Goal: Information Seeking & Learning: Learn about a topic

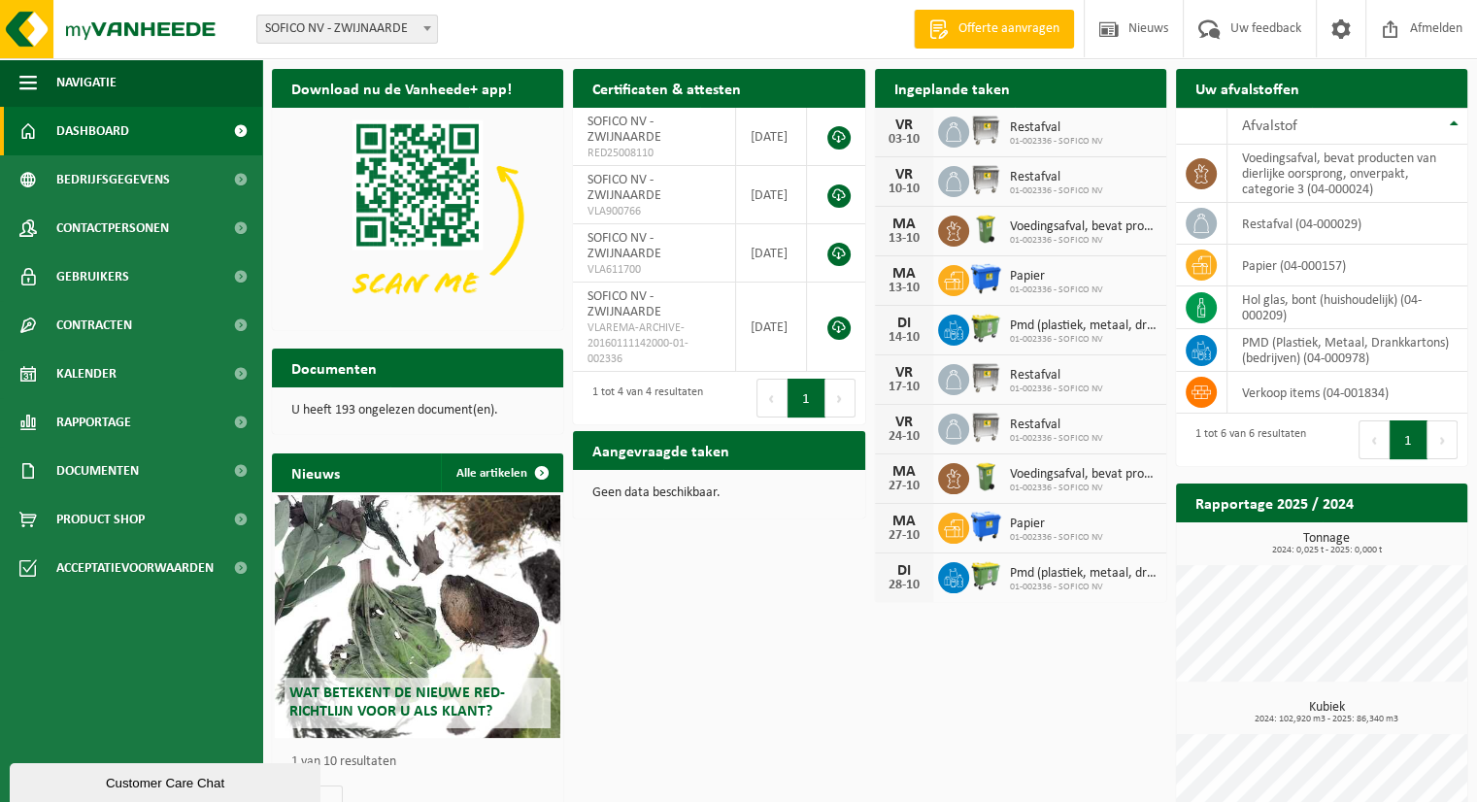
scroll to position [68, 0]
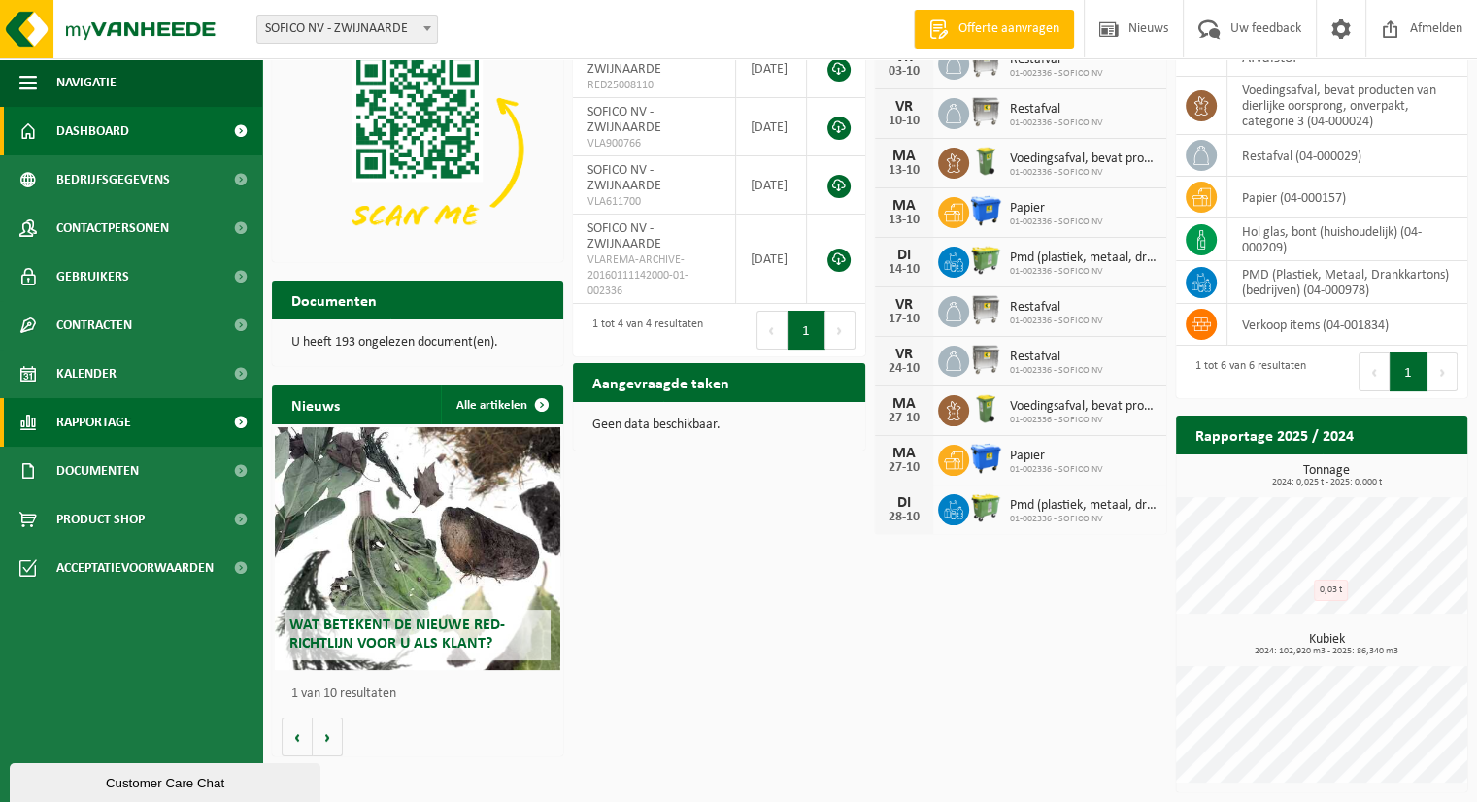
click at [178, 420] on link "Rapportage" at bounding box center [131, 422] width 262 height 49
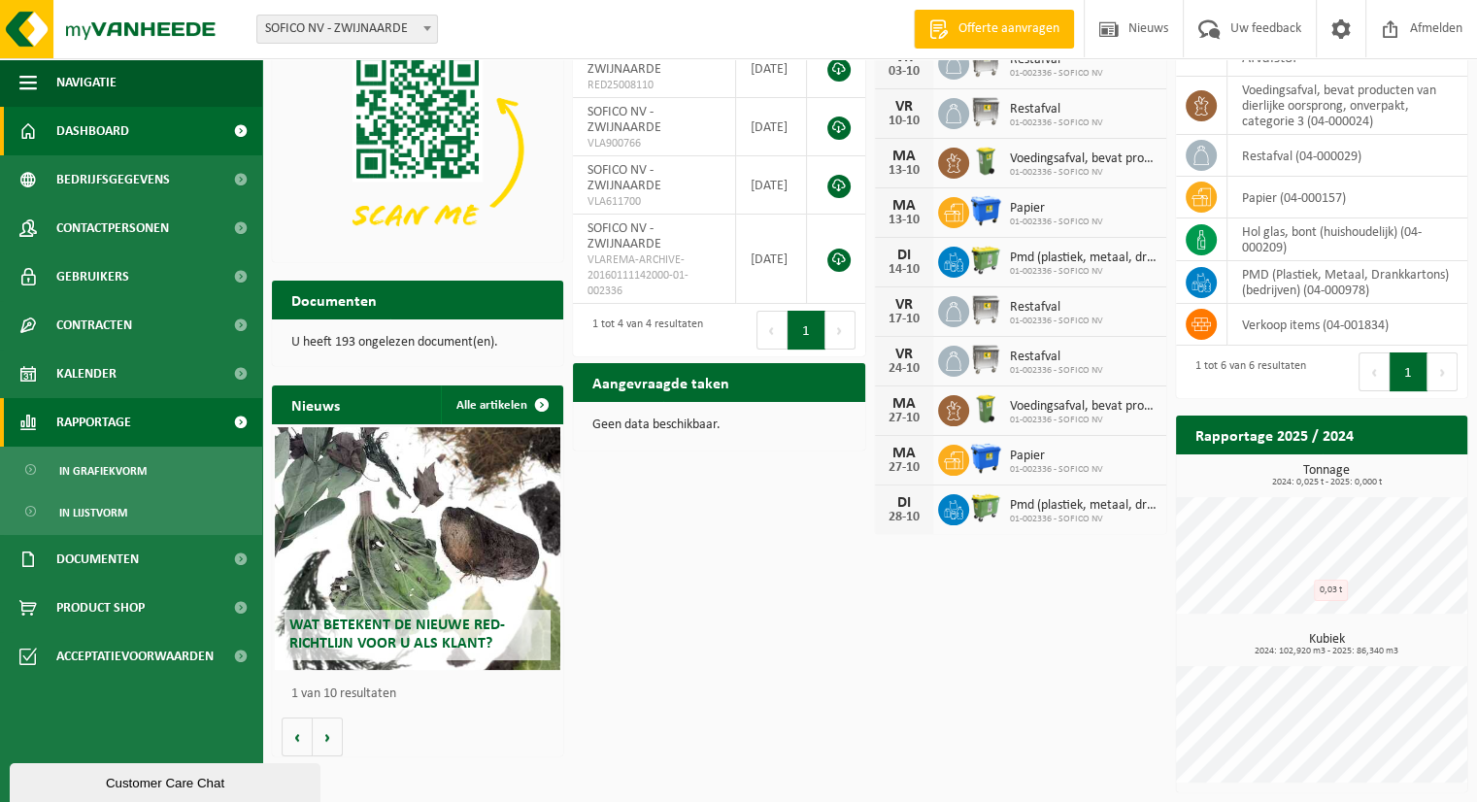
click at [108, 420] on span "Rapportage" at bounding box center [93, 422] width 75 height 49
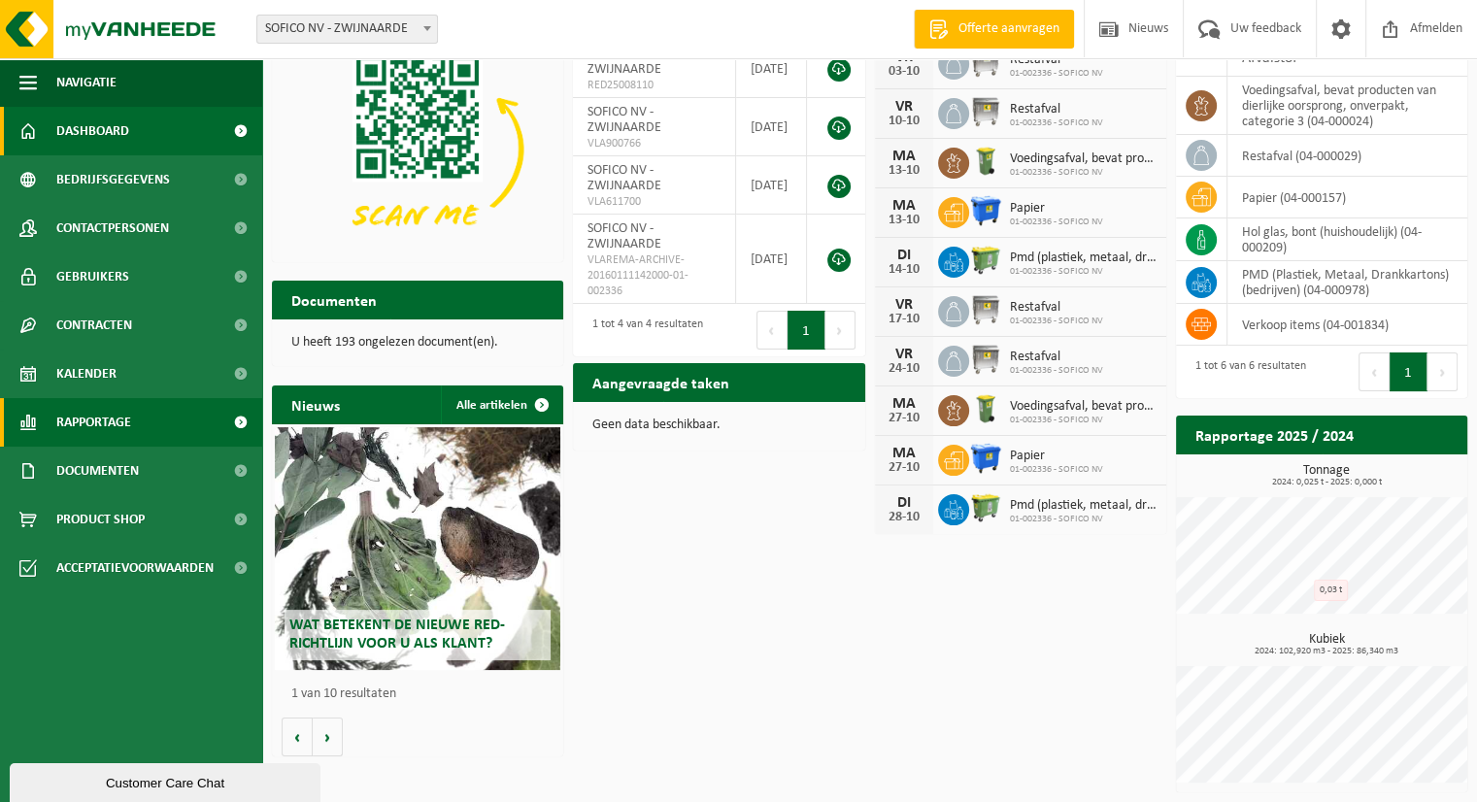
click at [108, 420] on span "Rapportage" at bounding box center [93, 422] width 75 height 49
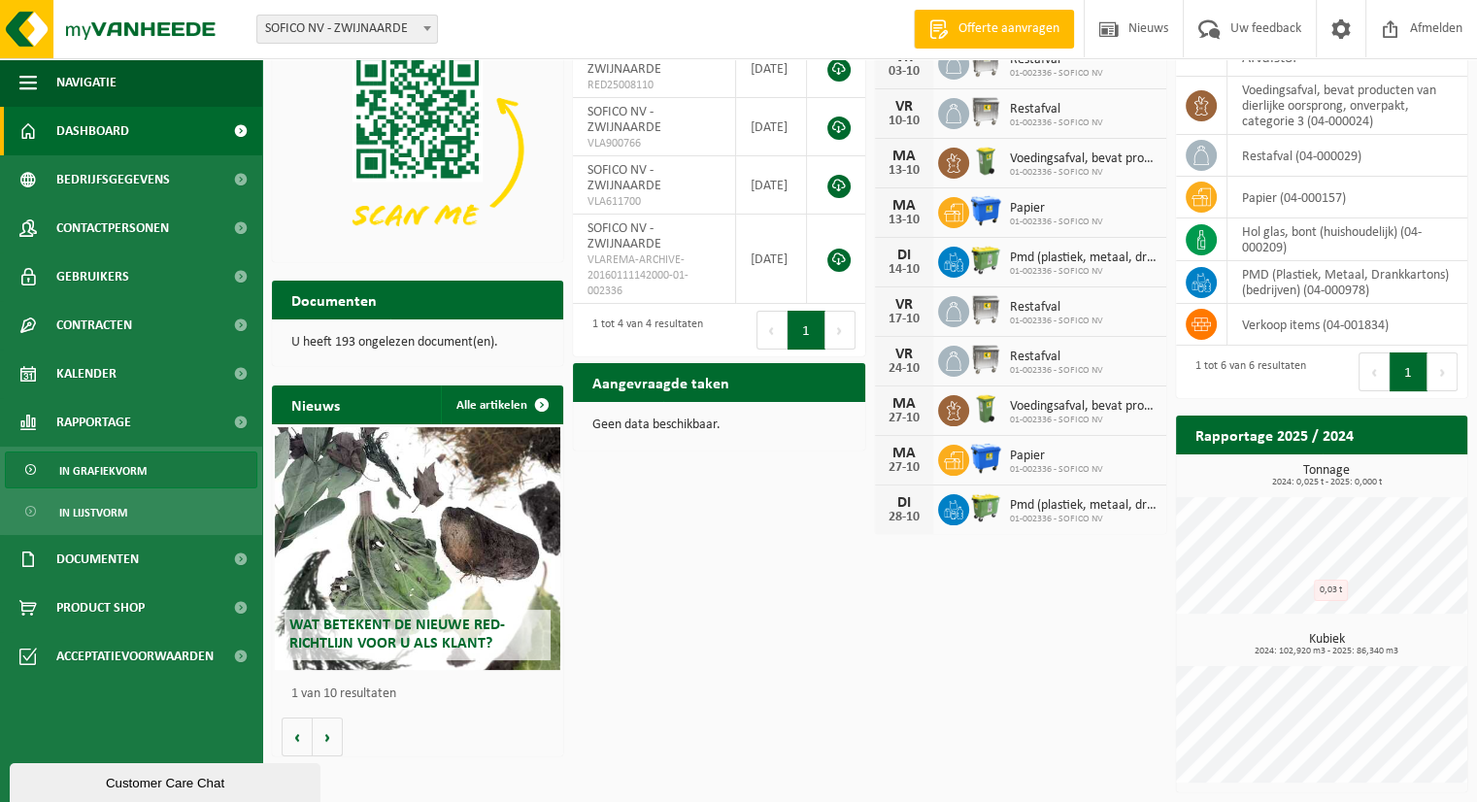
click at [120, 480] on span "In grafiekvorm" at bounding box center [102, 470] width 87 height 37
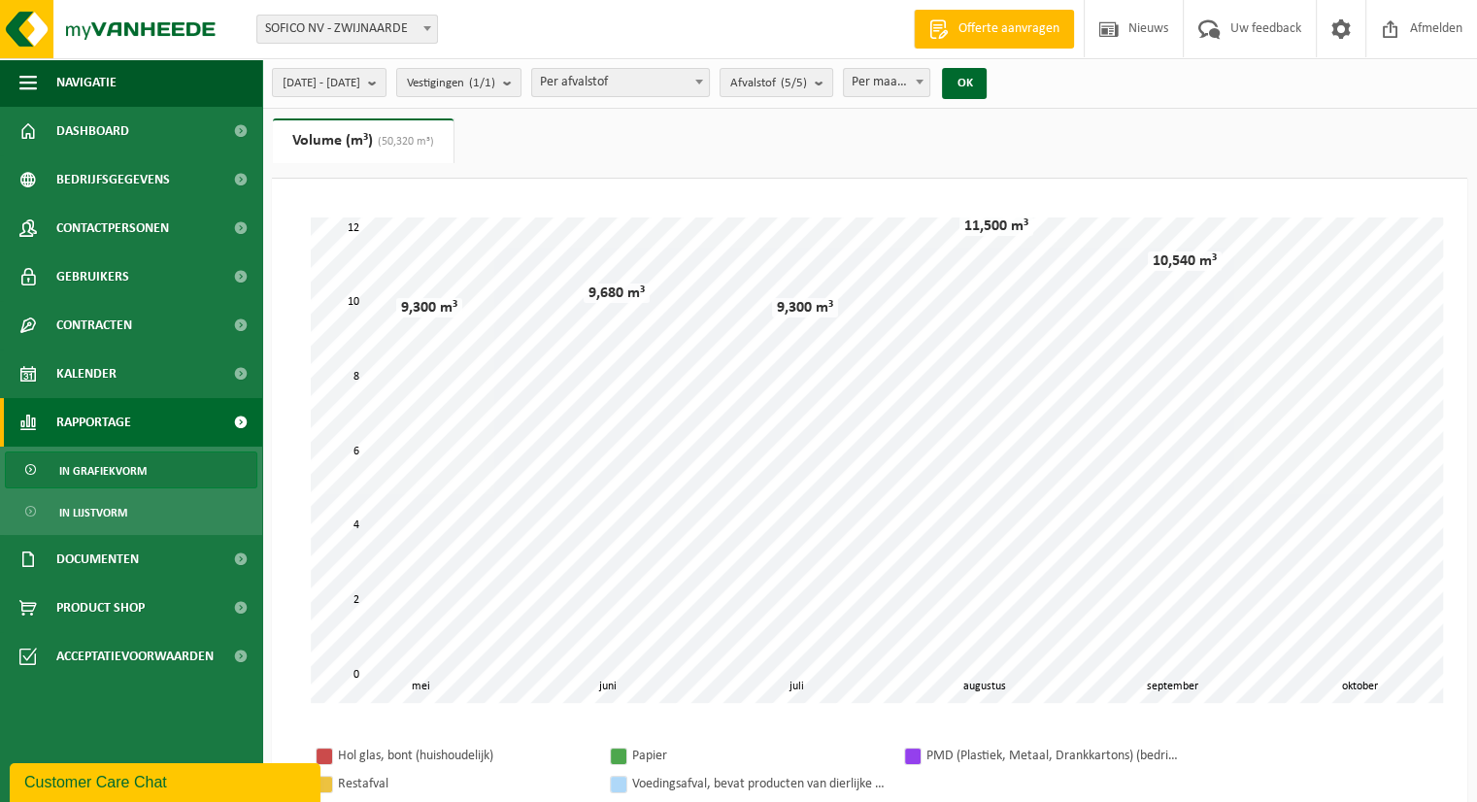
click at [930, 83] on span "Per maand" at bounding box center [887, 82] width 86 height 27
click at [986, 83] on button "OK" at bounding box center [964, 83] width 45 height 31
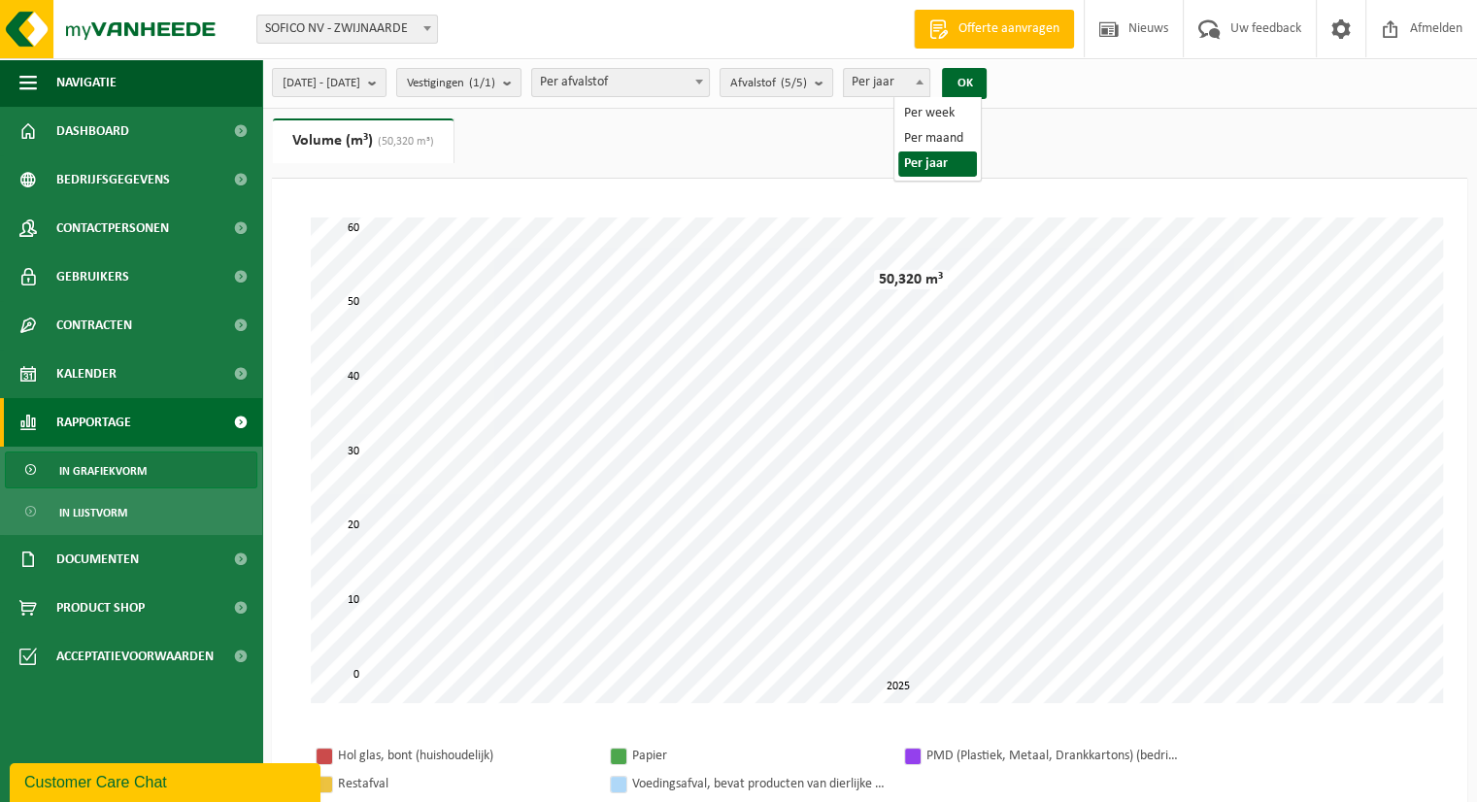
click at [929, 76] on span at bounding box center [919, 81] width 19 height 25
select select "2"
click at [986, 83] on button "OK" at bounding box center [964, 83] width 45 height 31
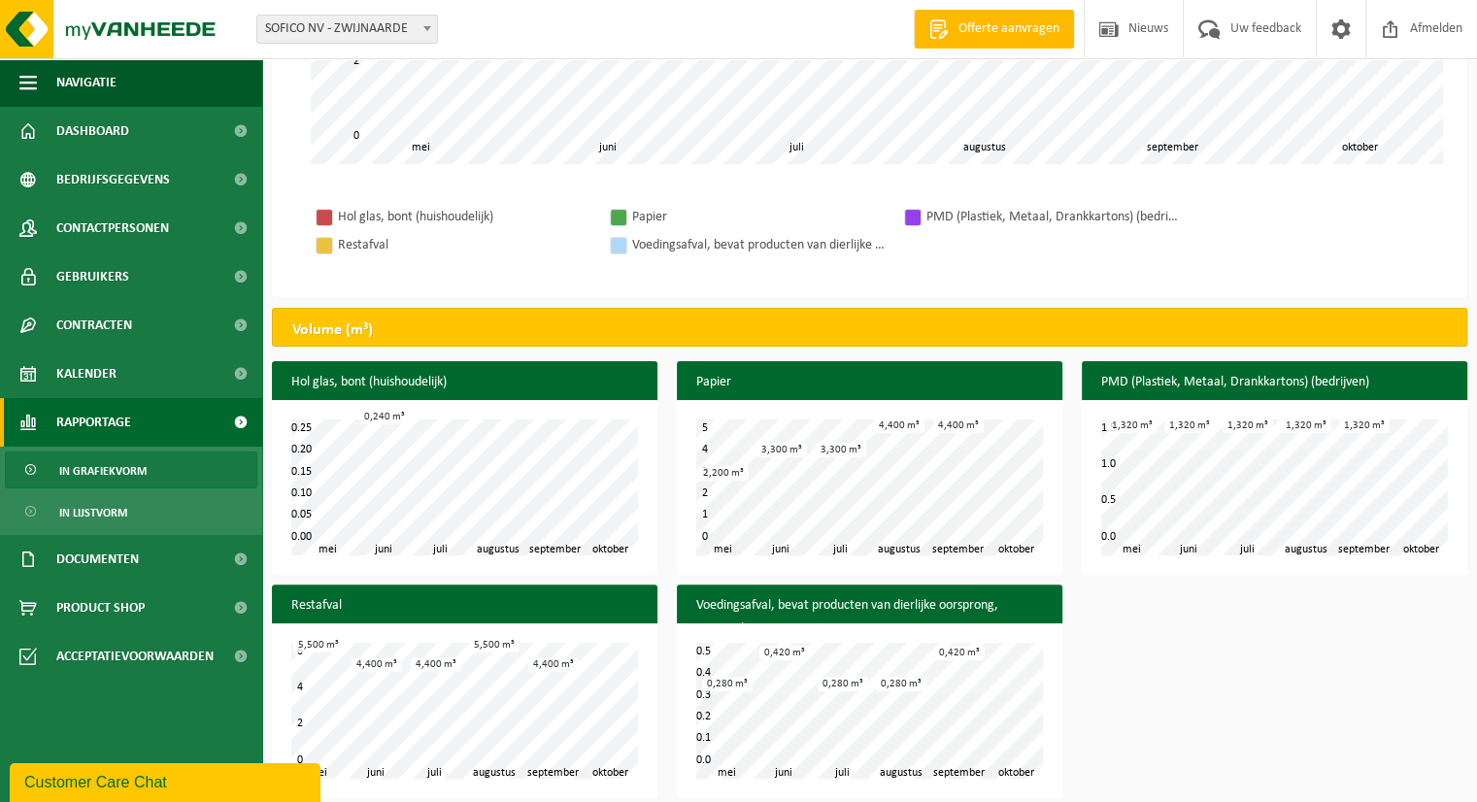
scroll to position [553, 0]
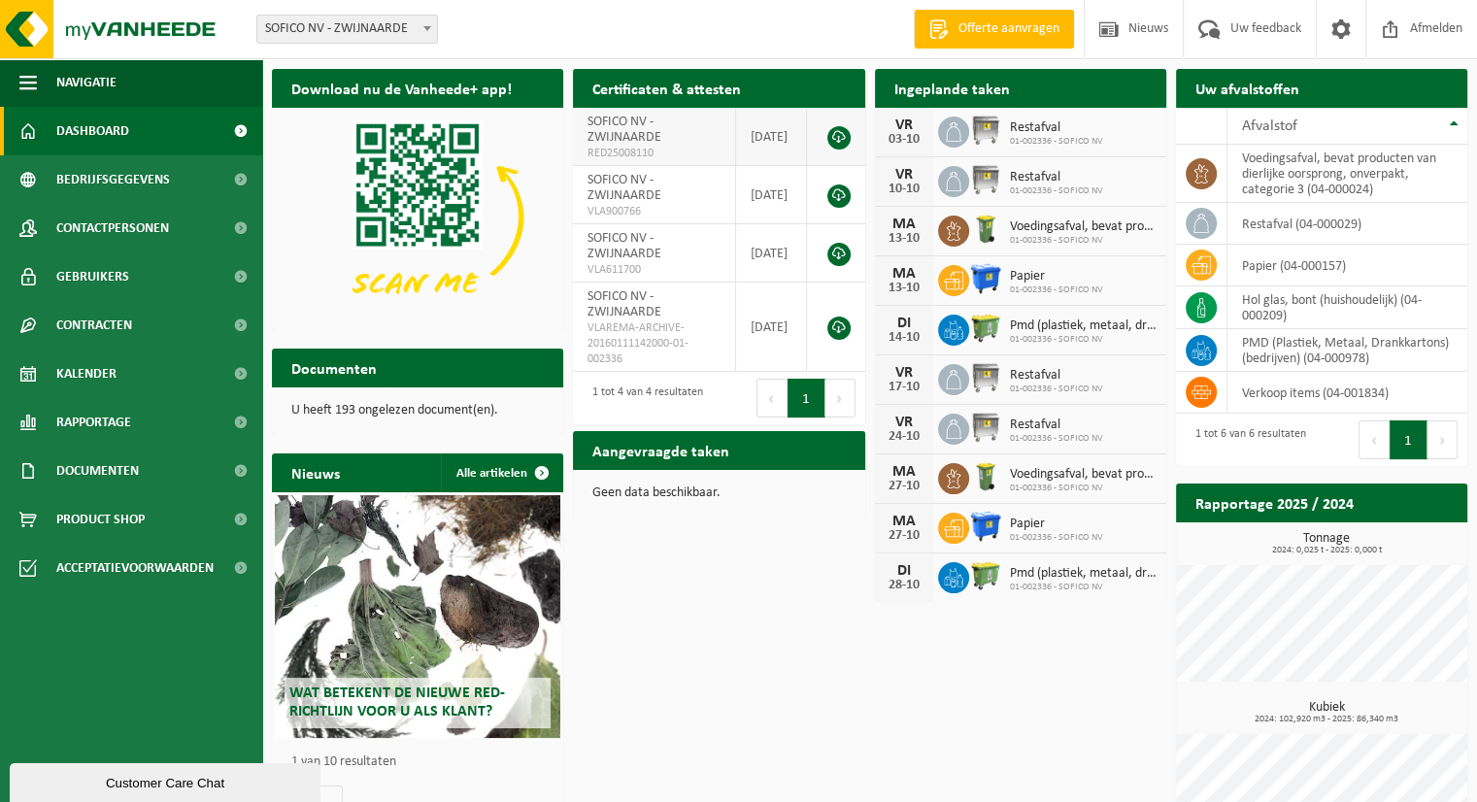
click at [804, 130] on td "[DATE]" at bounding box center [772, 137] width 72 height 58
click at [831, 142] on link at bounding box center [838, 137] width 23 height 23
click at [841, 199] on link at bounding box center [838, 195] width 23 height 23
click at [1105, 665] on div "Download nu de Vanheede+ app! Verberg Certificaten & attesten Bekijk uw certifi…" at bounding box center [869, 464] width 1205 height 811
click at [1090, 61] on div "Ingeplande taken Bekijk uw kalender VR 03-10 Restafval 01-002336 - SOFICO NV VR…" at bounding box center [1020, 335] width 301 height 552
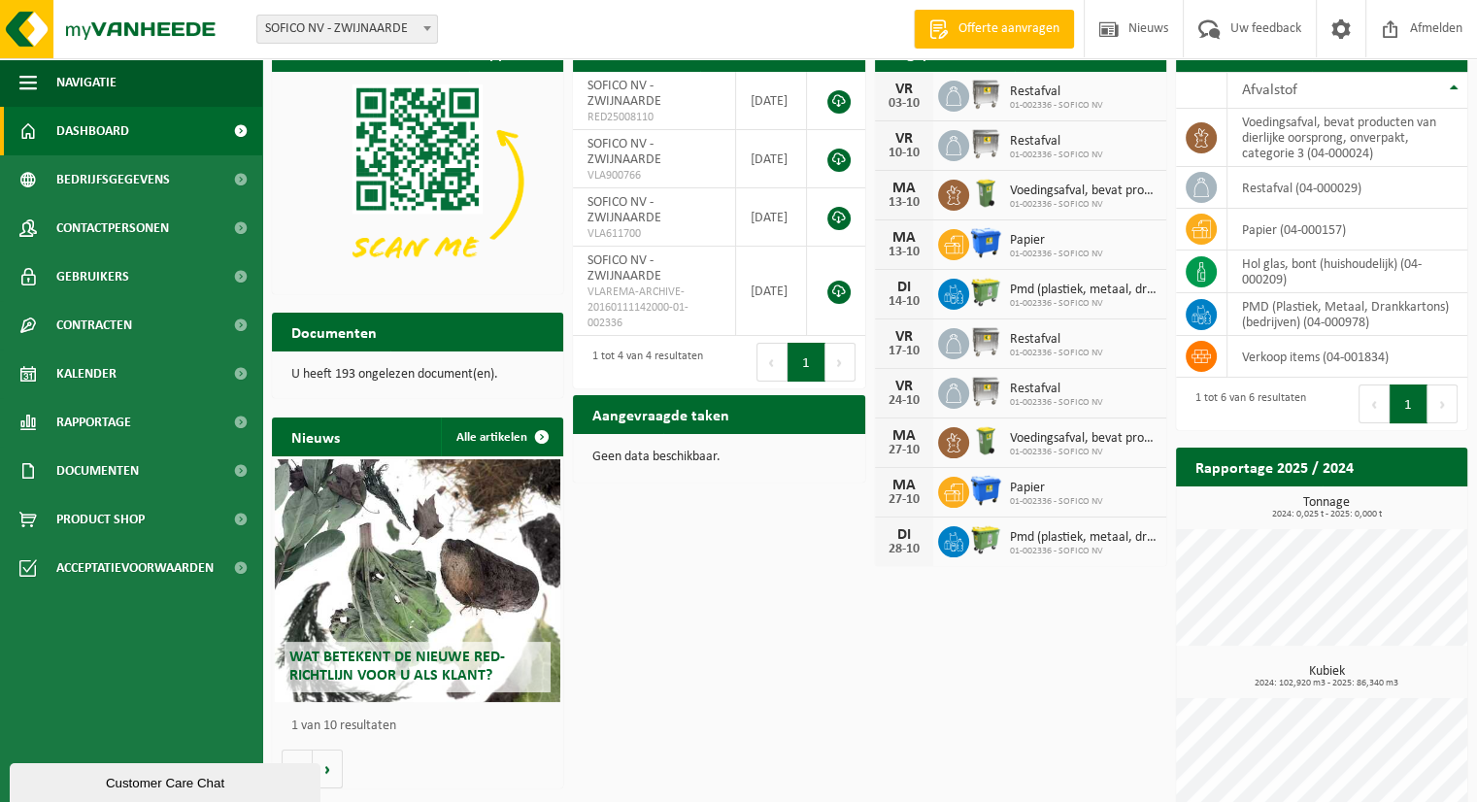
scroll to position [68, 0]
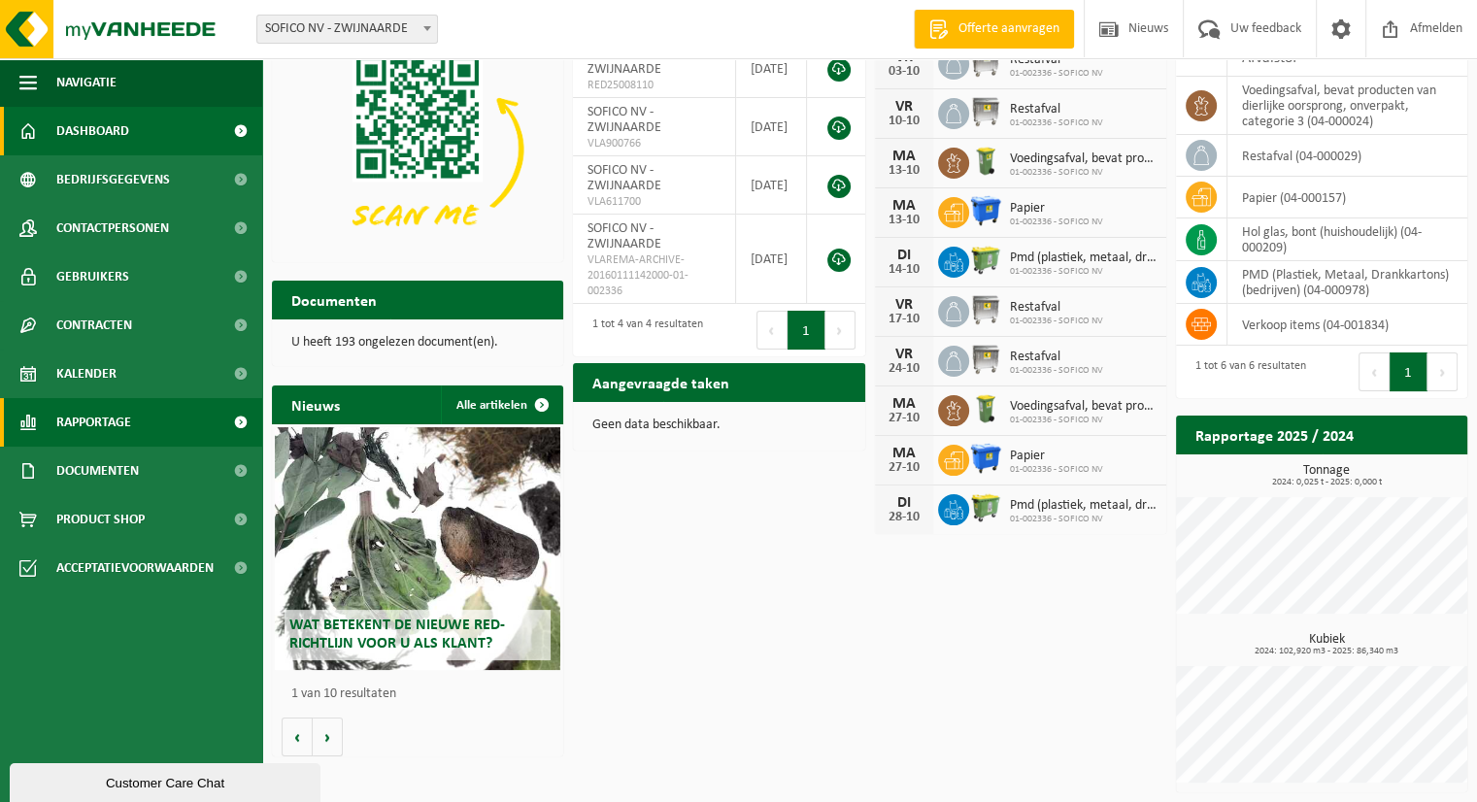
click at [124, 415] on span "Rapportage" at bounding box center [93, 422] width 75 height 49
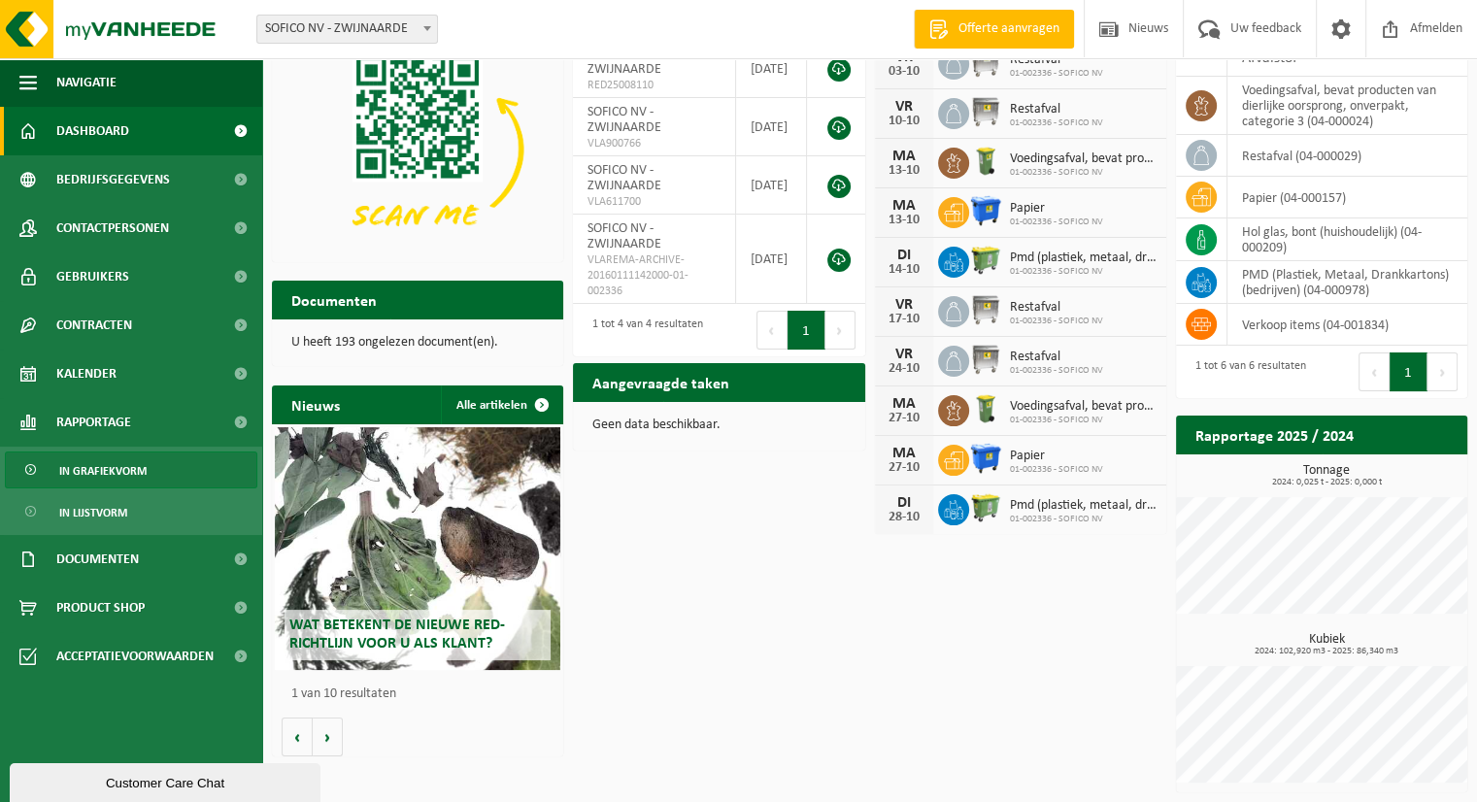
click at [132, 467] on span "In grafiekvorm" at bounding box center [102, 470] width 87 height 37
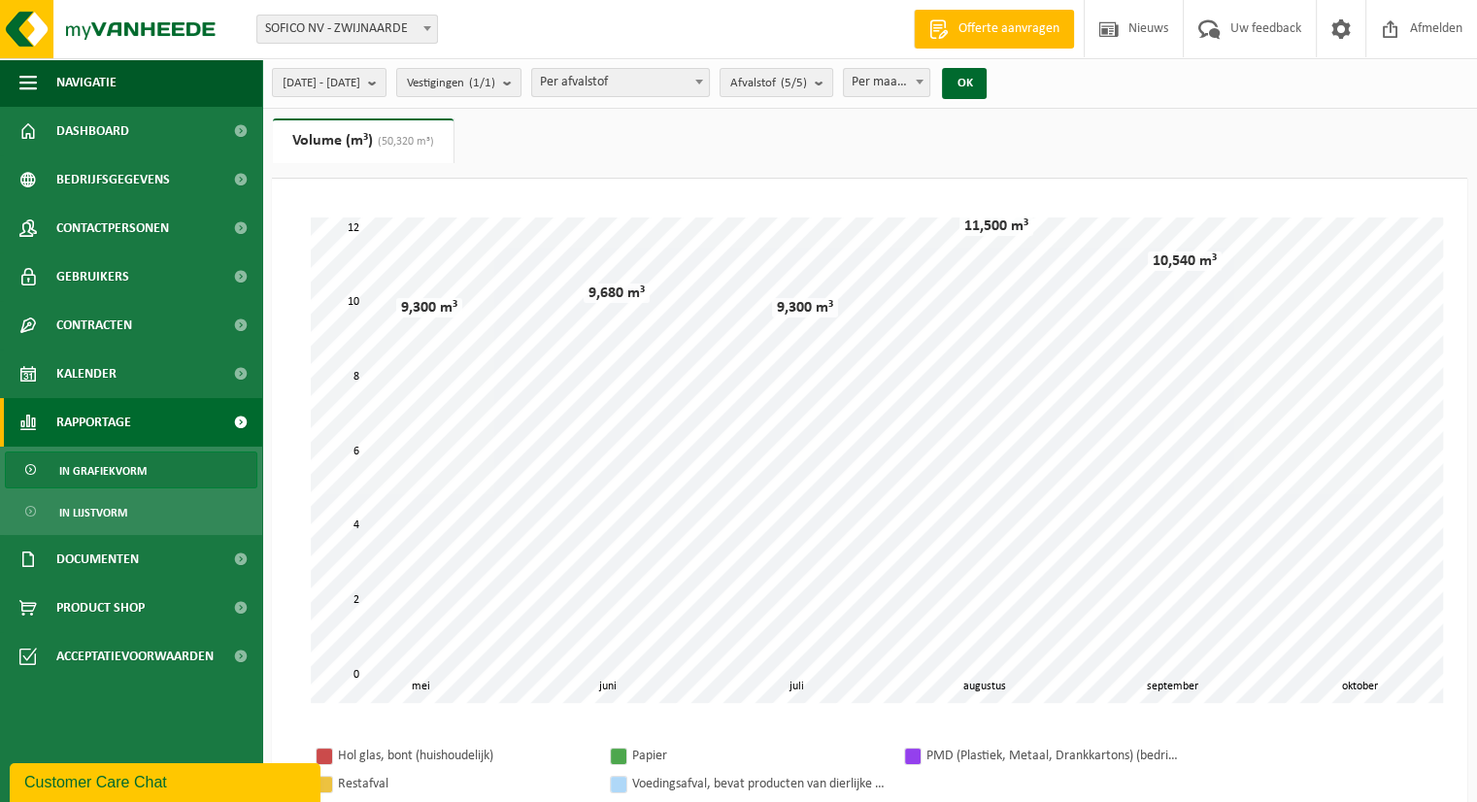
click at [929, 82] on span at bounding box center [919, 81] width 19 height 25
select select "3"
click at [986, 89] on button "OK" at bounding box center [964, 83] width 45 height 31
click at [386, 86] on button "2025-05-01 - 2025-10-01" at bounding box center [329, 82] width 115 height 29
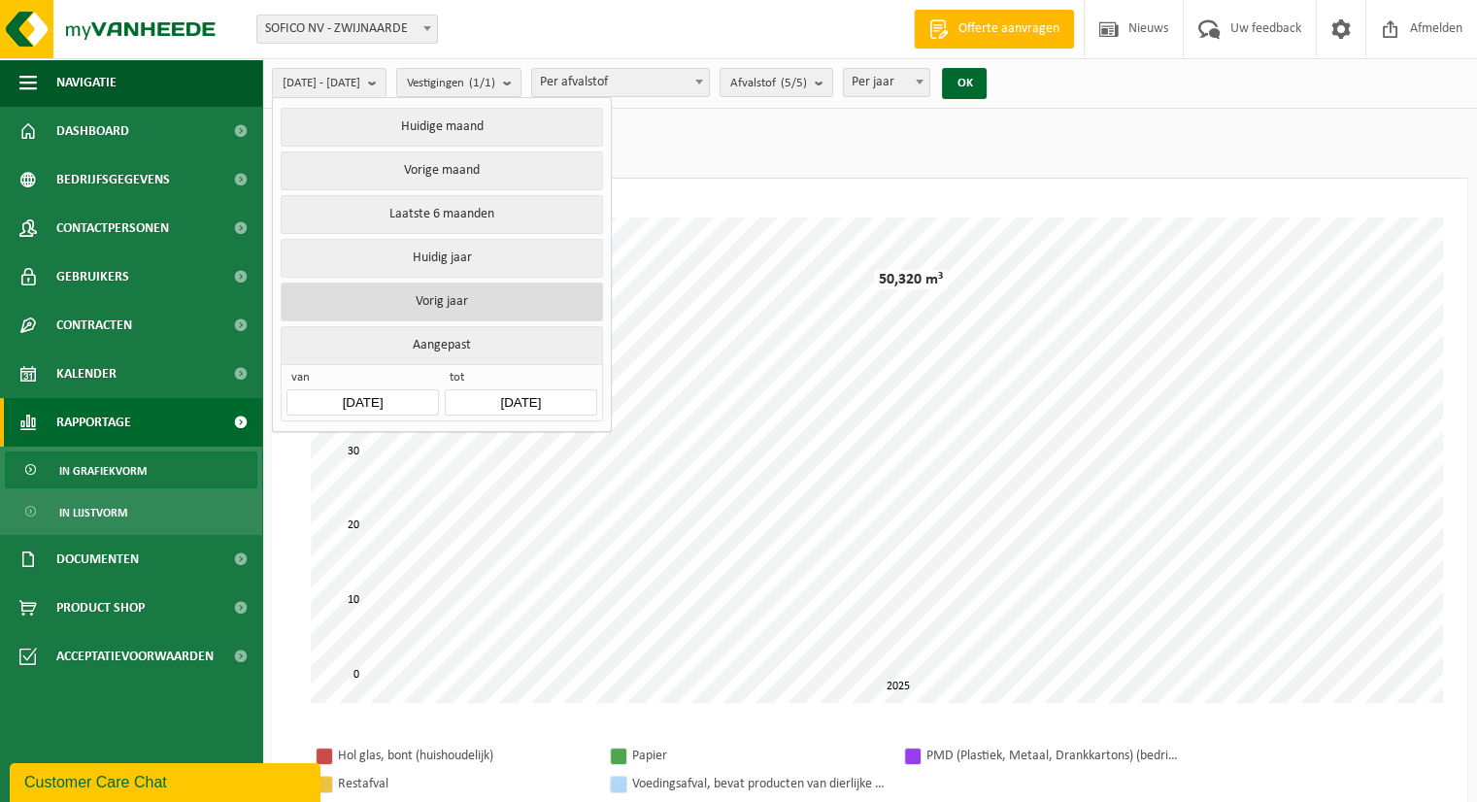
click at [534, 311] on button "Vorig jaar" at bounding box center [441, 302] width 321 height 39
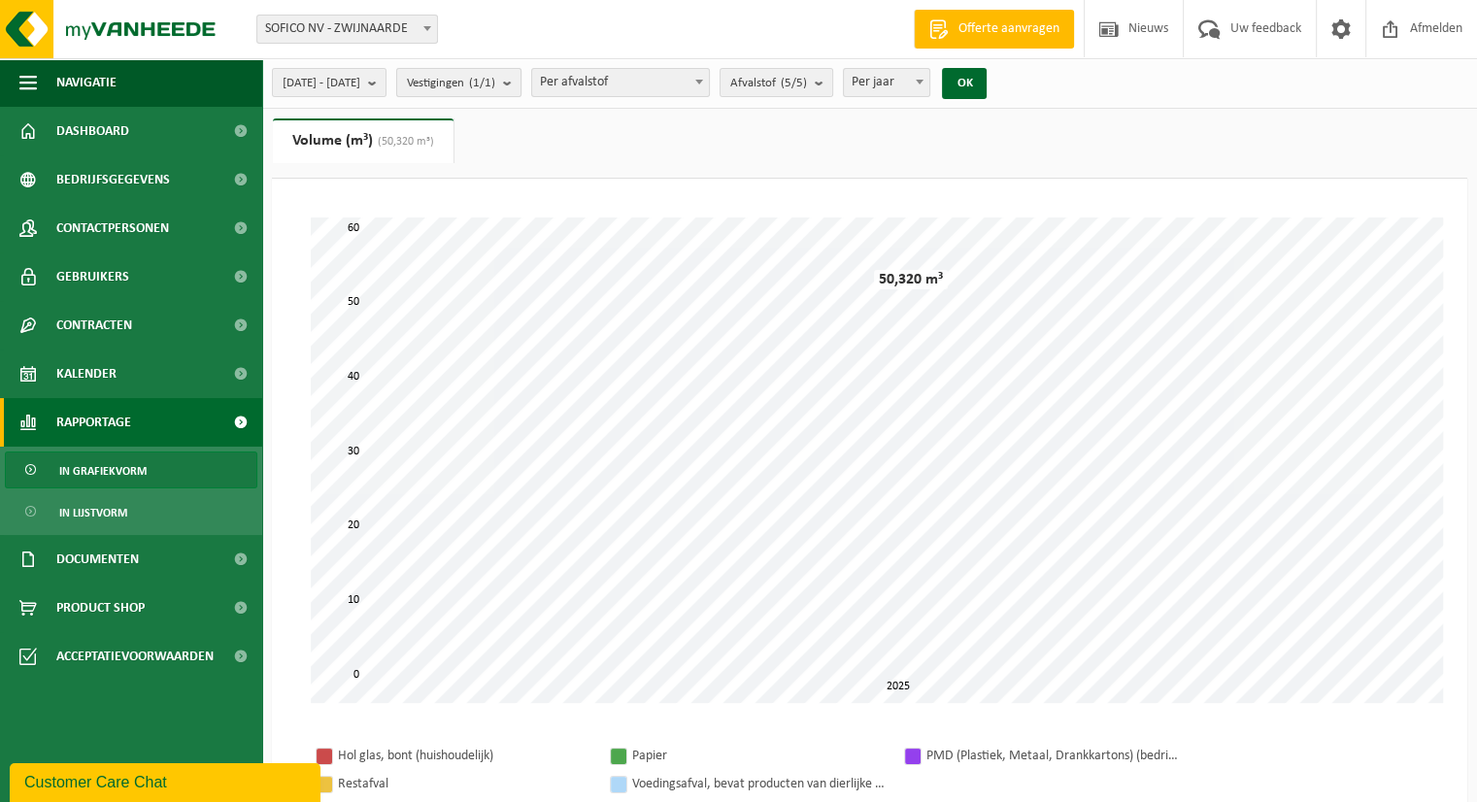
click at [495, 84] on count "(1/1)" at bounding box center [482, 83] width 26 height 13
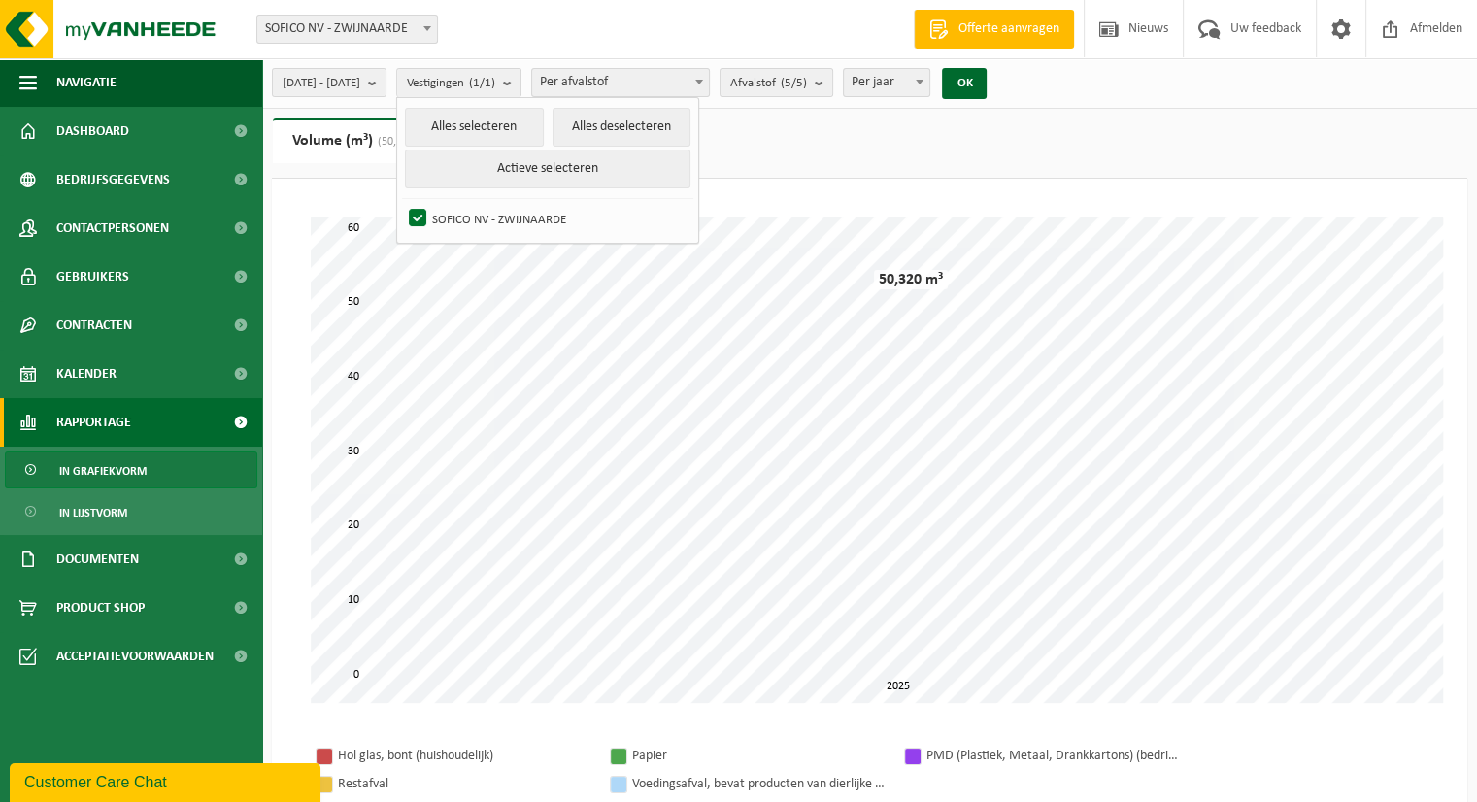
click at [709, 82] on span "Per afvalstof" at bounding box center [620, 82] width 177 height 27
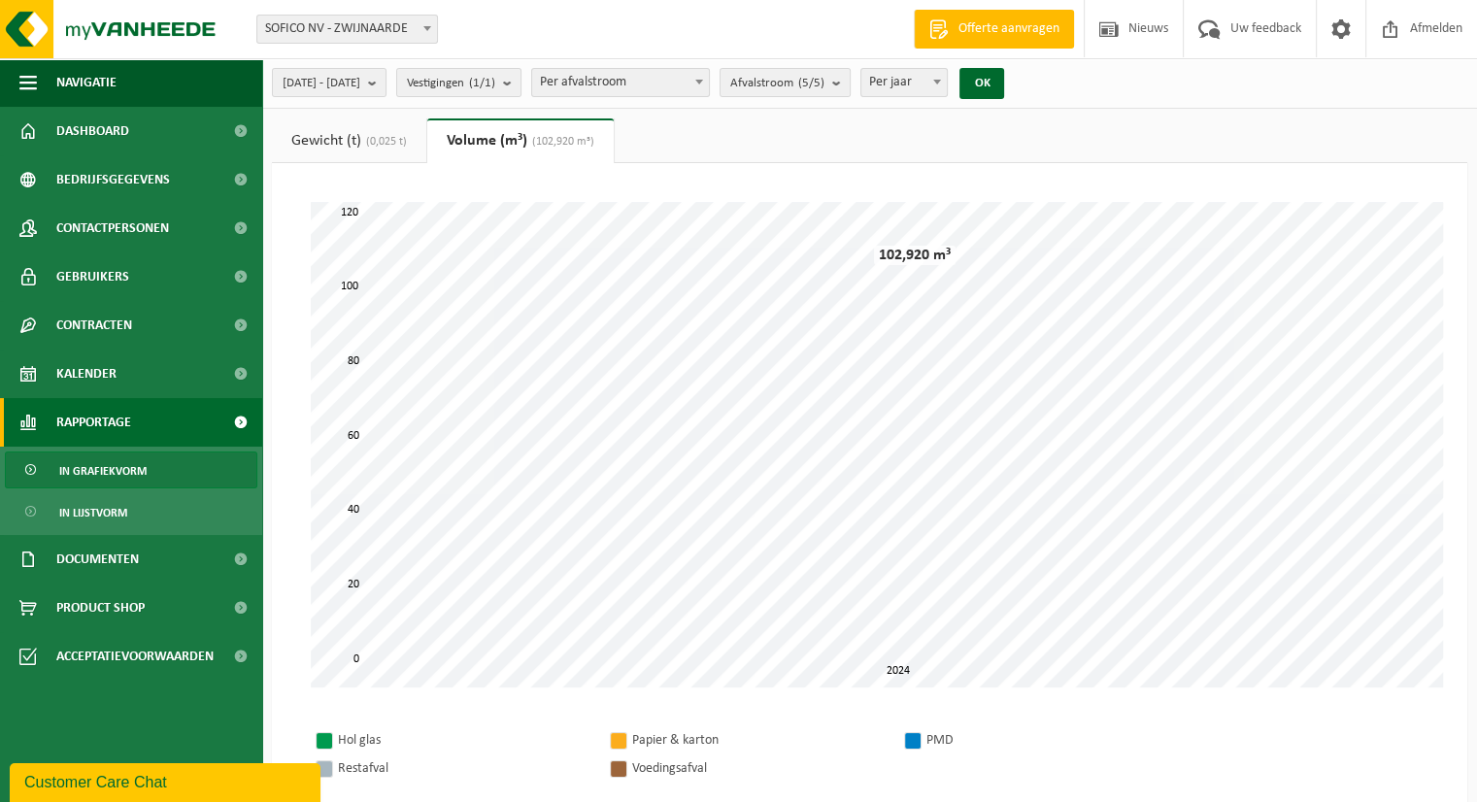
click at [706, 86] on span "Per afvalstroom" at bounding box center [620, 82] width 177 height 27
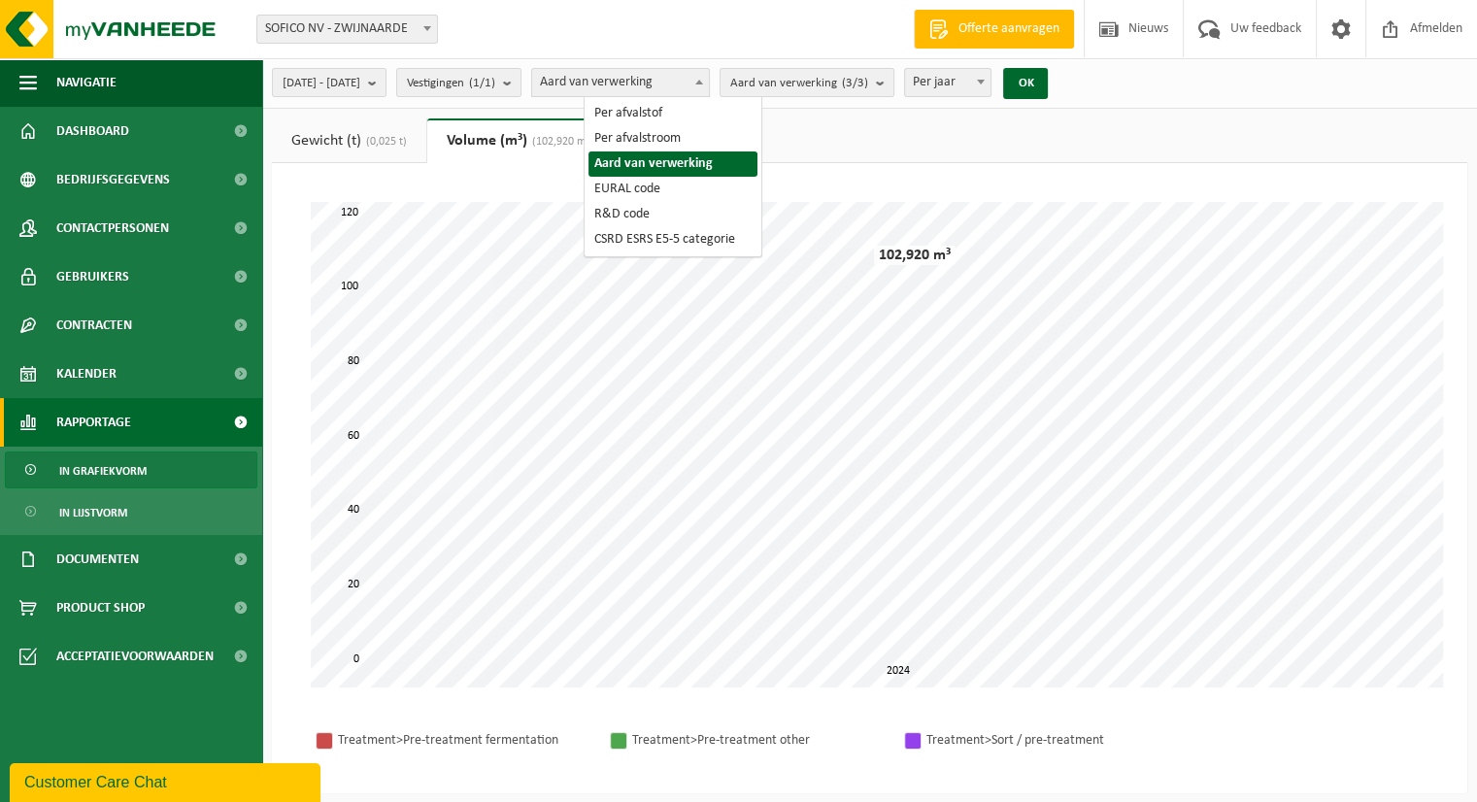
click at [709, 75] on span "Aard van verwerking" at bounding box center [620, 82] width 177 height 27
click at [819, 94] on span "Aard van verwerking (3/3)" at bounding box center [799, 83] width 138 height 29
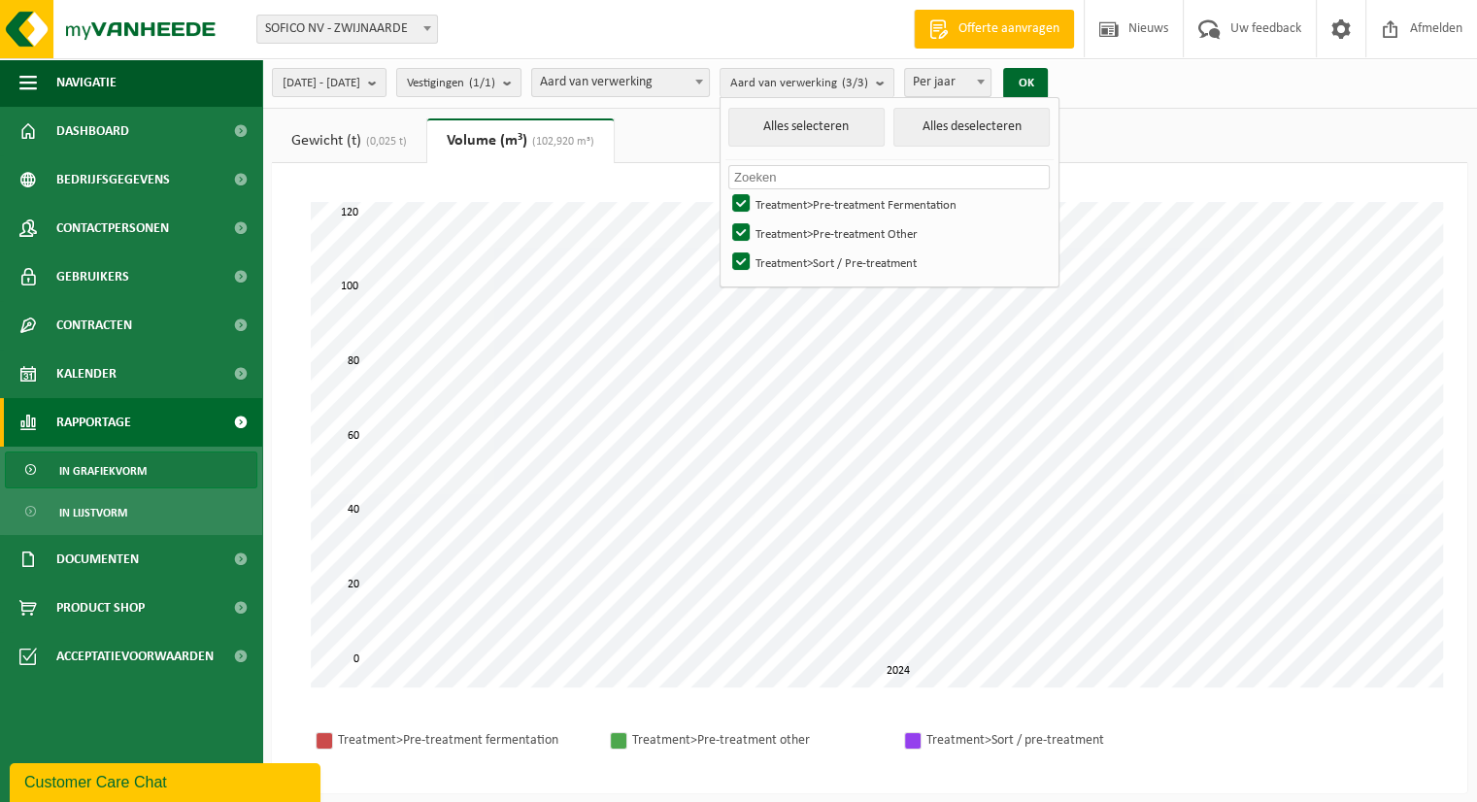
click at [709, 85] on span "Aard van verwerking" at bounding box center [620, 82] width 177 height 27
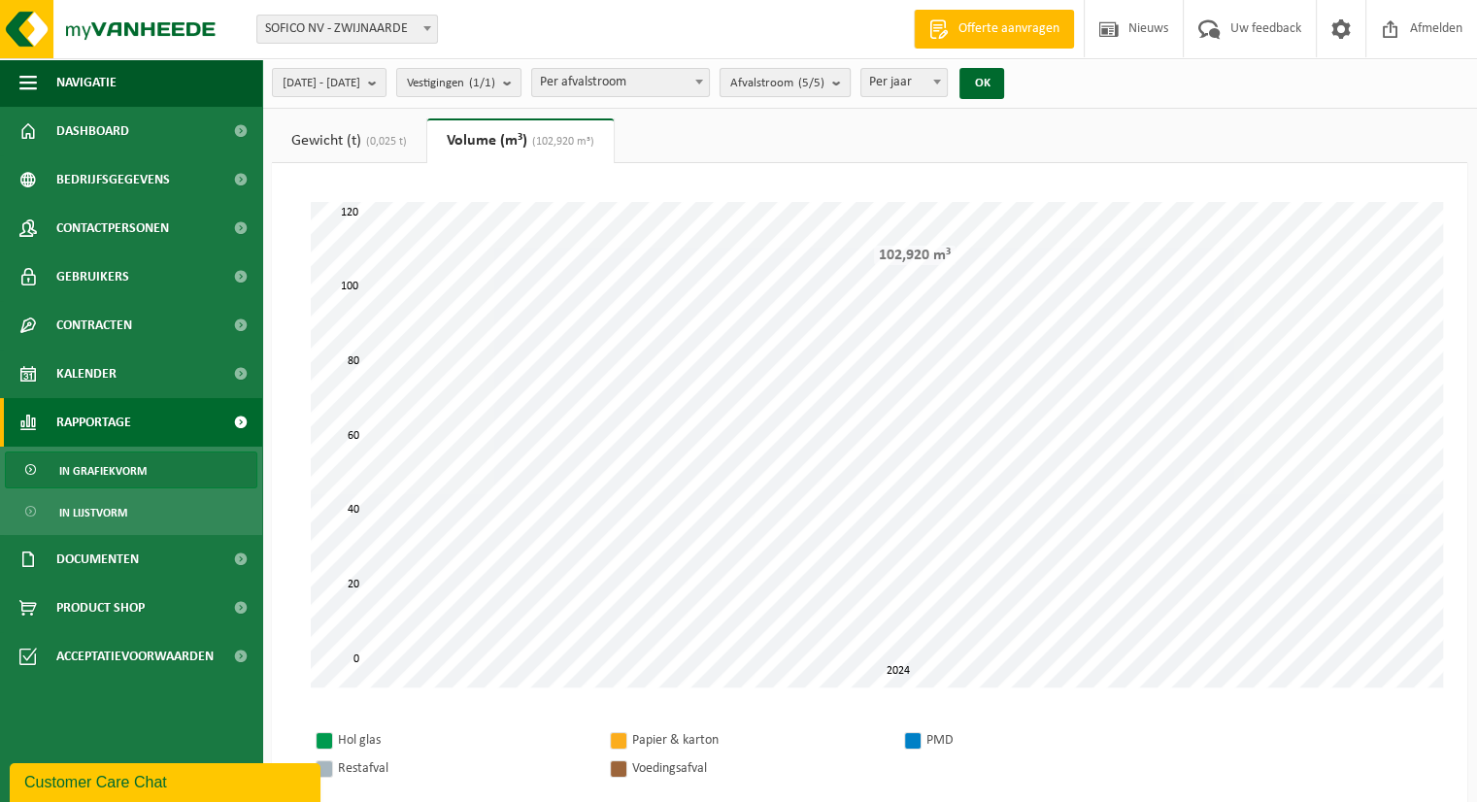
click at [824, 85] on span "Afvalstroom (5/5)" at bounding box center [777, 83] width 94 height 29
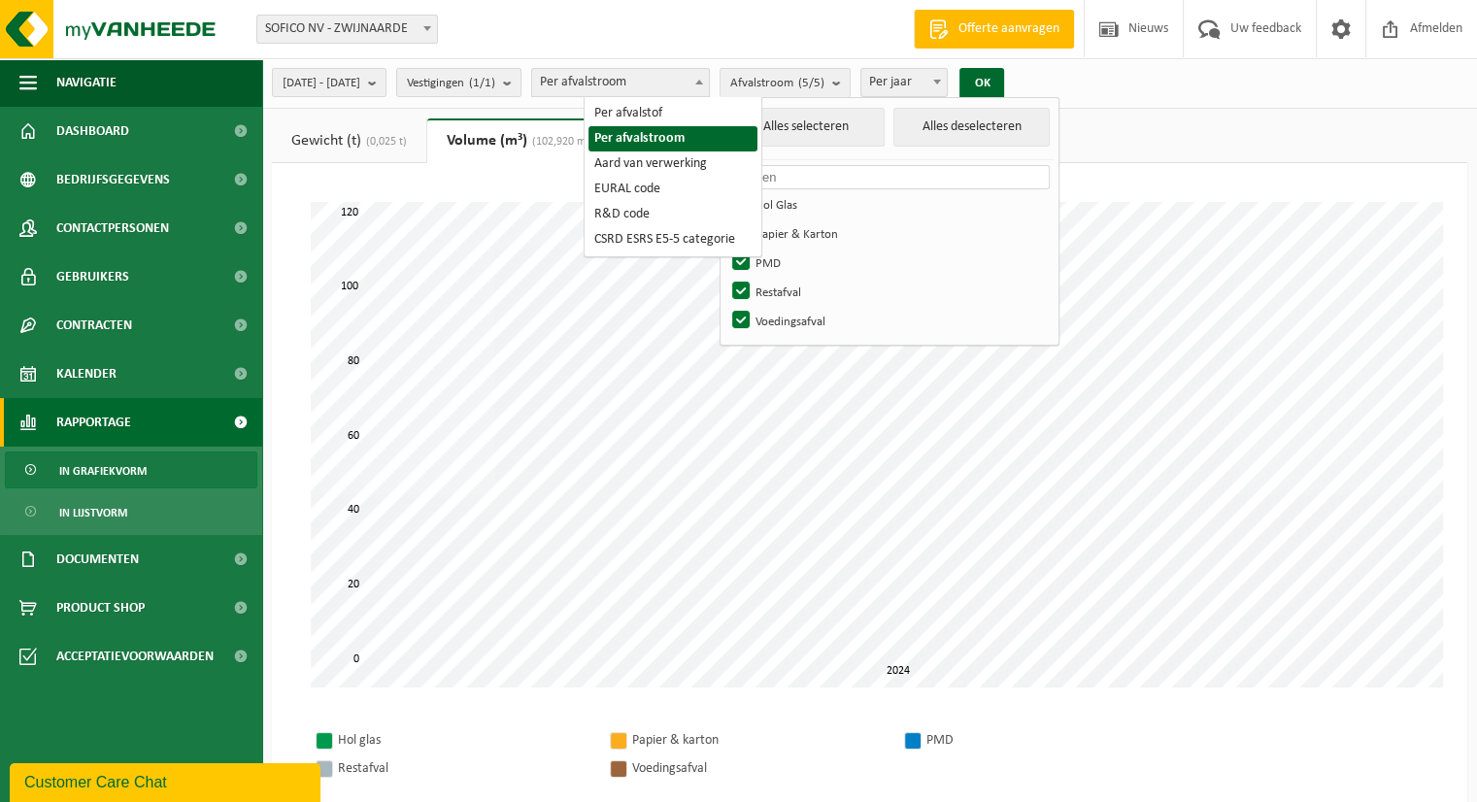
click at [709, 88] on span at bounding box center [698, 81] width 19 height 25
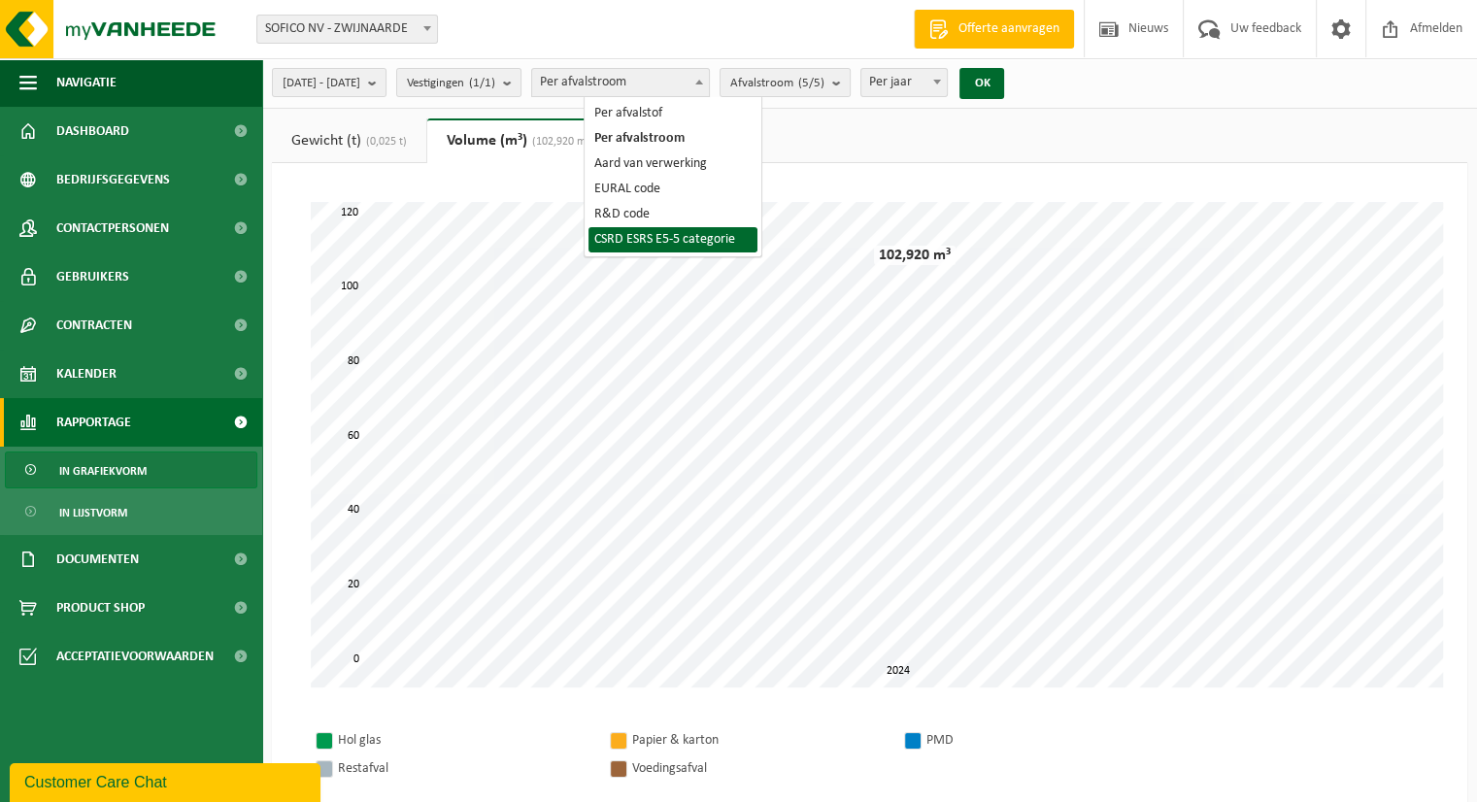
click at [391, 137] on span "(0,025 t)" at bounding box center [384, 142] width 46 height 12
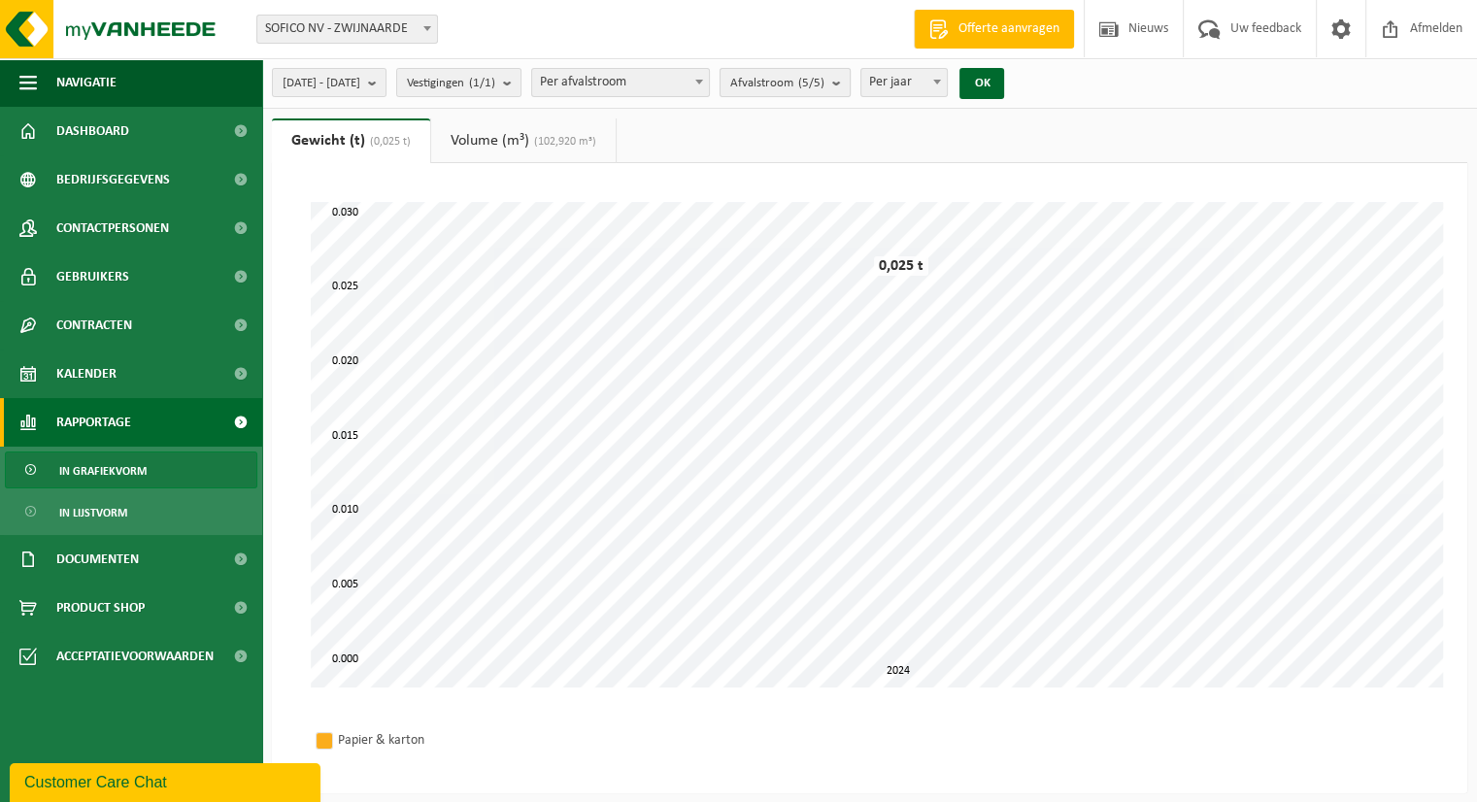
click at [824, 85] on span "Afvalstroom (5/5)" at bounding box center [777, 83] width 94 height 29
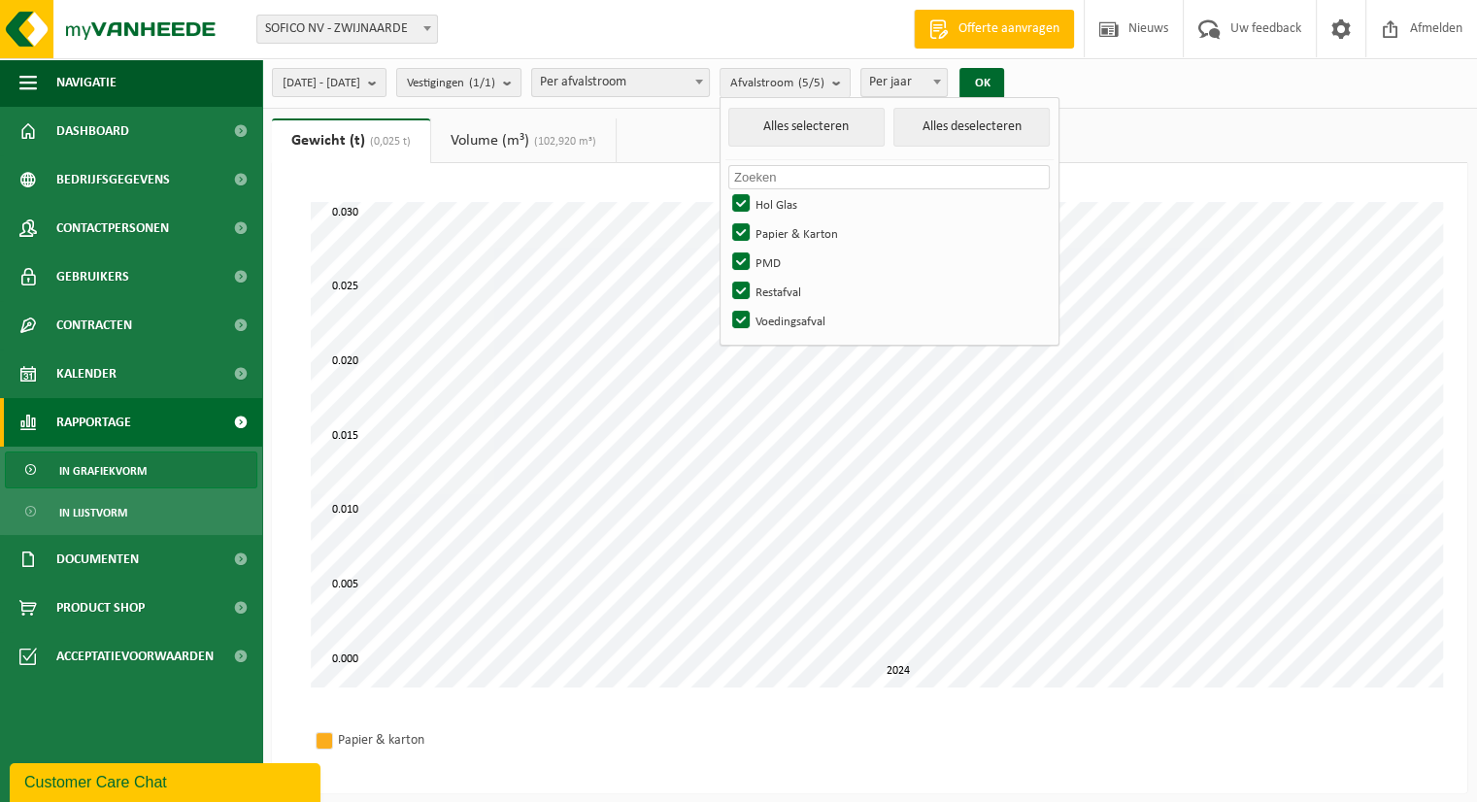
click at [709, 73] on span "Per afvalstroom" at bounding box center [620, 82] width 177 height 27
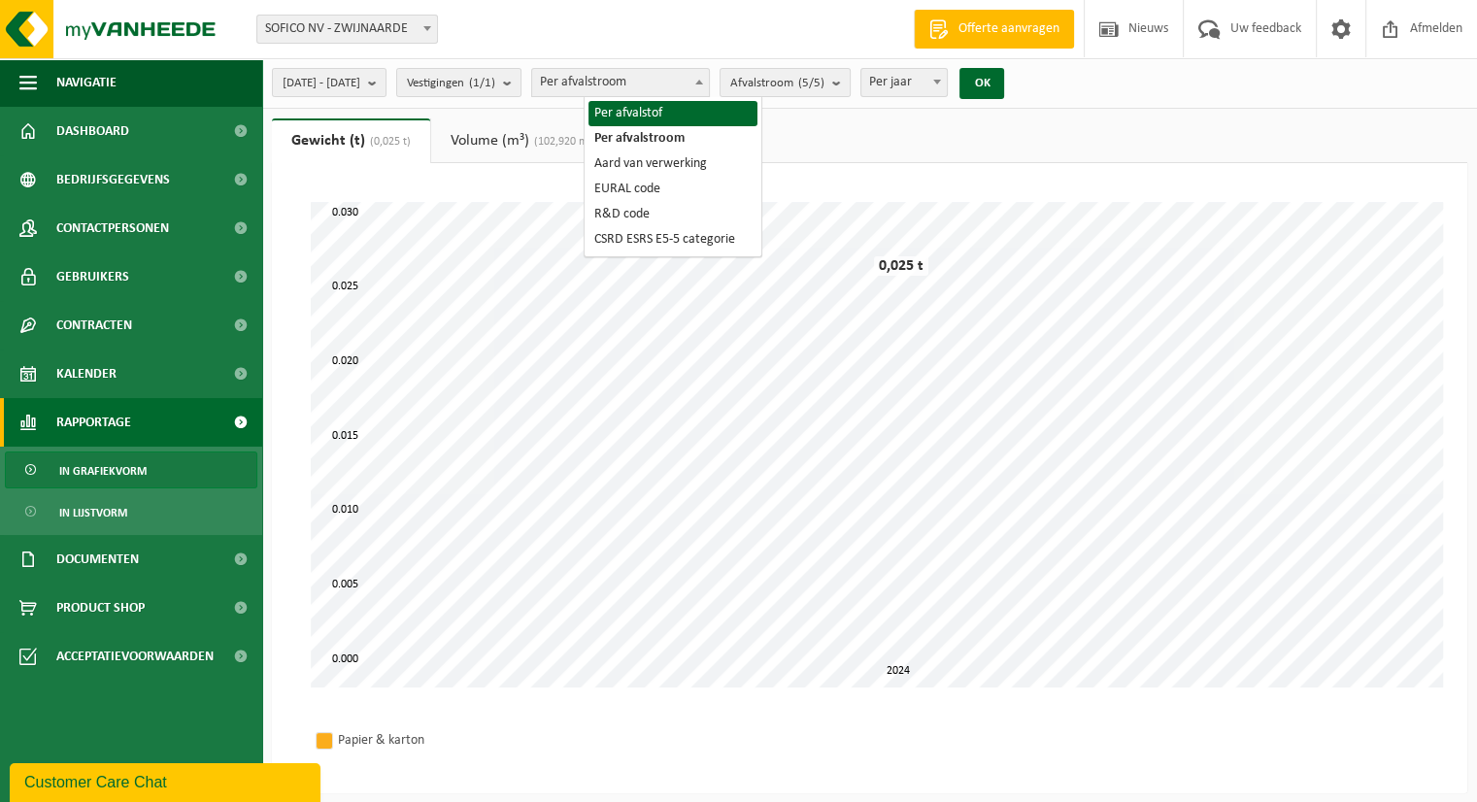
select select "1"
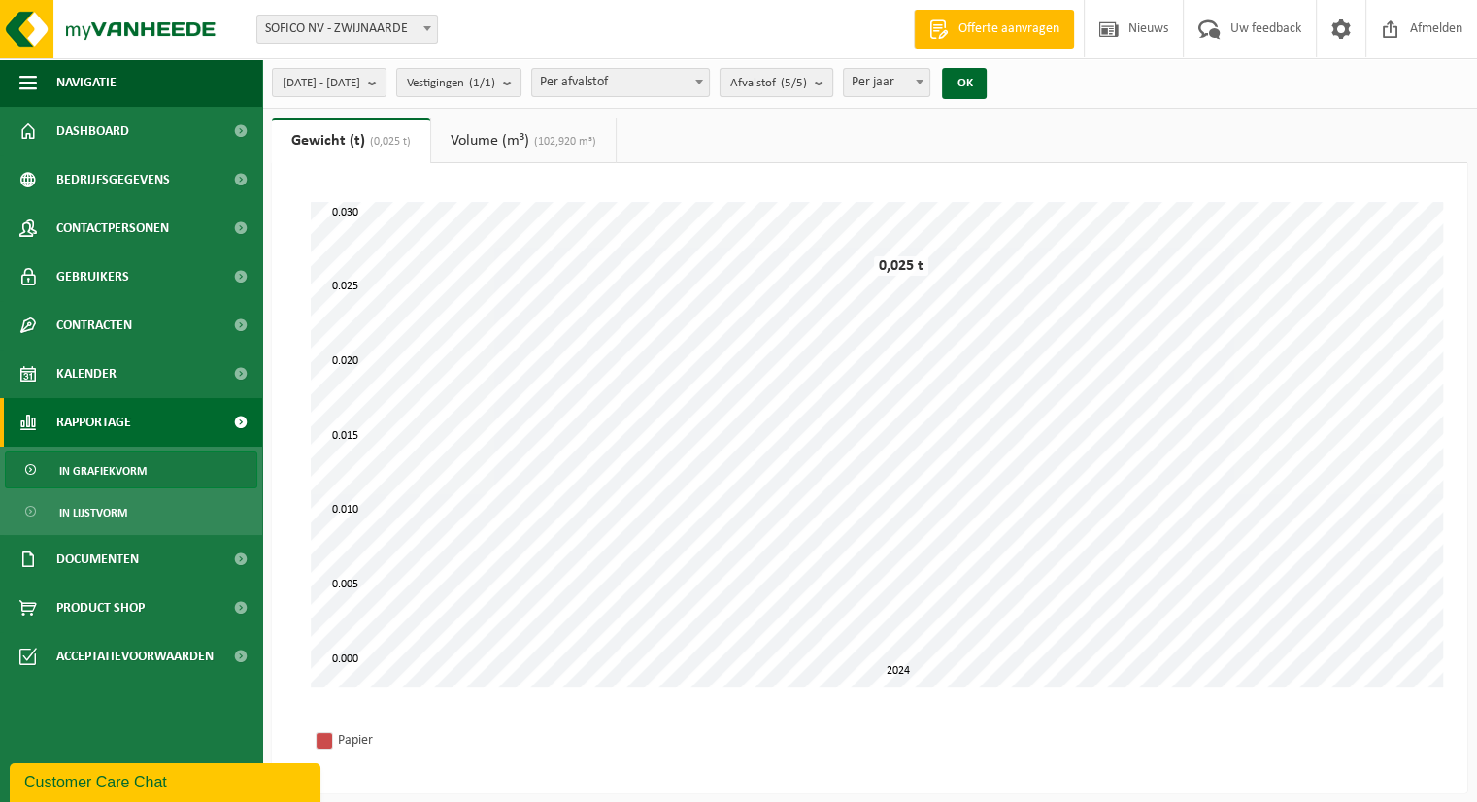
click at [807, 89] on span "Afvalstof (5/5)" at bounding box center [768, 83] width 77 height 29
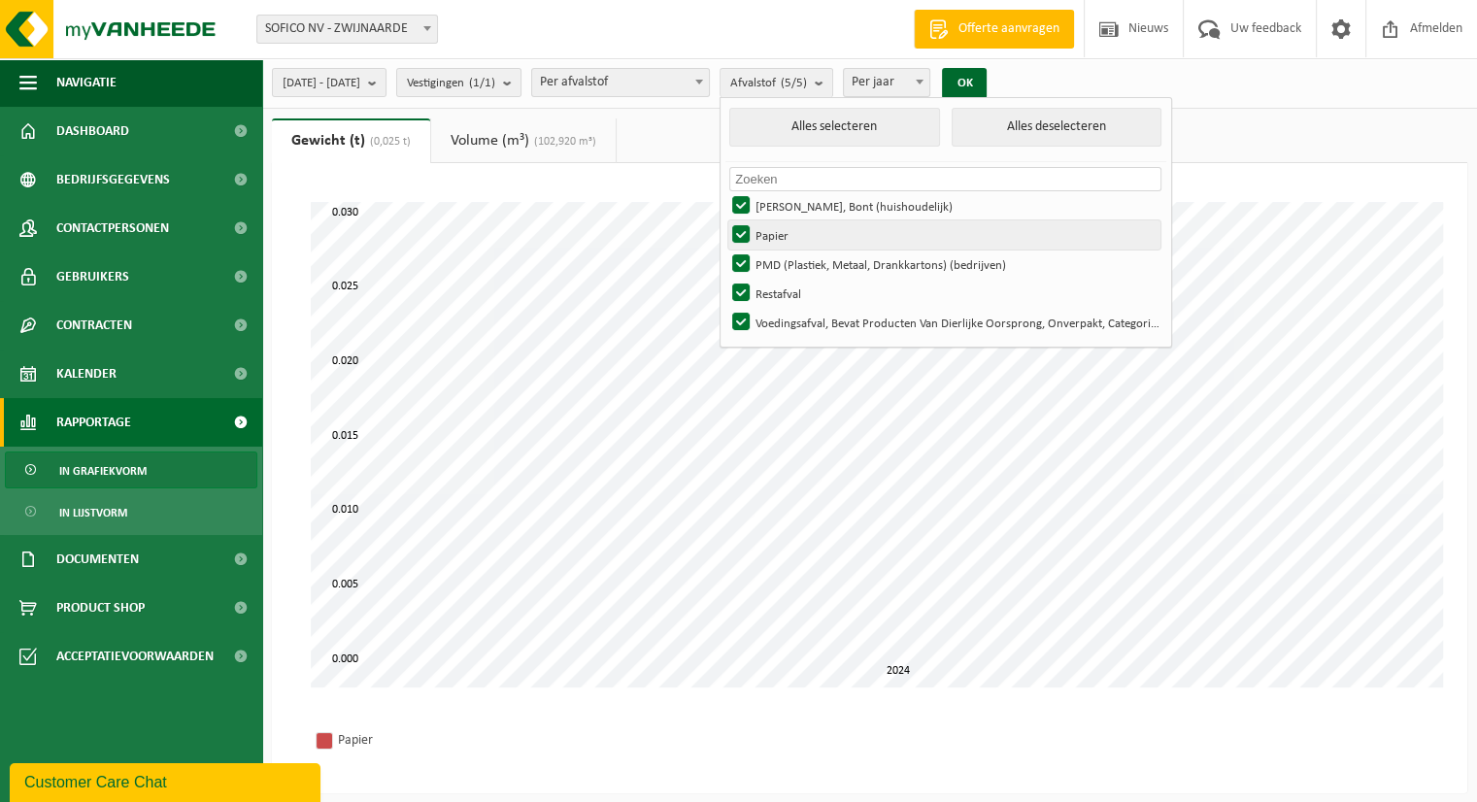
click at [863, 230] on label "Papier" at bounding box center [944, 234] width 432 height 29
click at [725, 220] on input "Papier" at bounding box center [724, 219] width 1 height 1
checkbox input "false"
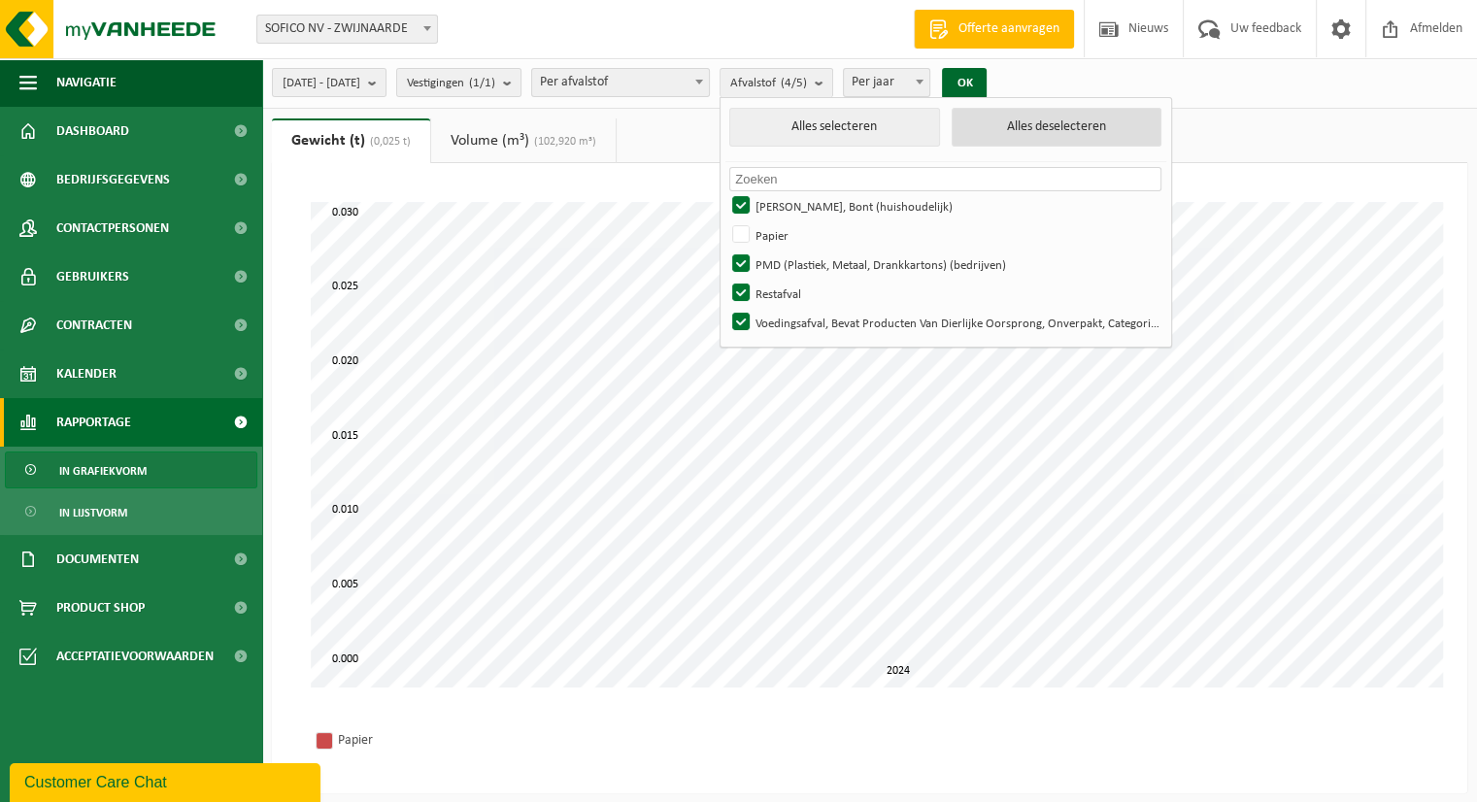
click at [1044, 137] on button "Alles deselecteren" at bounding box center [1056, 127] width 210 height 39
checkbox input "false"
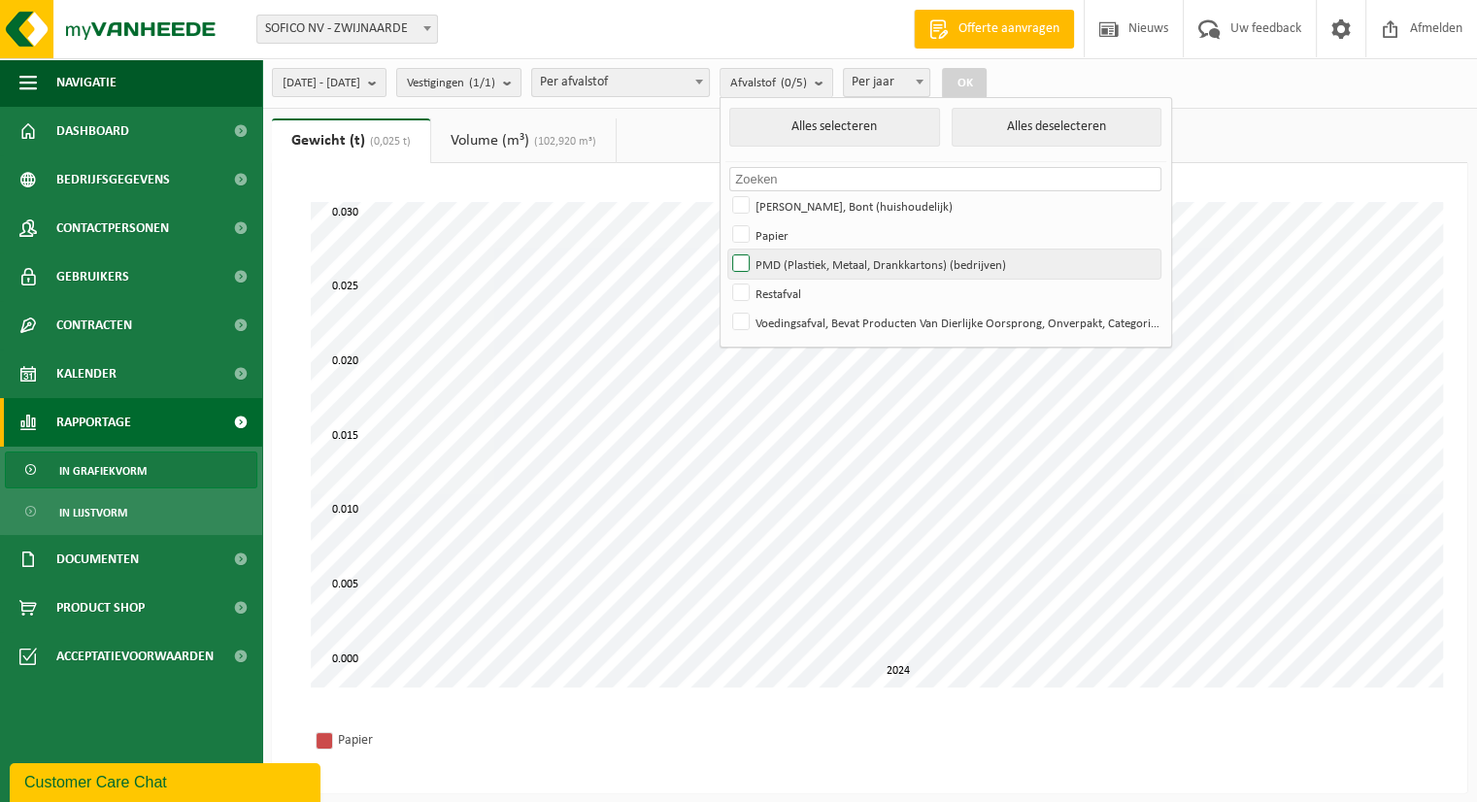
click at [882, 261] on label "PMD (Plastiek, Metaal, Drankkartons) (bedrijven)" at bounding box center [944, 264] width 432 height 29
click at [725, 250] on input "PMD (Plastiek, Metaal, Drankkartons) (bedrijven)" at bounding box center [724, 249] width 1 height 1
checkbox input "true"
click at [986, 79] on button "OK" at bounding box center [964, 83] width 45 height 31
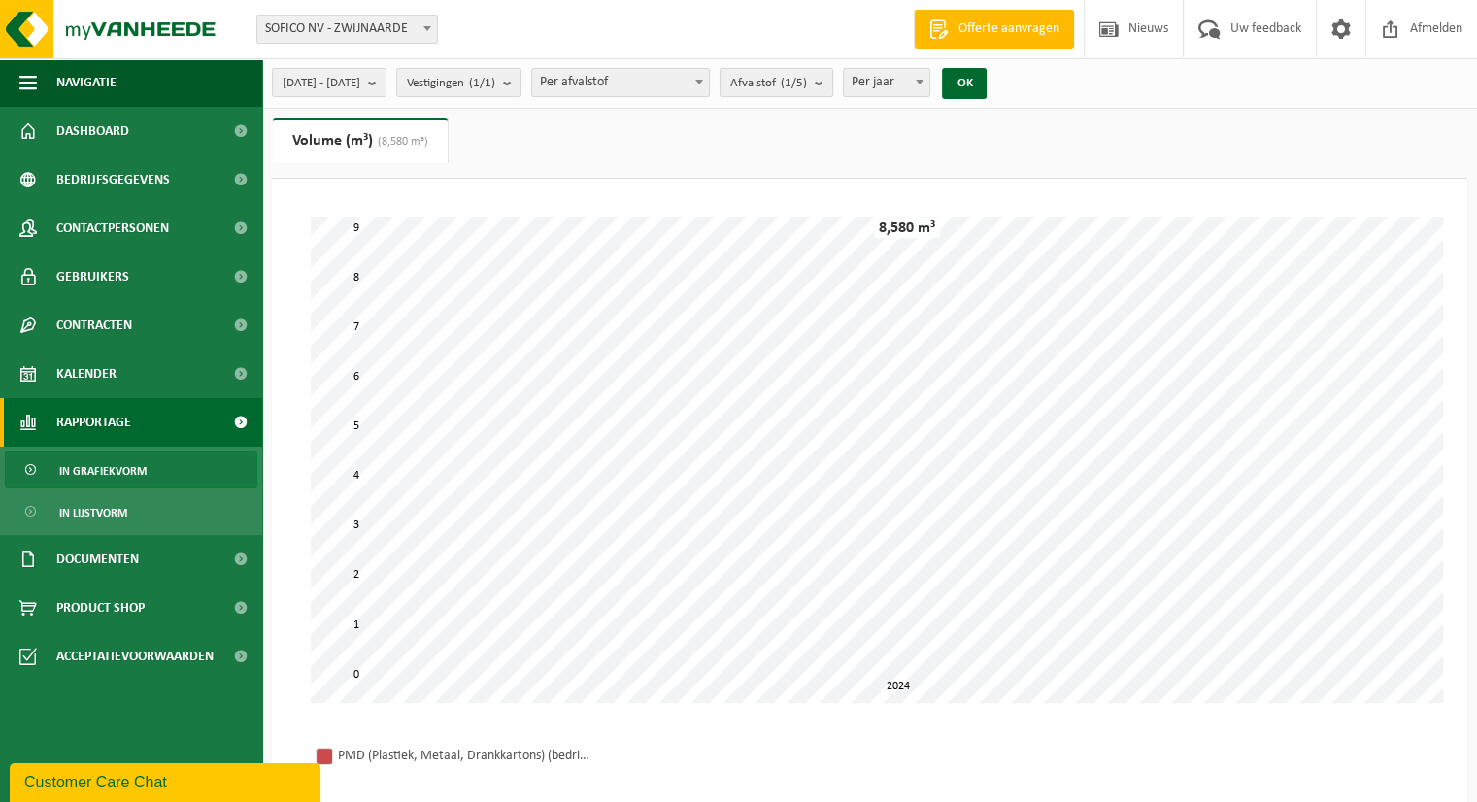
click at [807, 78] on count "(1/5)" at bounding box center [794, 83] width 26 height 13
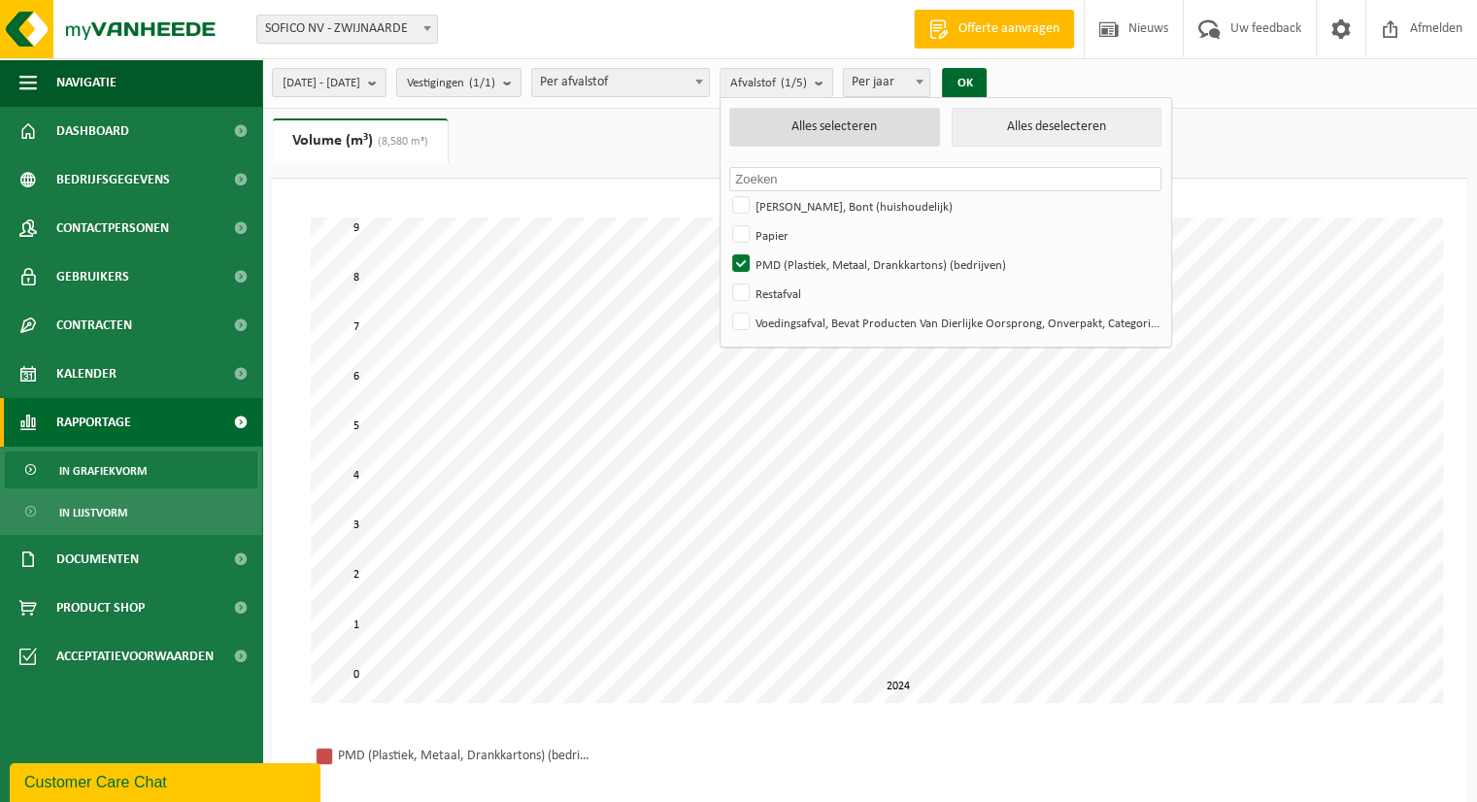
click at [934, 129] on button "Alles selecteren" at bounding box center [834, 127] width 210 height 39
checkbox input "true"
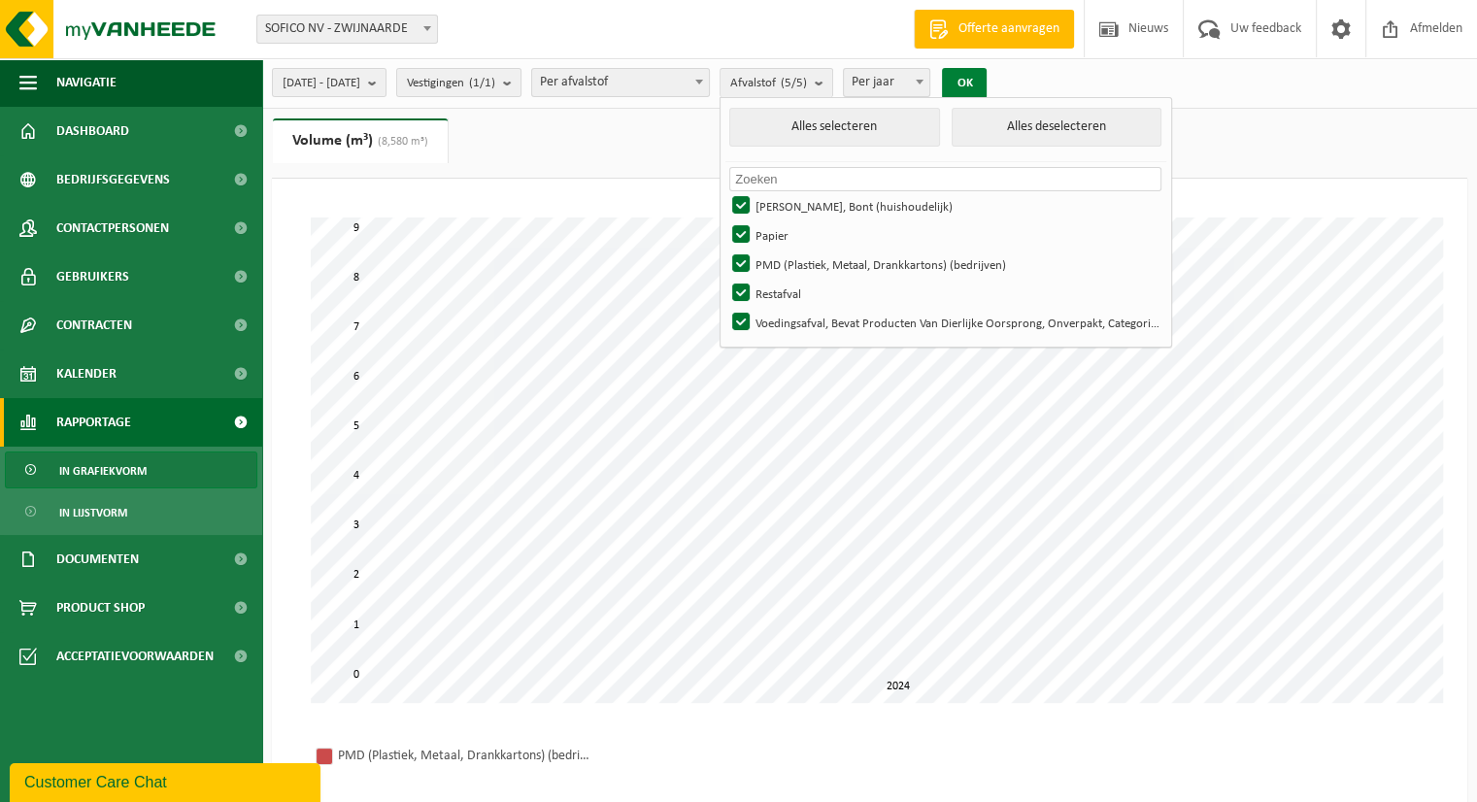
click at [986, 76] on button "OK" at bounding box center [964, 83] width 45 height 31
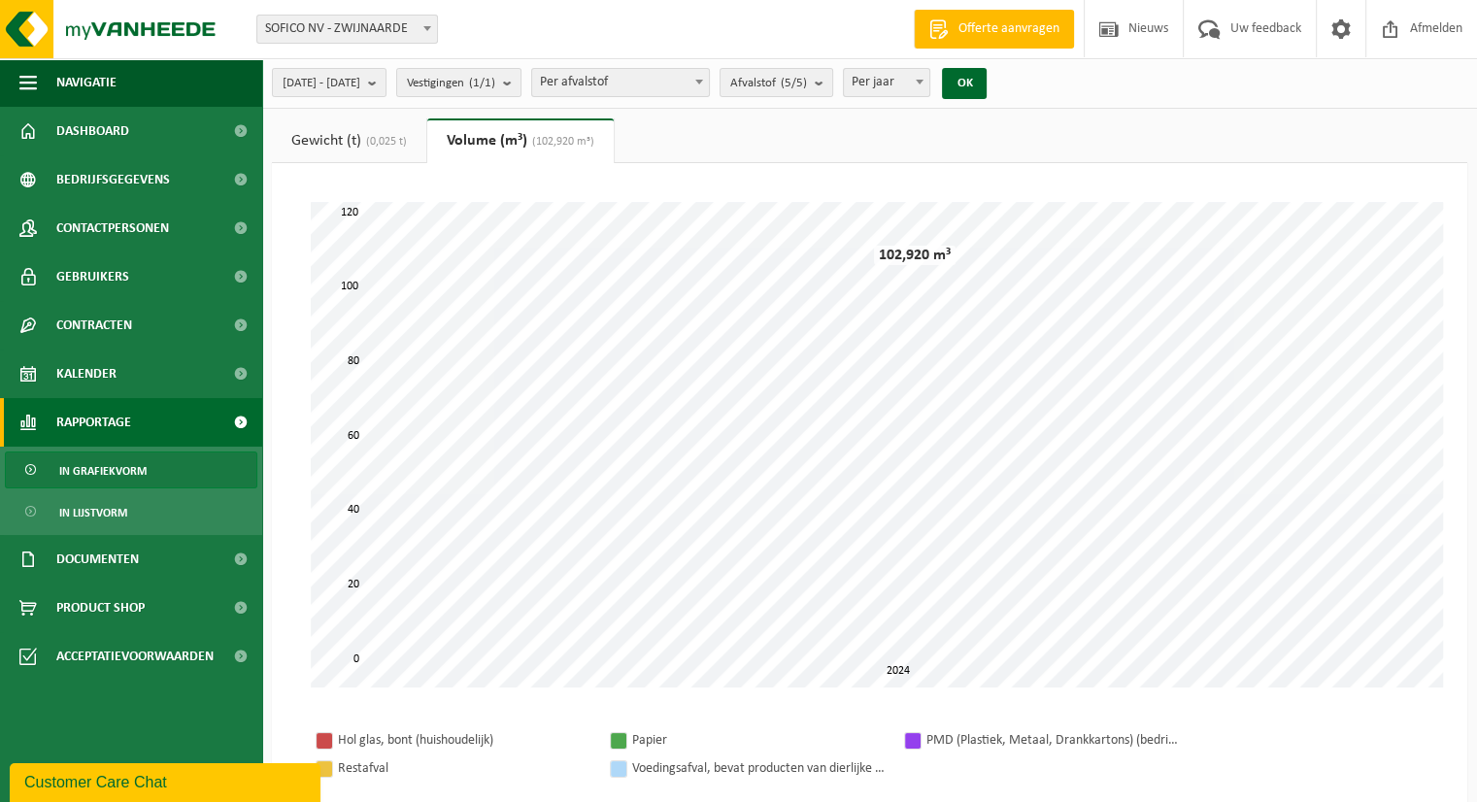
click at [376, 133] on link "Gewicht (t) (0,025 t)" at bounding box center [349, 140] width 154 height 45
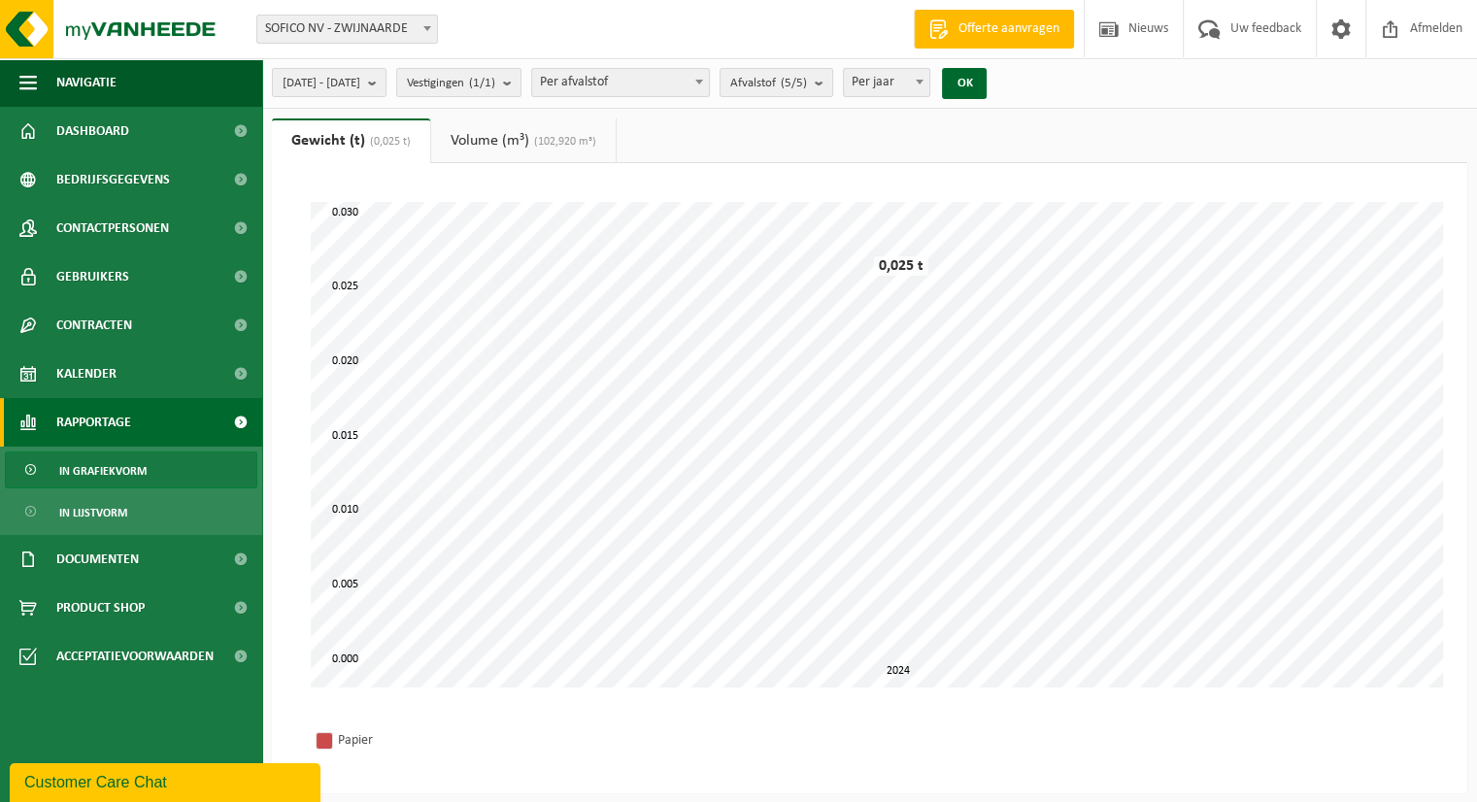
click at [568, 139] on span "(102,920 m³)" at bounding box center [562, 142] width 67 height 12
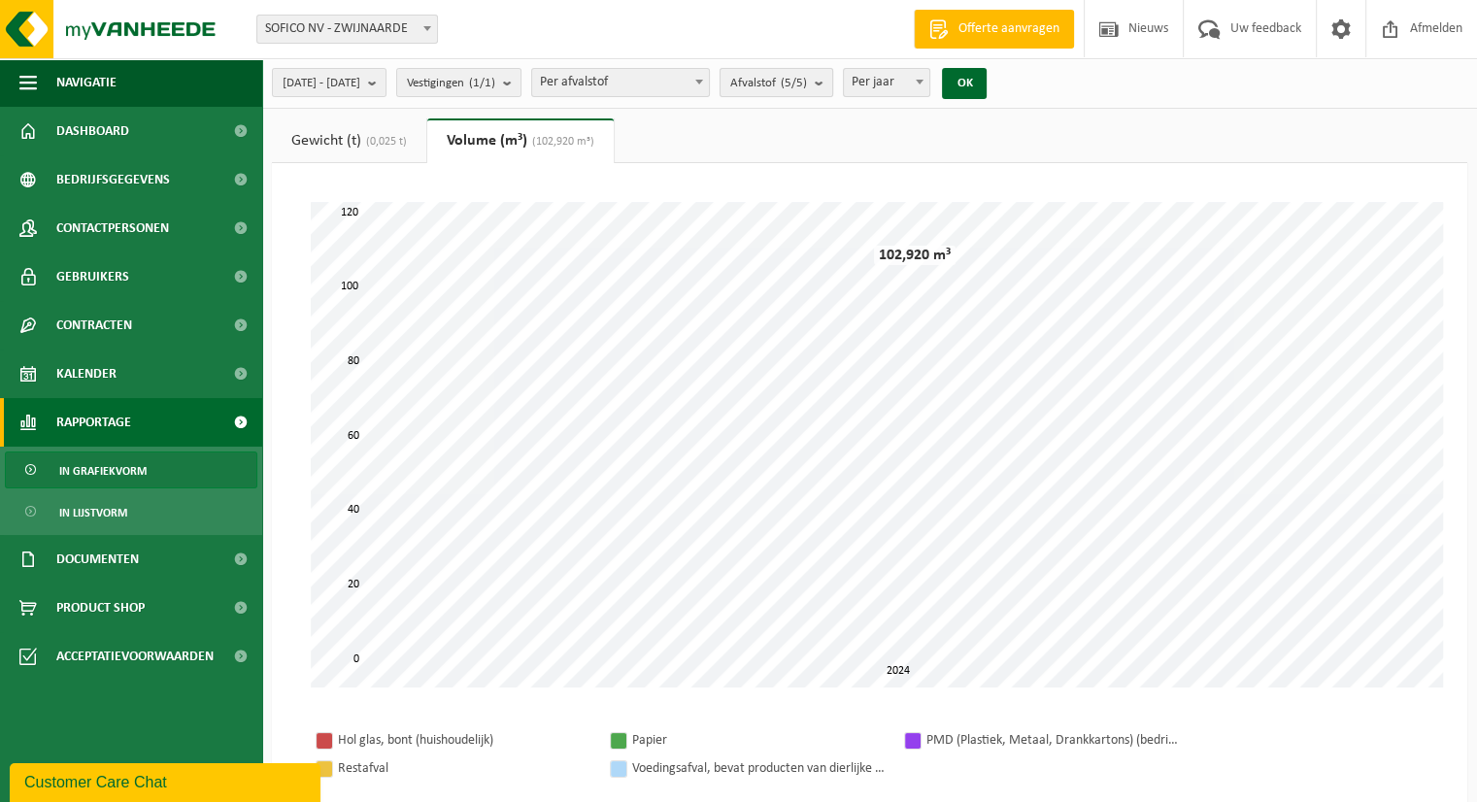
click at [832, 84] on b "submit" at bounding box center [823, 82] width 17 height 27
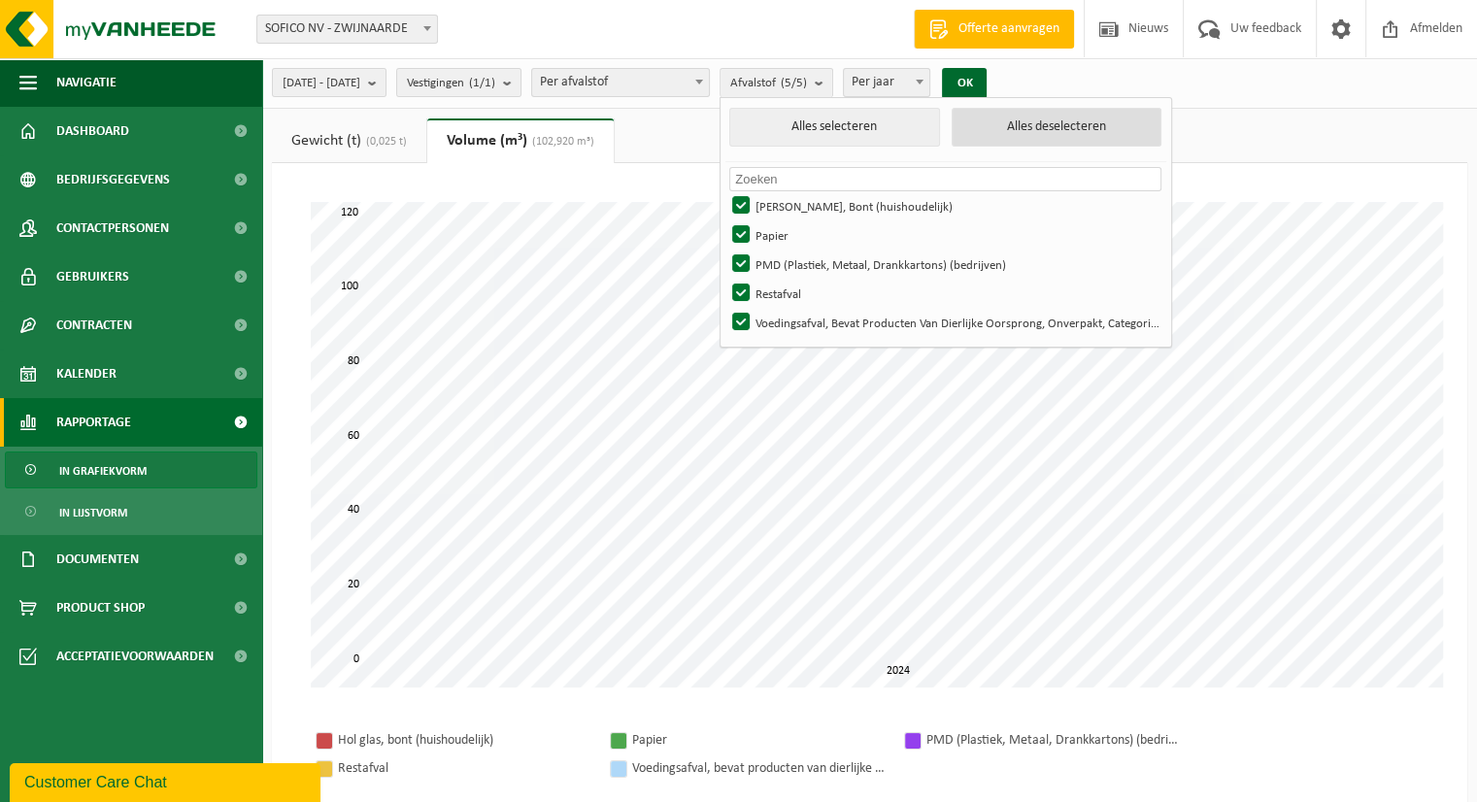
click at [1050, 121] on button "Alles deselecteren" at bounding box center [1056, 127] width 210 height 39
checkbox input "false"
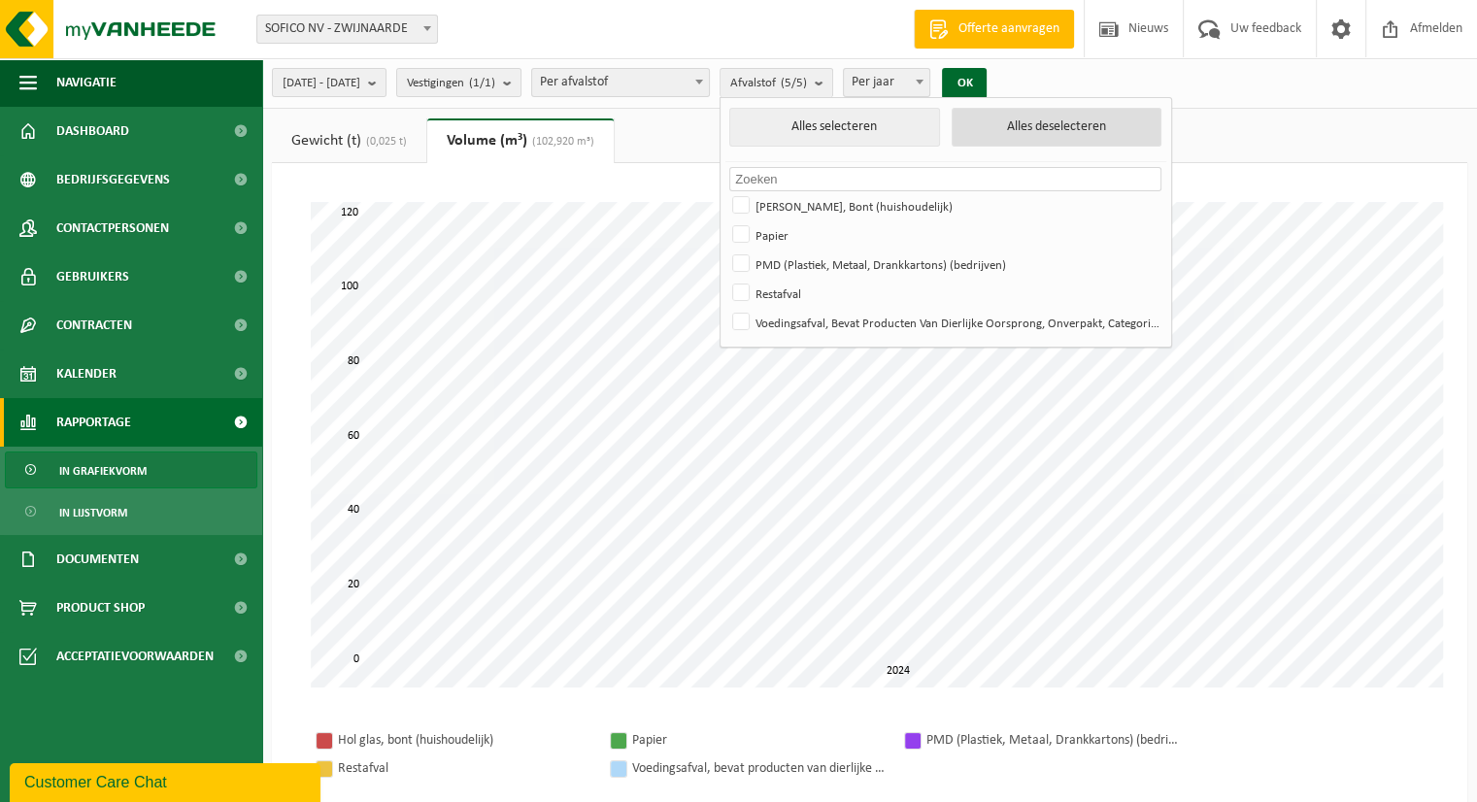
checkbox input "false"
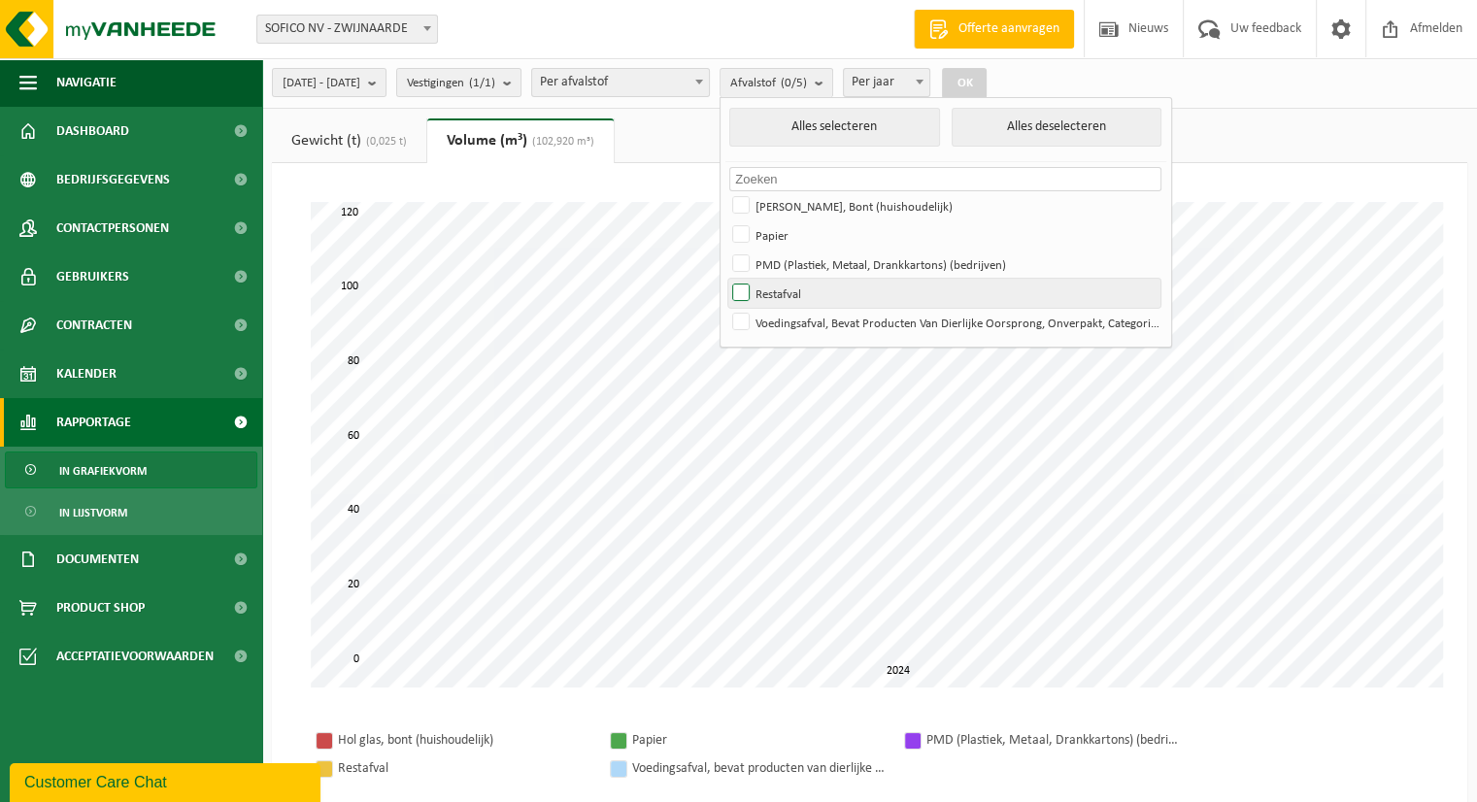
click at [870, 282] on label "Restafval" at bounding box center [944, 293] width 432 height 29
click at [725, 279] on input "Restafval" at bounding box center [724, 278] width 1 height 1
click at [986, 90] on button "OK" at bounding box center [964, 83] width 45 height 31
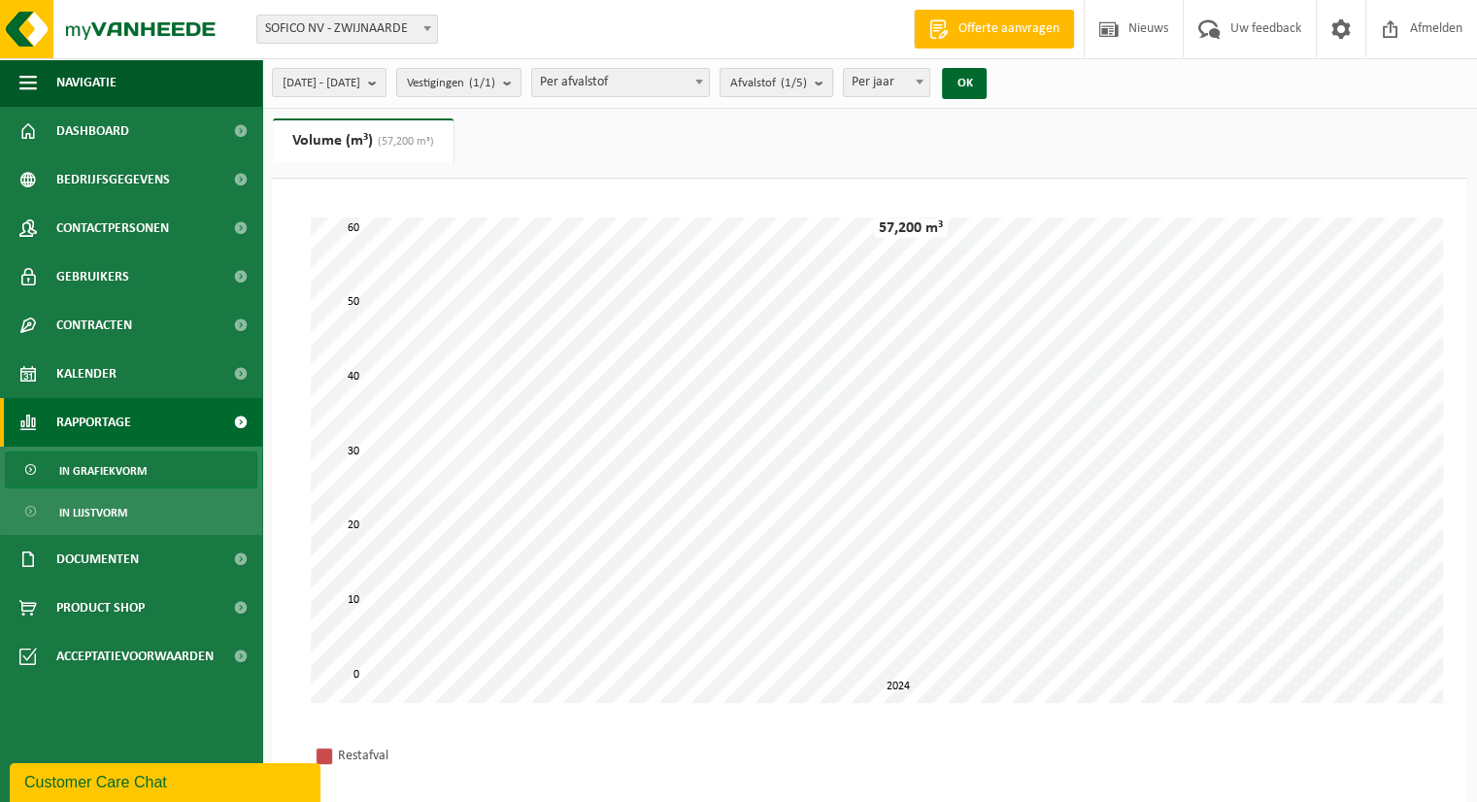
click at [807, 80] on count "(1/5)" at bounding box center [794, 83] width 26 height 13
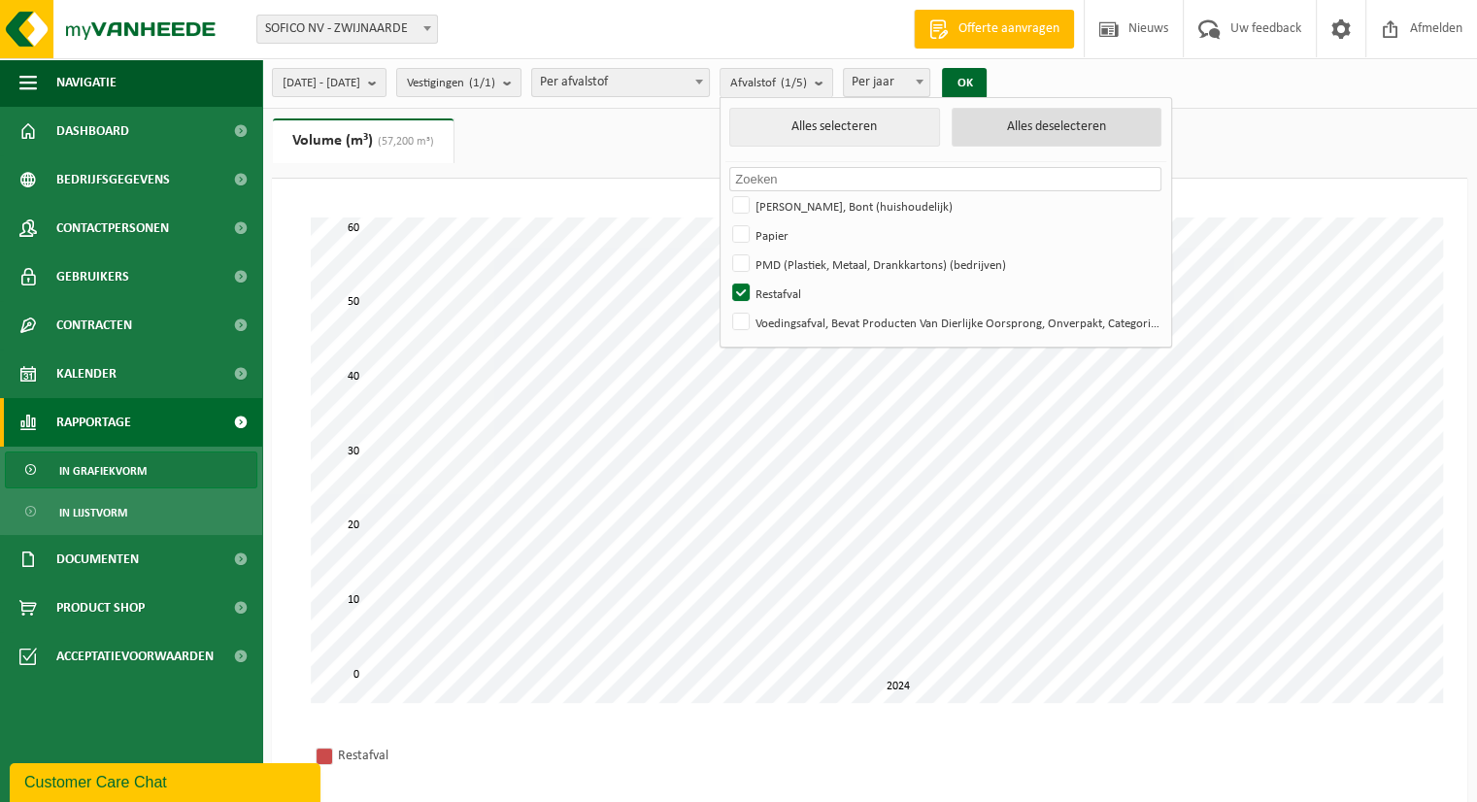
click at [1052, 133] on button "Alles deselecteren" at bounding box center [1056, 127] width 210 height 39
checkbox input "false"
click at [939, 127] on button "Alles selecteren" at bounding box center [834, 127] width 210 height 39
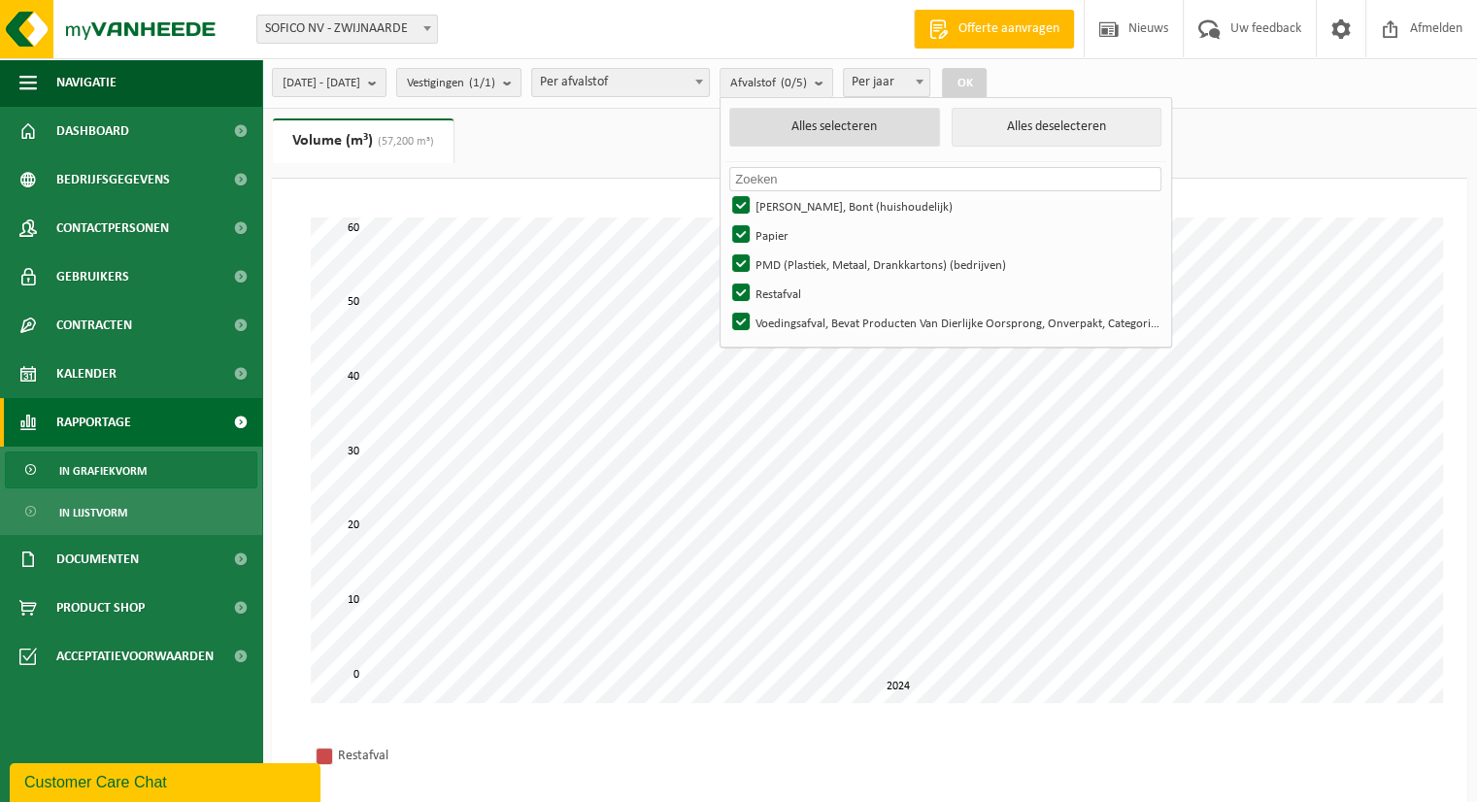
checkbox input "true"
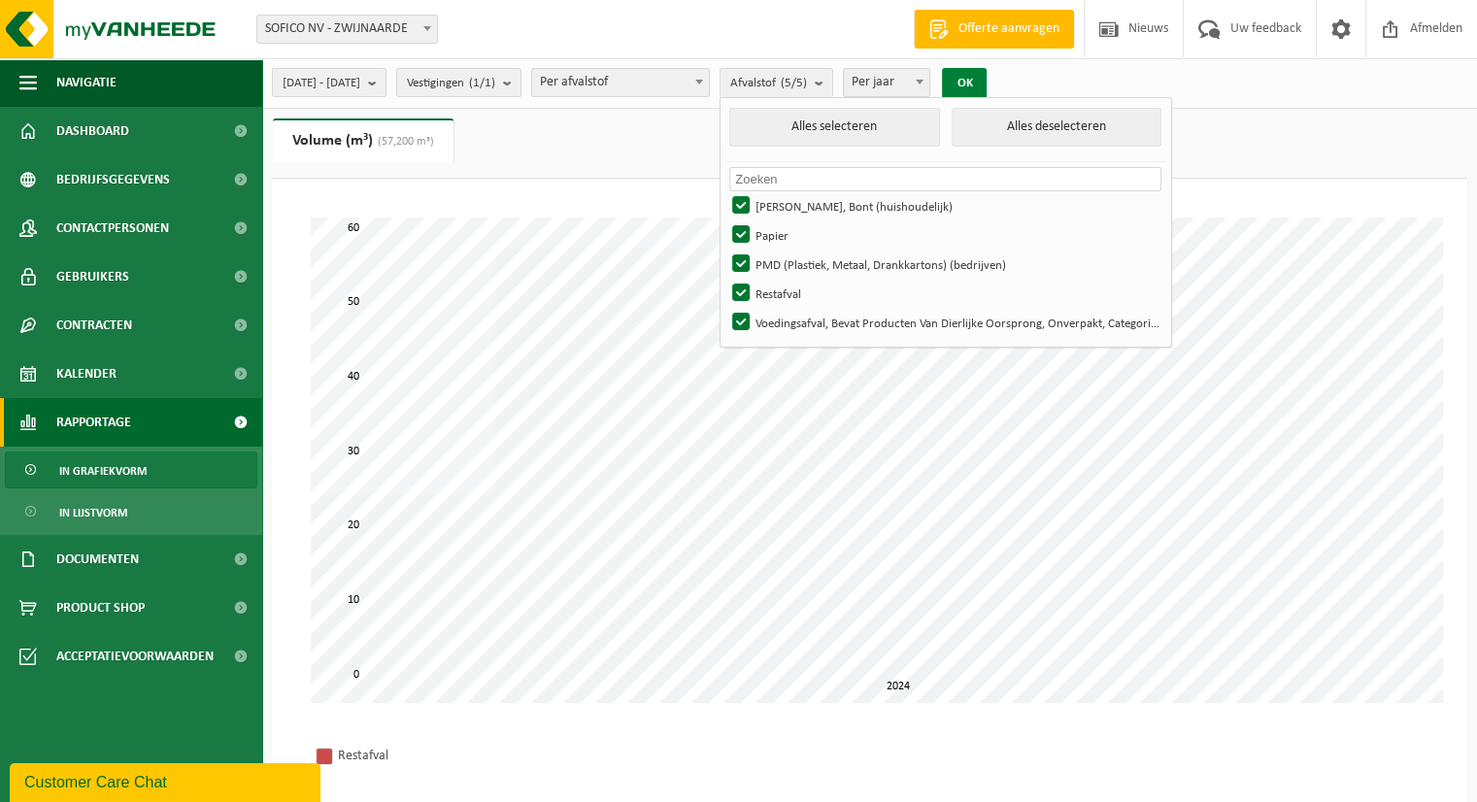
click at [986, 83] on button "OK" at bounding box center [964, 83] width 45 height 31
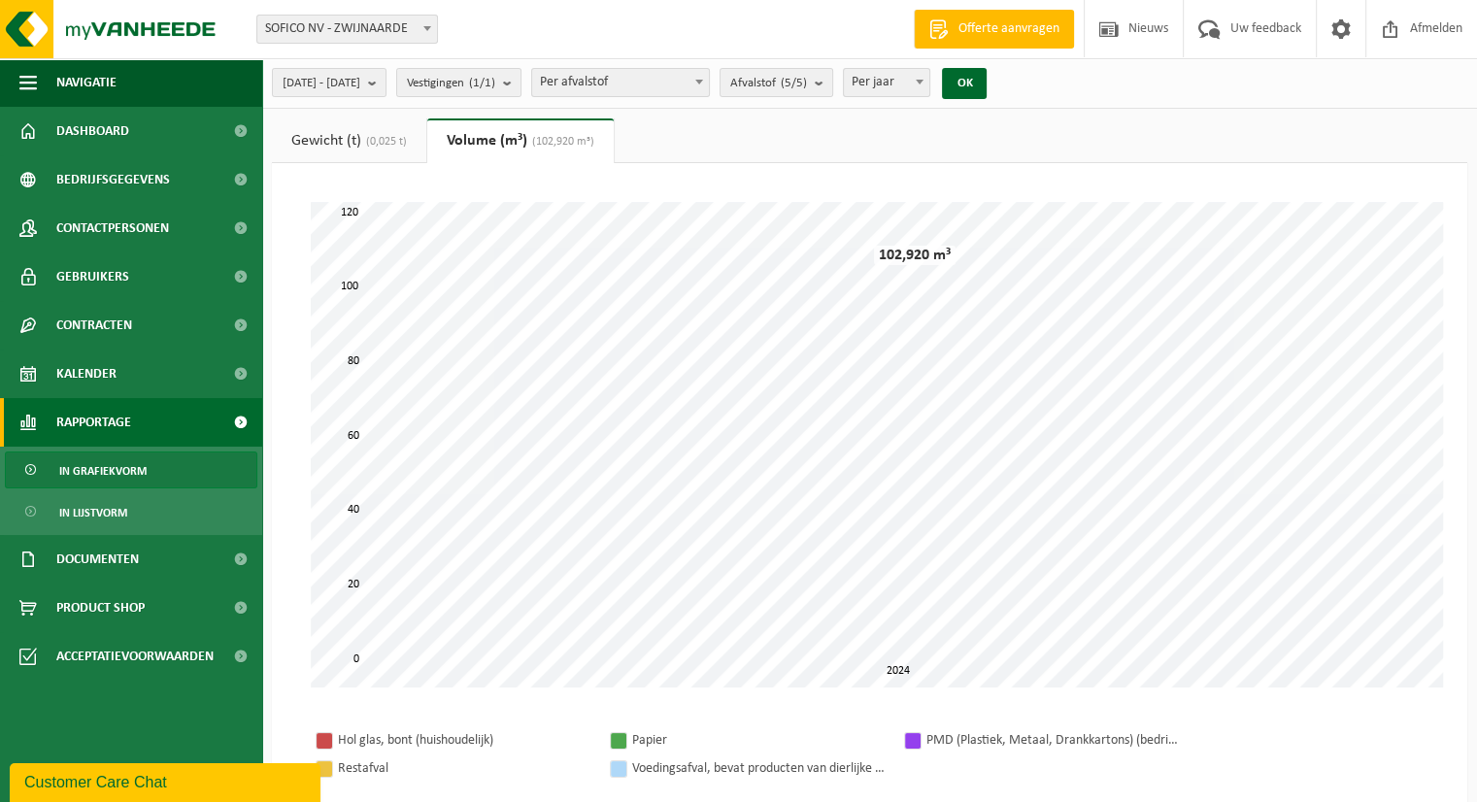
click at [367, 142] on span "(0,025 t)" at bounding box center [384, 142] width 46 height 12
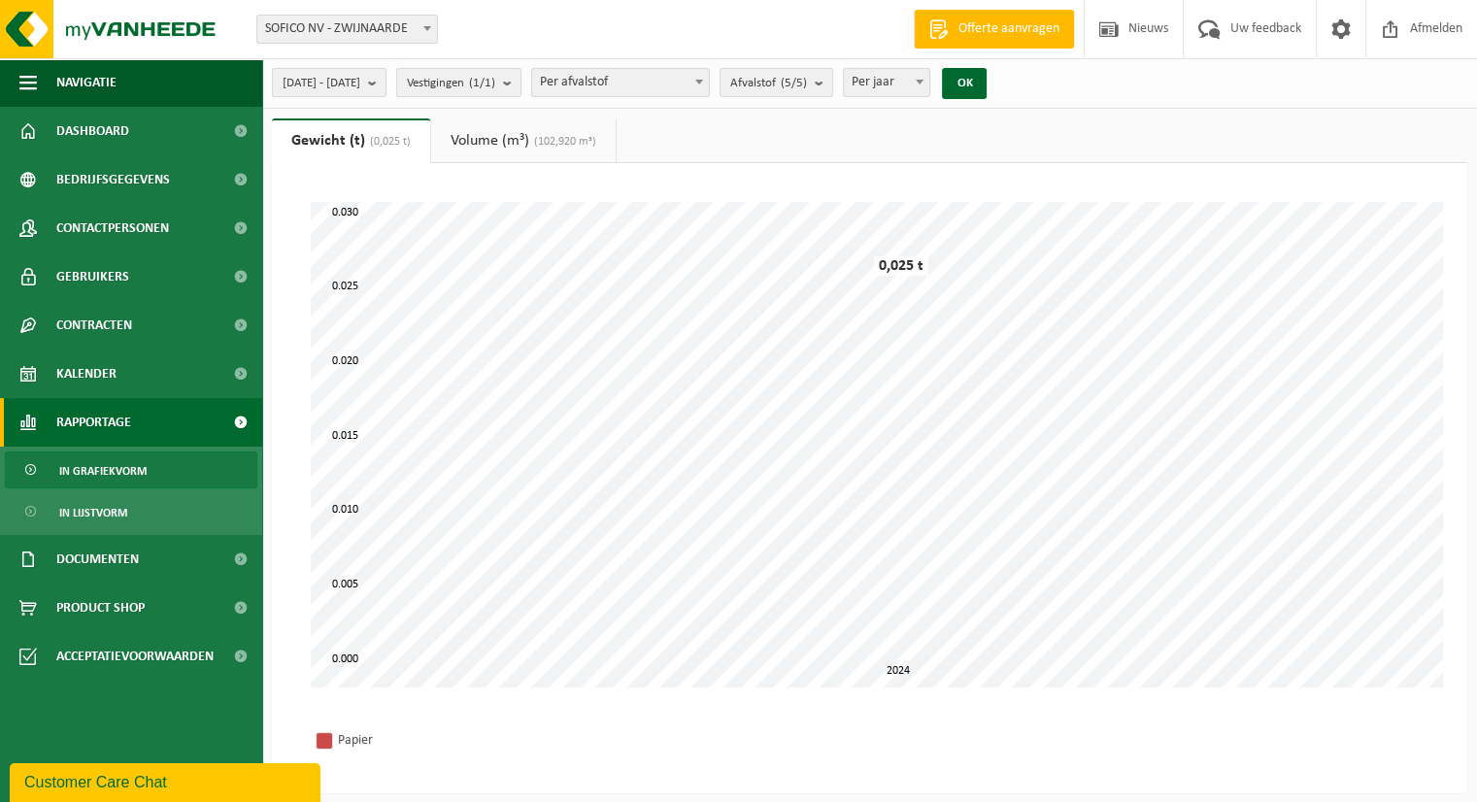
click at [507, 125] on link "Volume (m³) (102,920 m³)" at bounding box center [523, 140] width 184 height 45
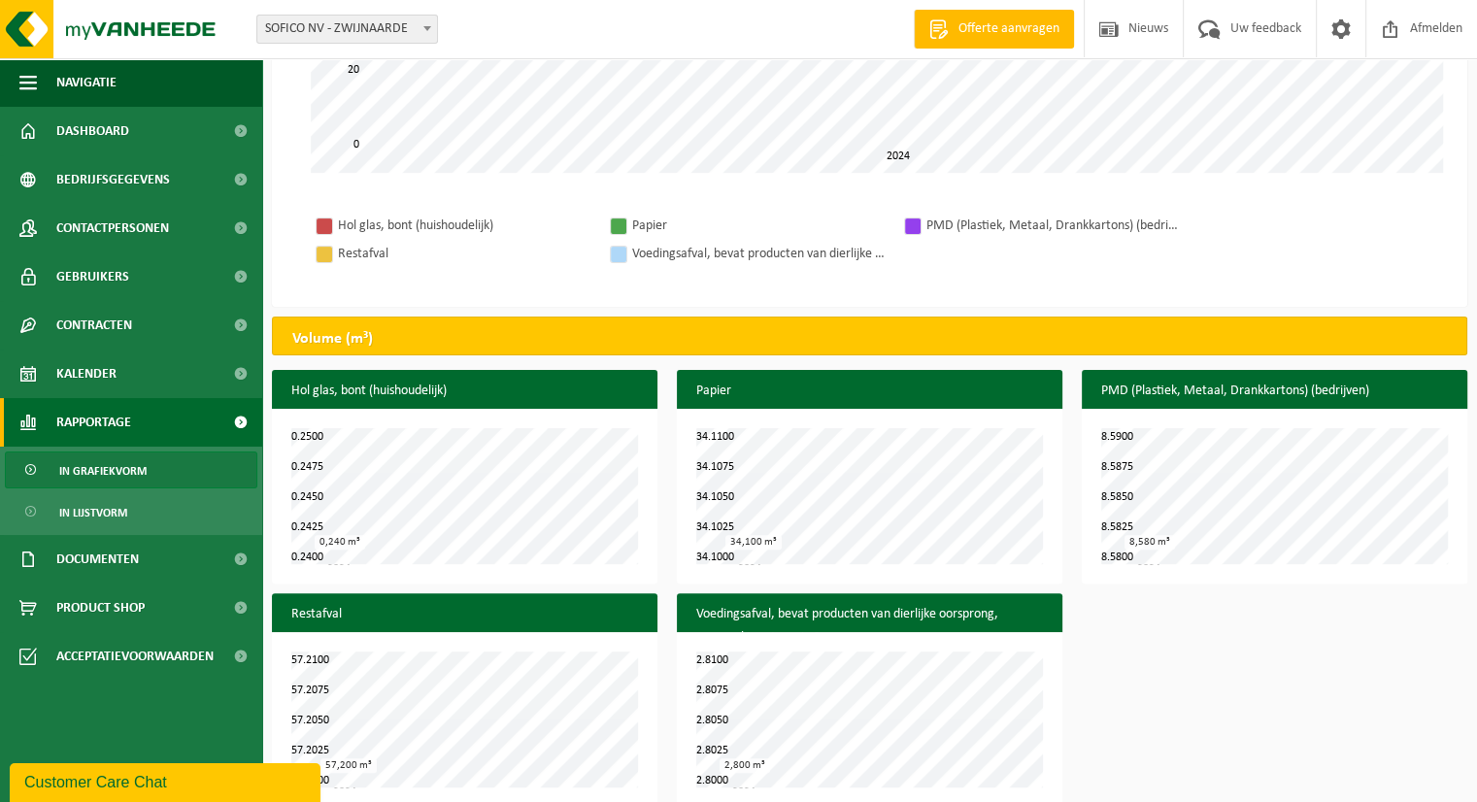
scroll to position [538, 0]
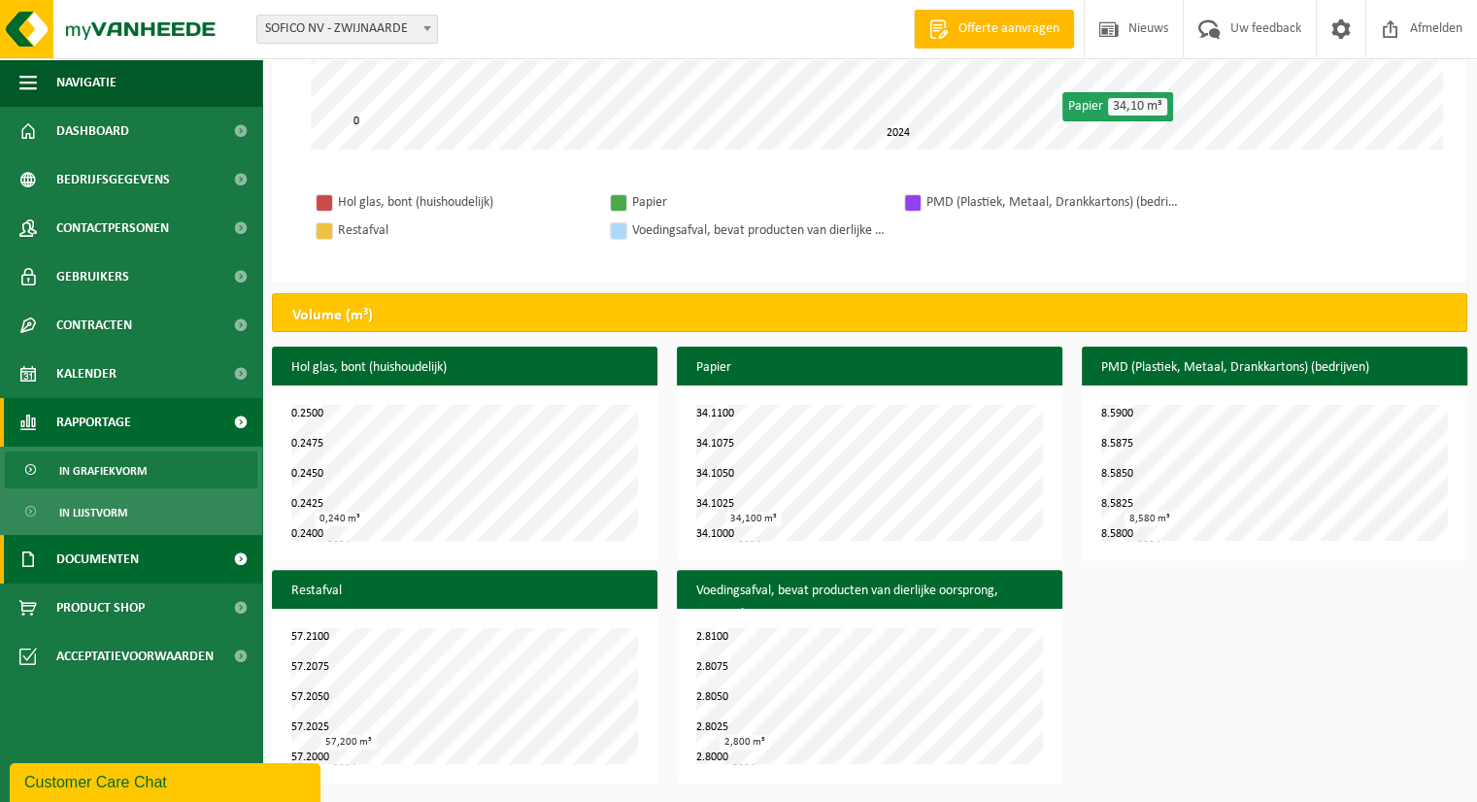
click at [89, 554] on span "Documenten" at bounding box center [97, 559] width 83 height 49
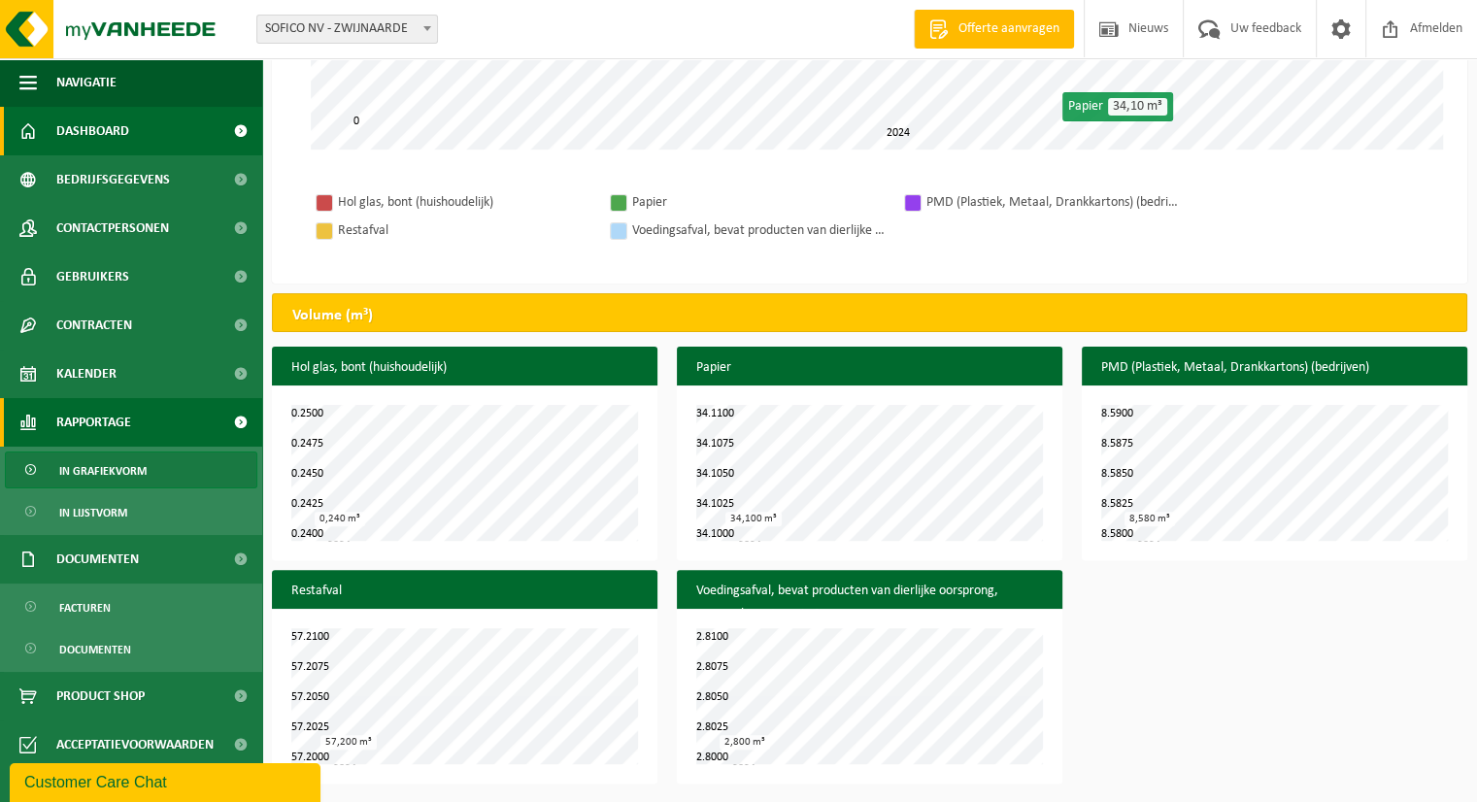
click at [95, 141] on span "Dashboard" at bounding box center [92, 131] width 73 height 49
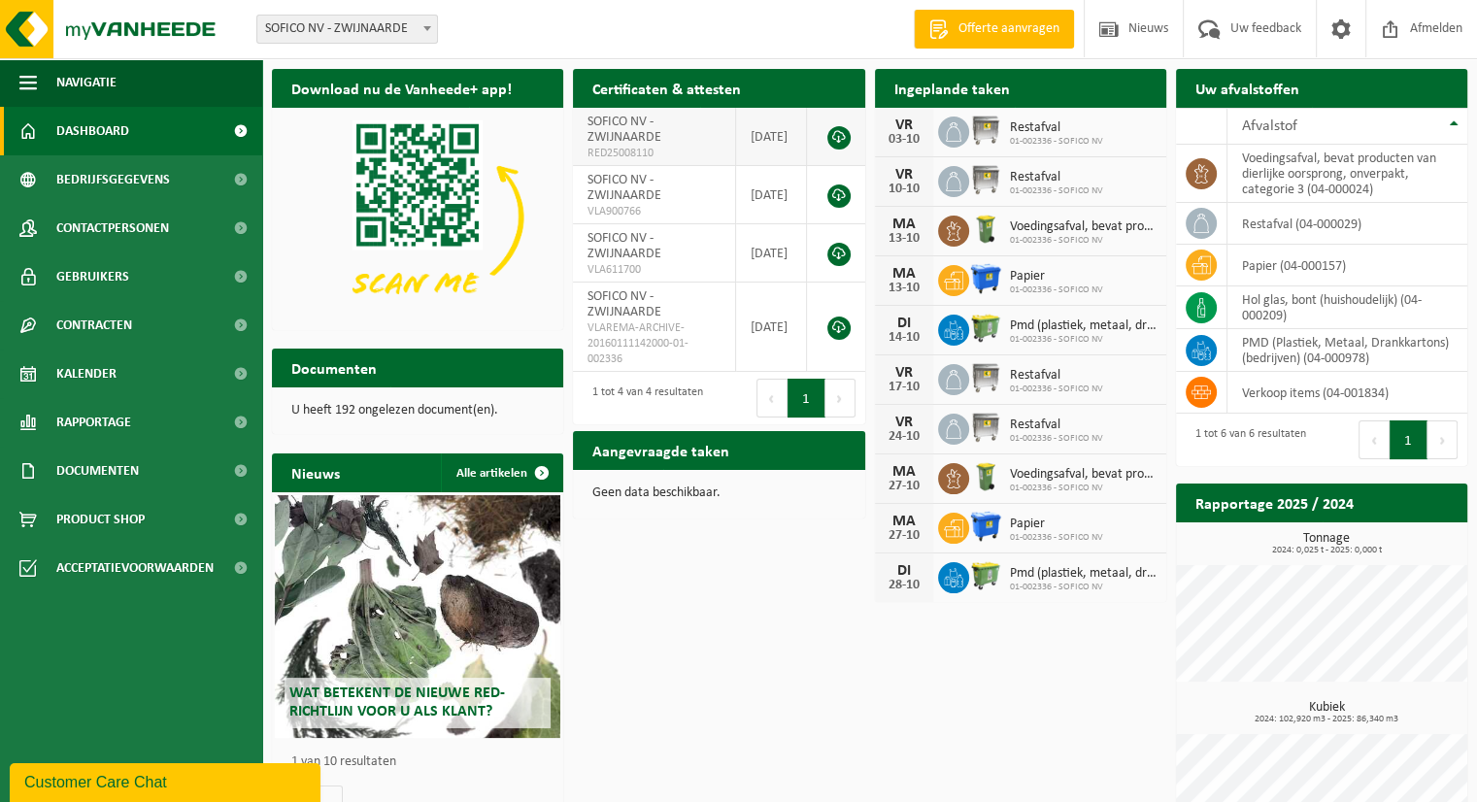
click at [838, 134] on link at bounding box center [838, 137] width 23 height 23
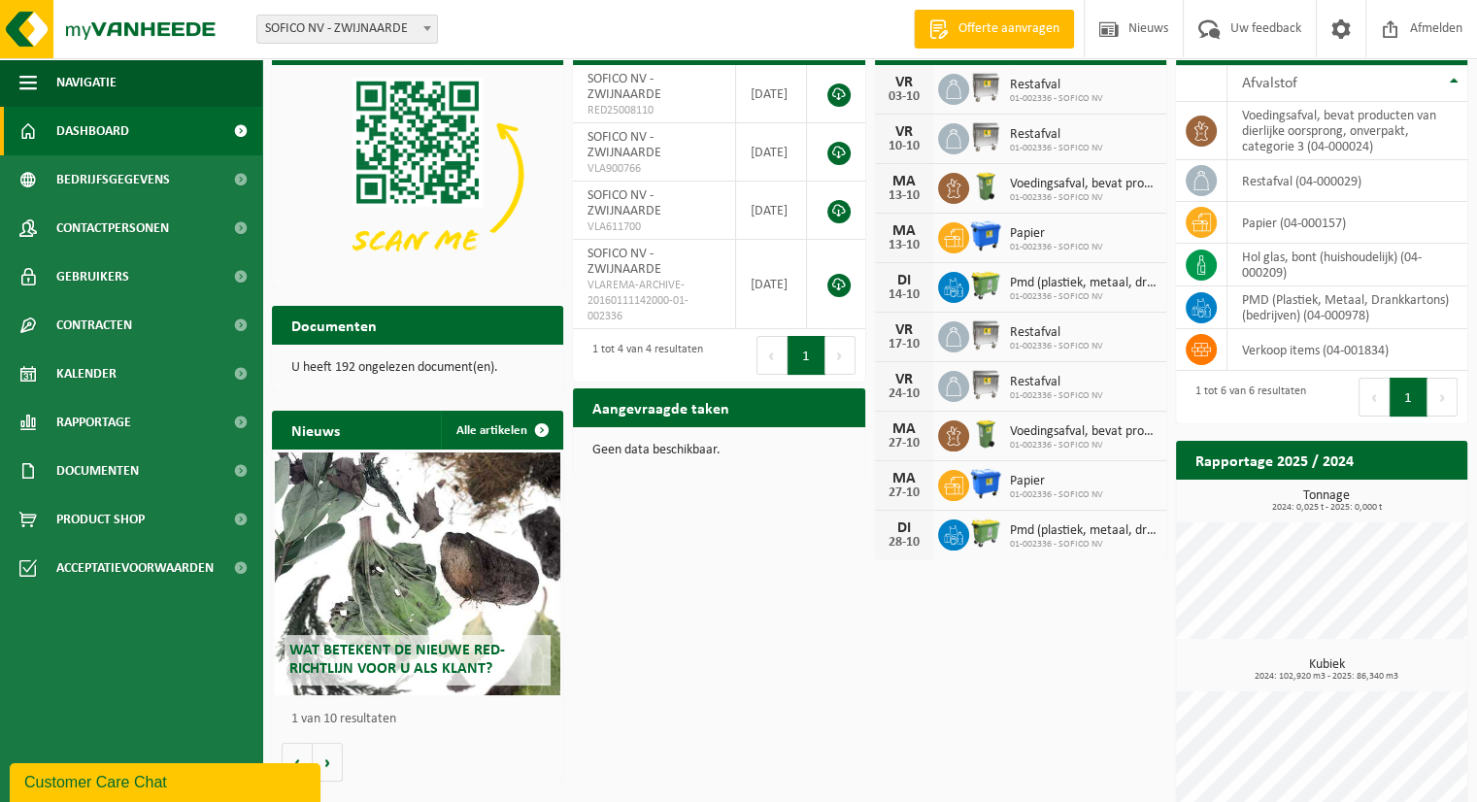
scroll to position [68, 0]
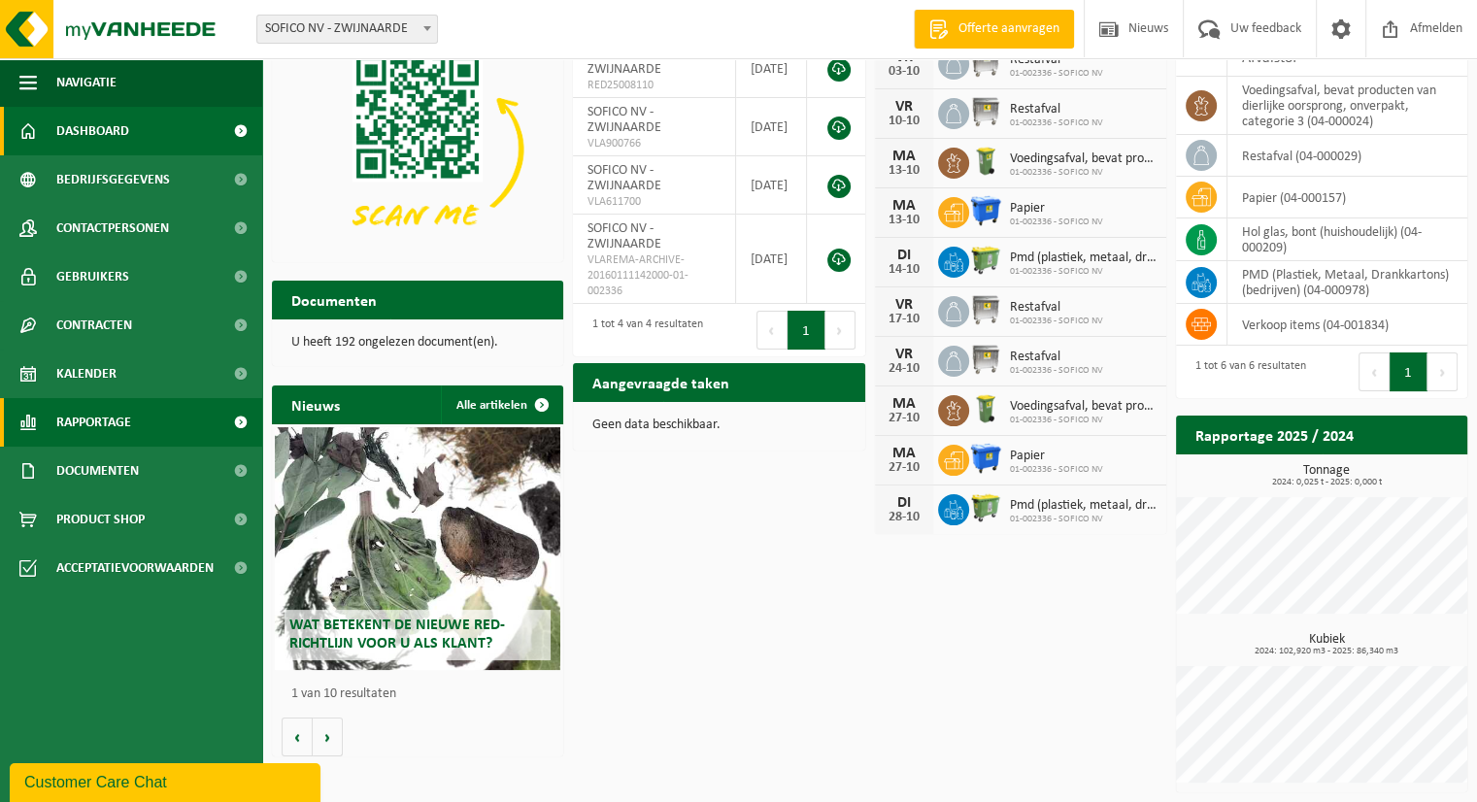
click at [104, 416] on span "Rapportage" at bounding box center [93, 422] width 75 height 49
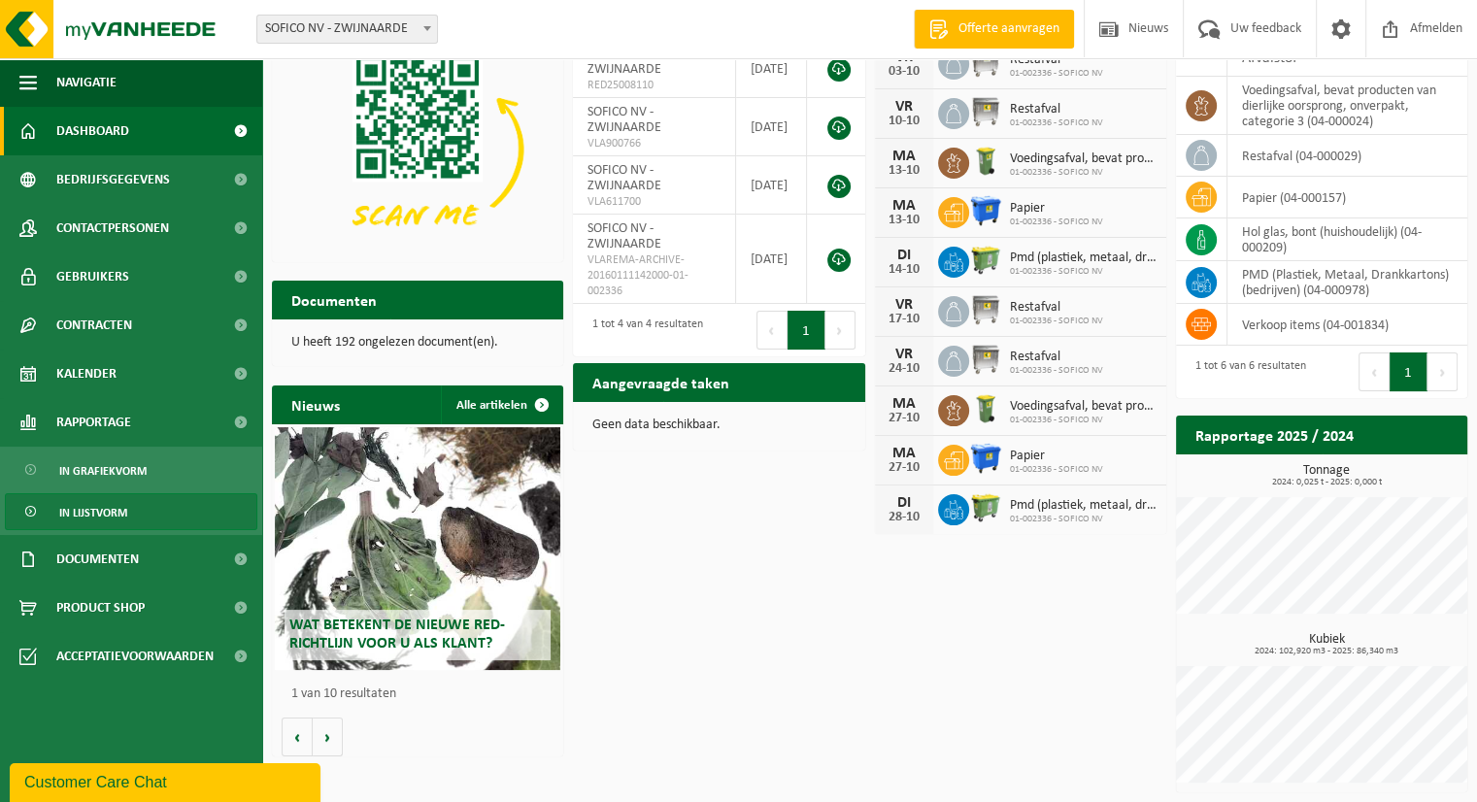
click at [109, 514] on span "In lijstvorm" at bounding box center [93, 512] width 68 height 37
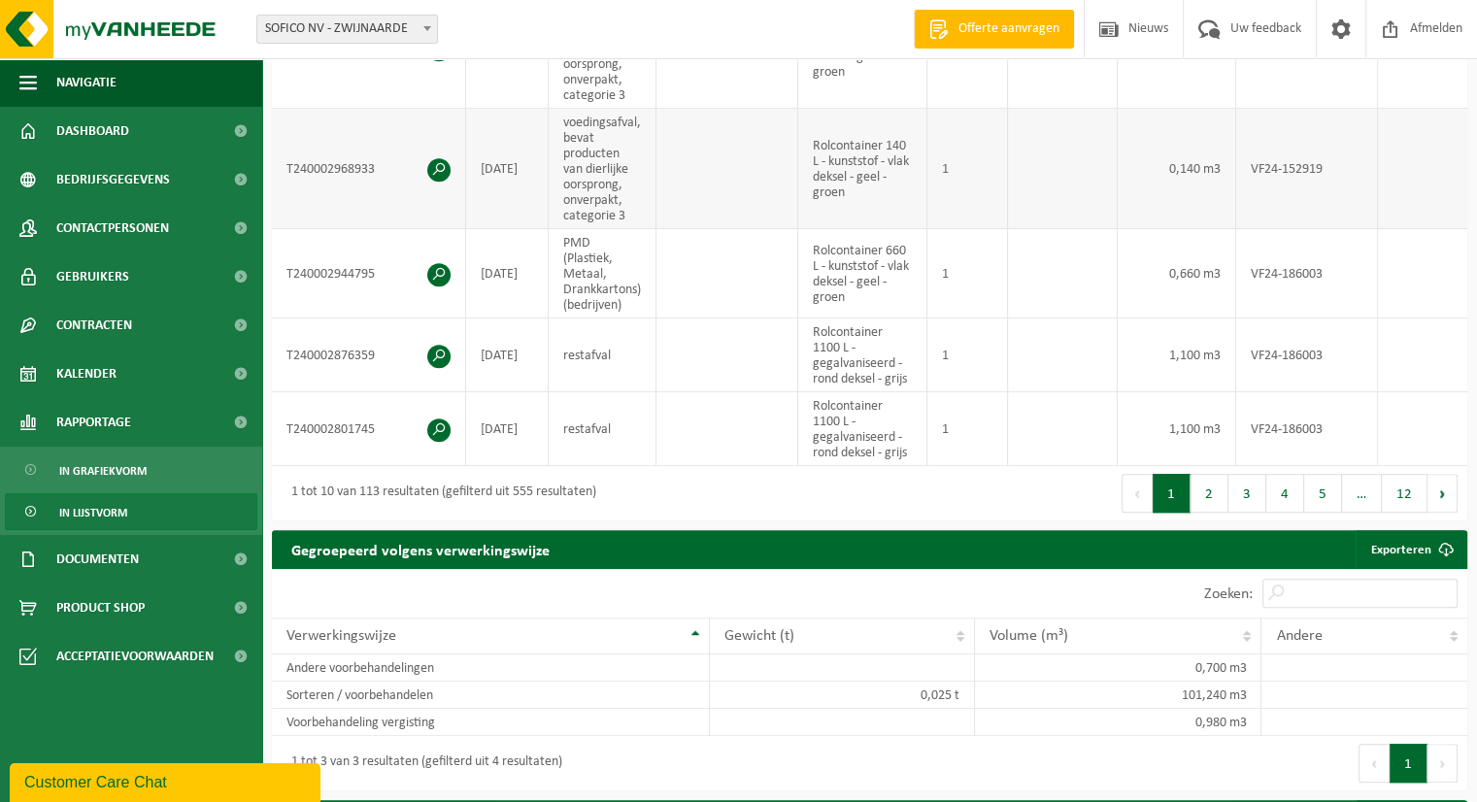
scroll to position [1165, 0]
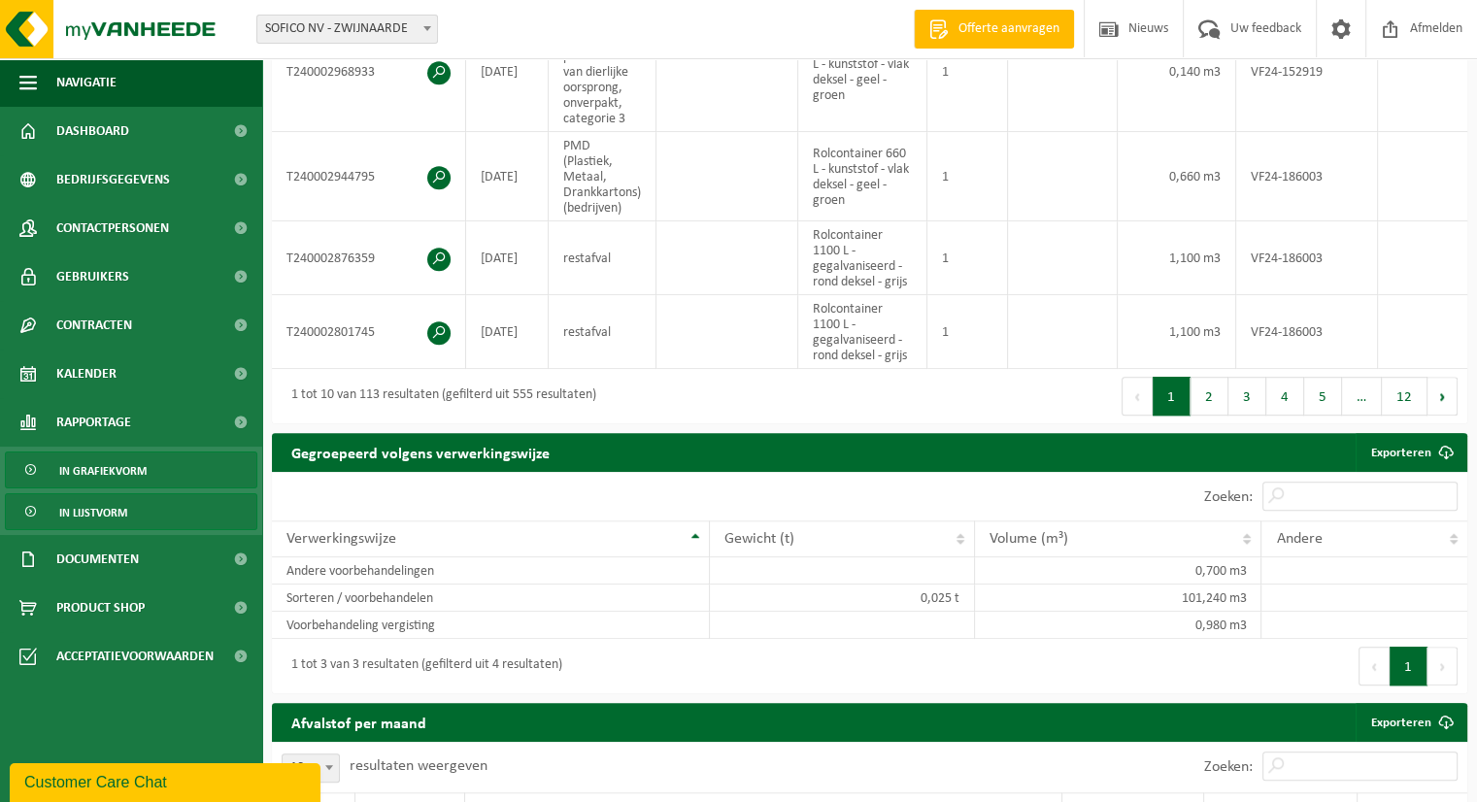
click at [132, 464] on span "In grafiekvorm" at bounding box center [102, 470] width 87 height 37
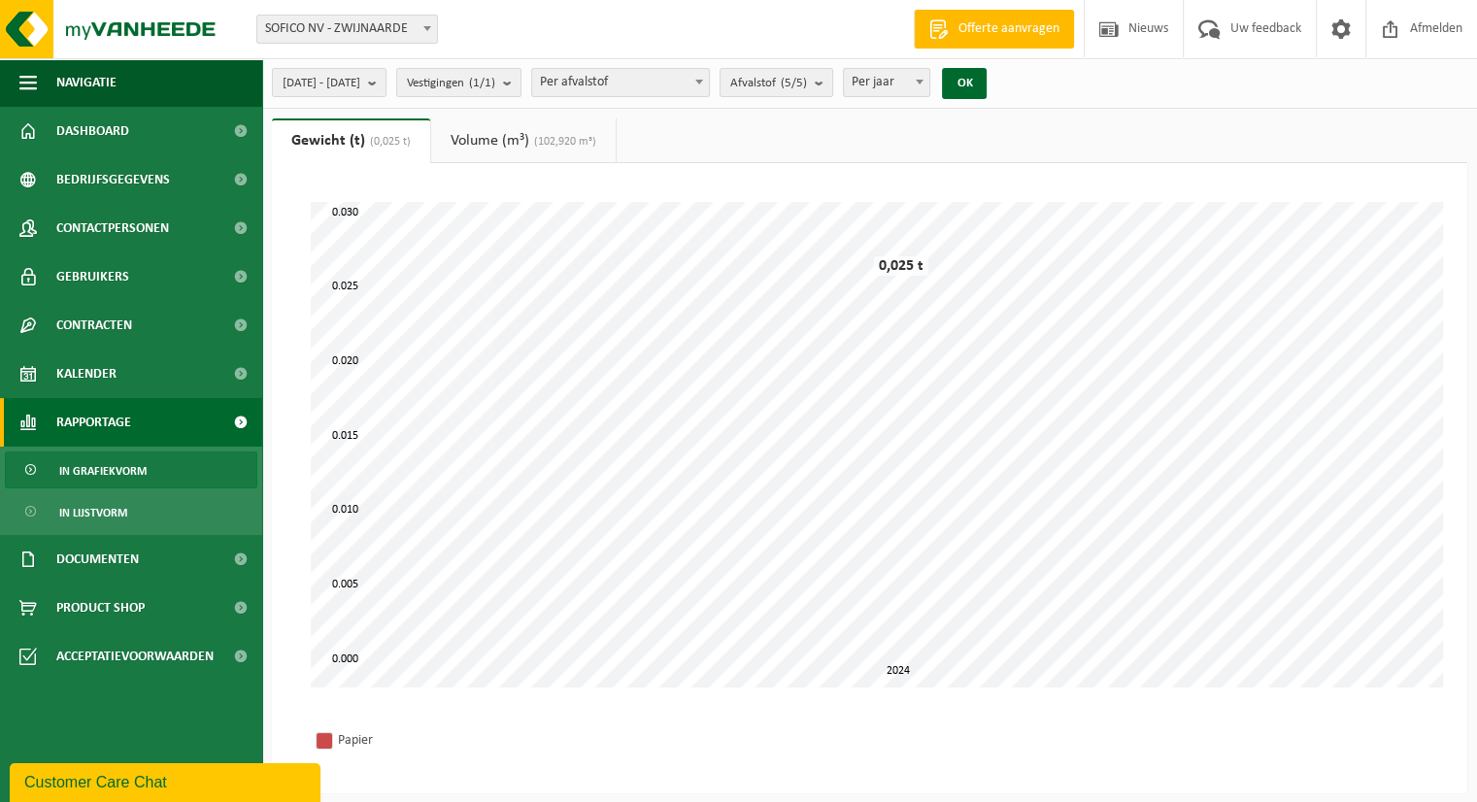
click at [522, 137] on link "Volume (m³) (102,920 m³)" at bounding box center [523, 140] width 184 height 45
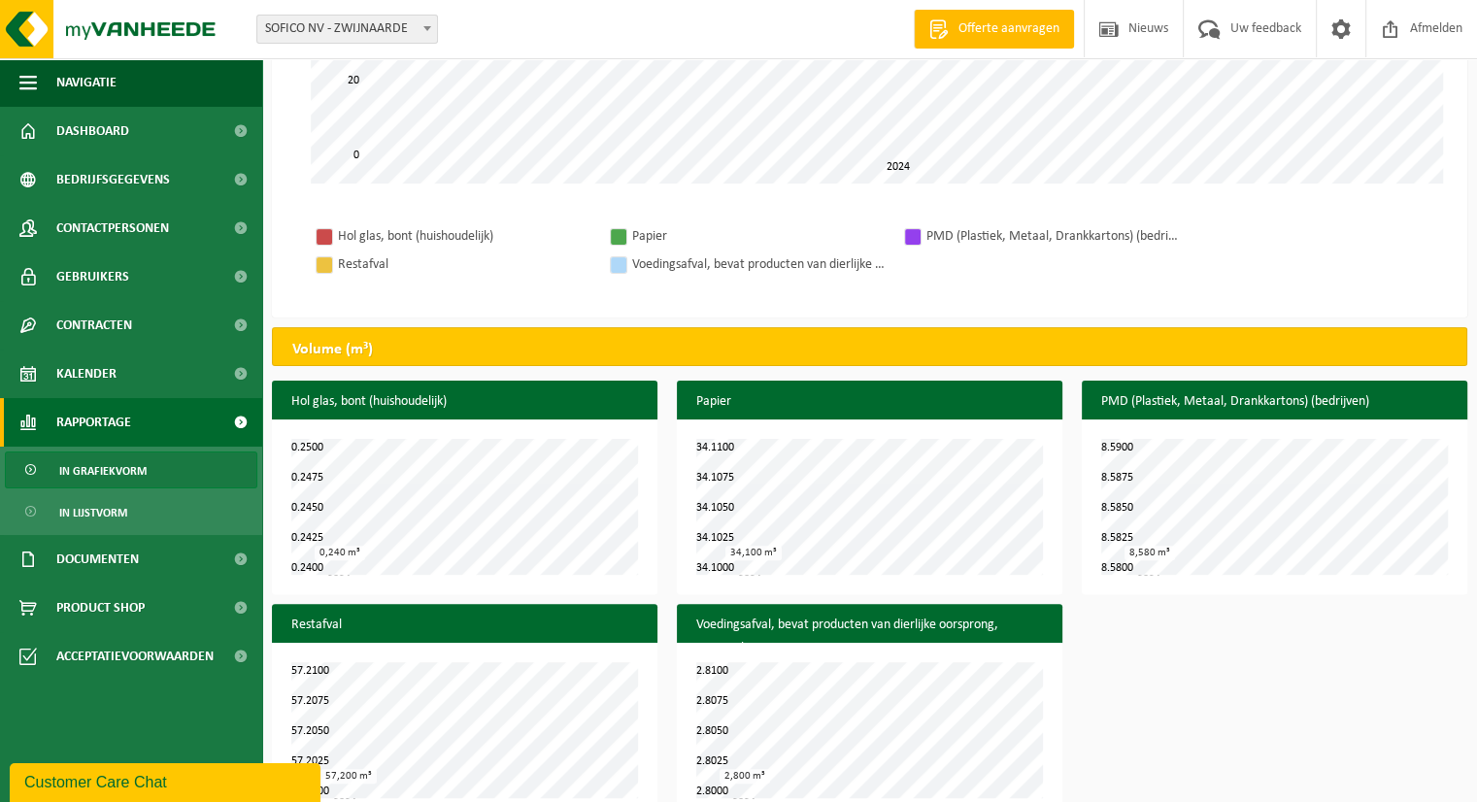
scroll to position [538, 0]
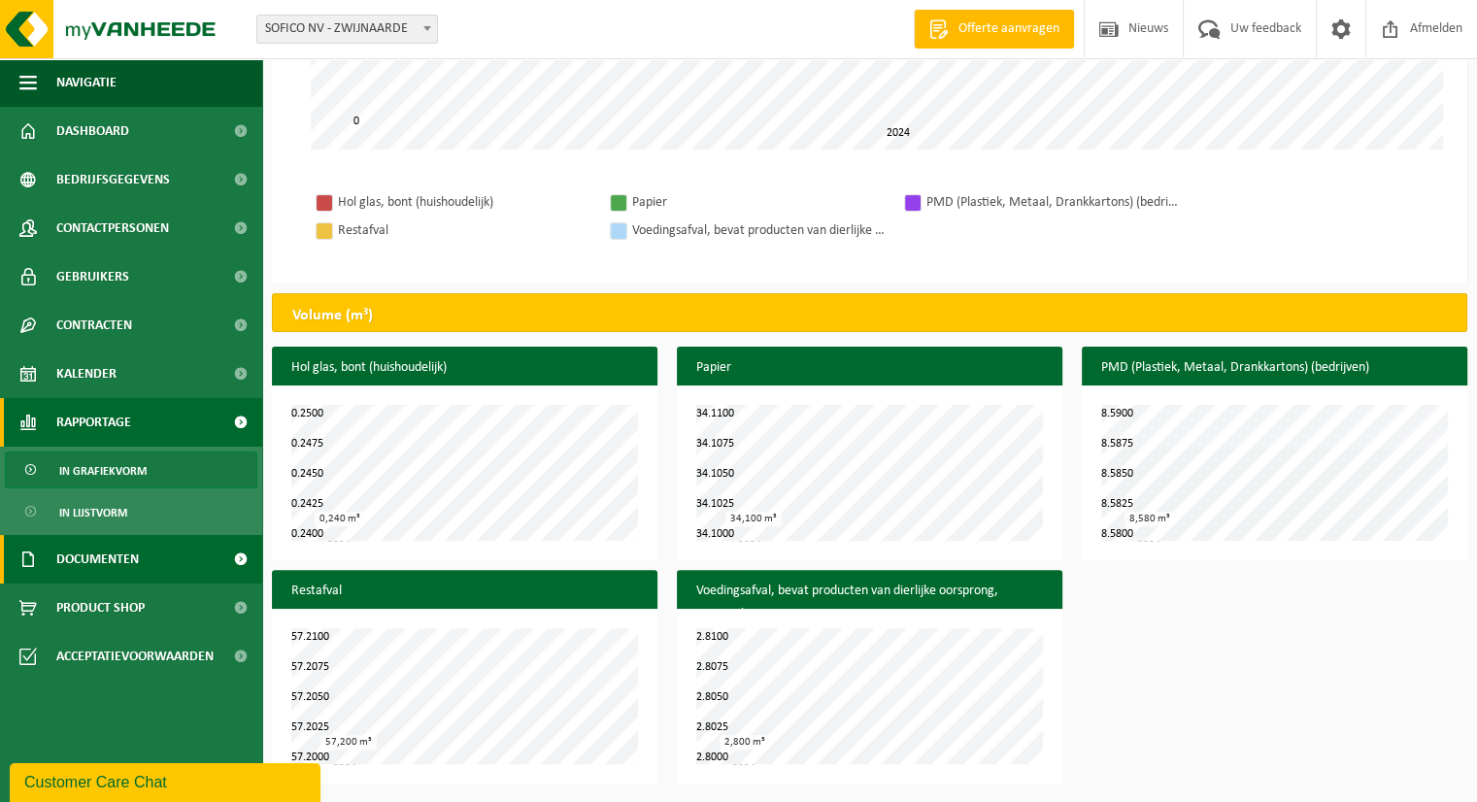
click at [109, 567] on span "Documenten" at bounding box center [97, 559] width 83 height 49
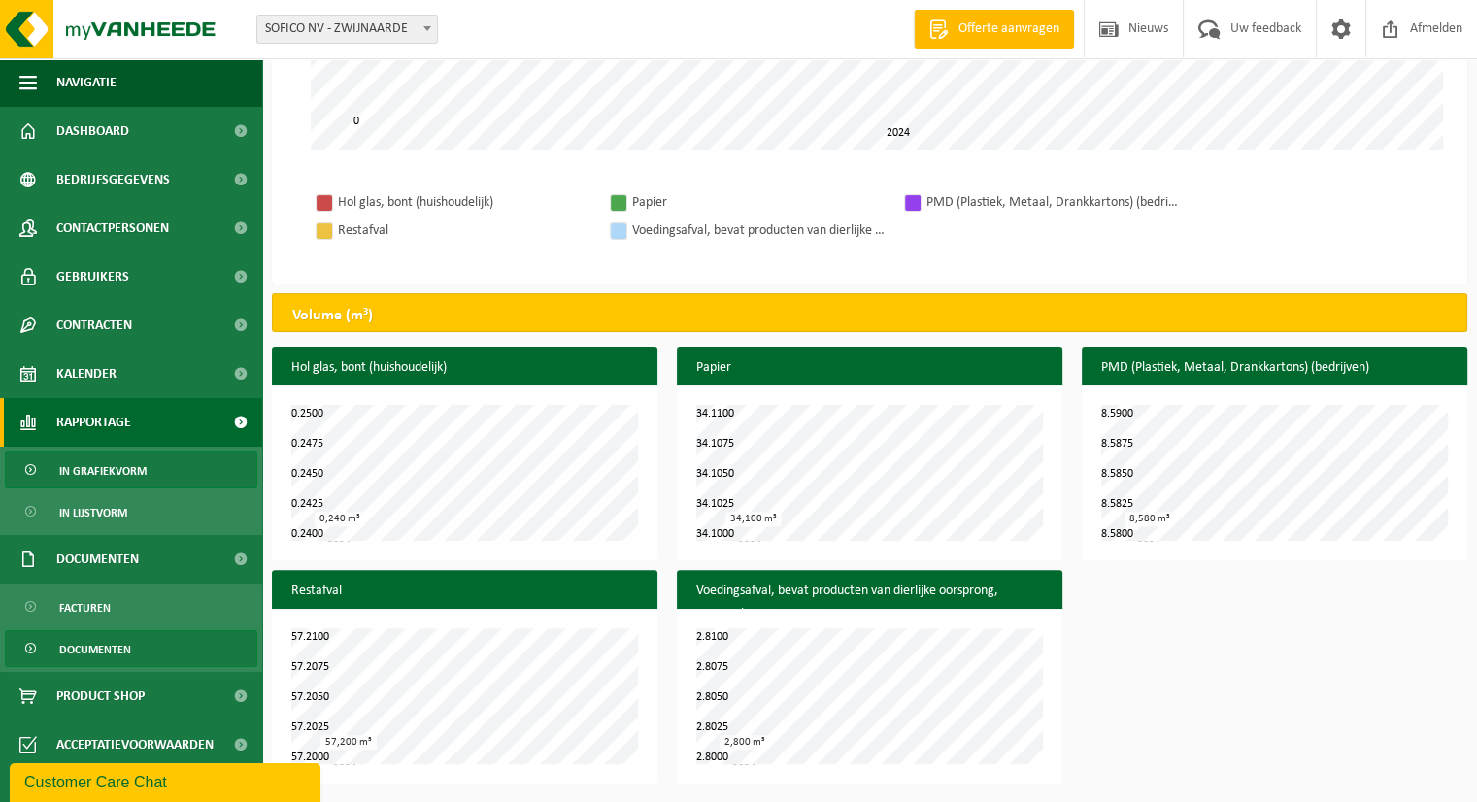
click at [98, 652] on span "Documenten" at bounding box center [95, 649] width 72 height 37
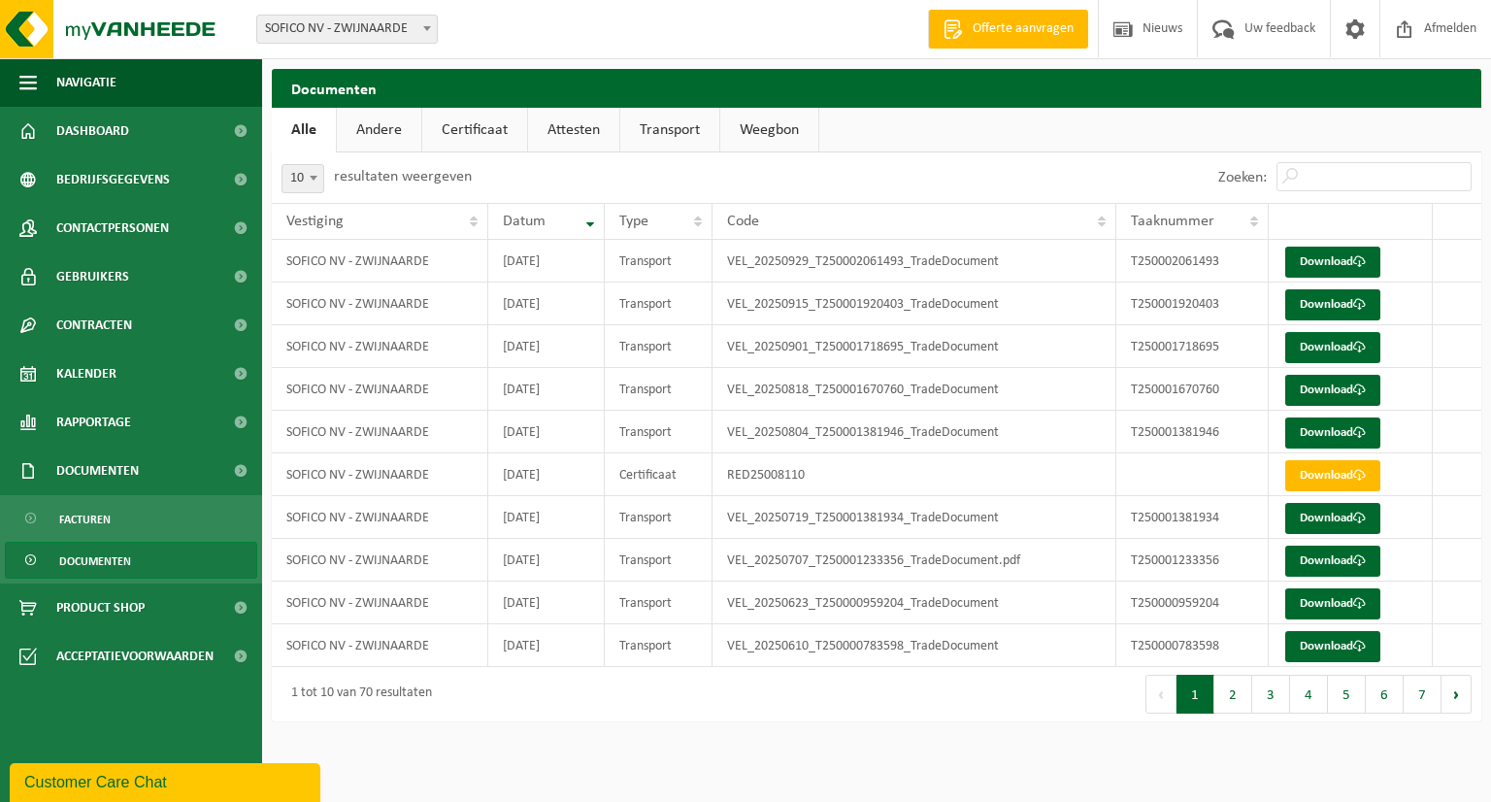
click at [461, 128] on link "Certificaat" at bounding box center [474, 130] width 105 height 45
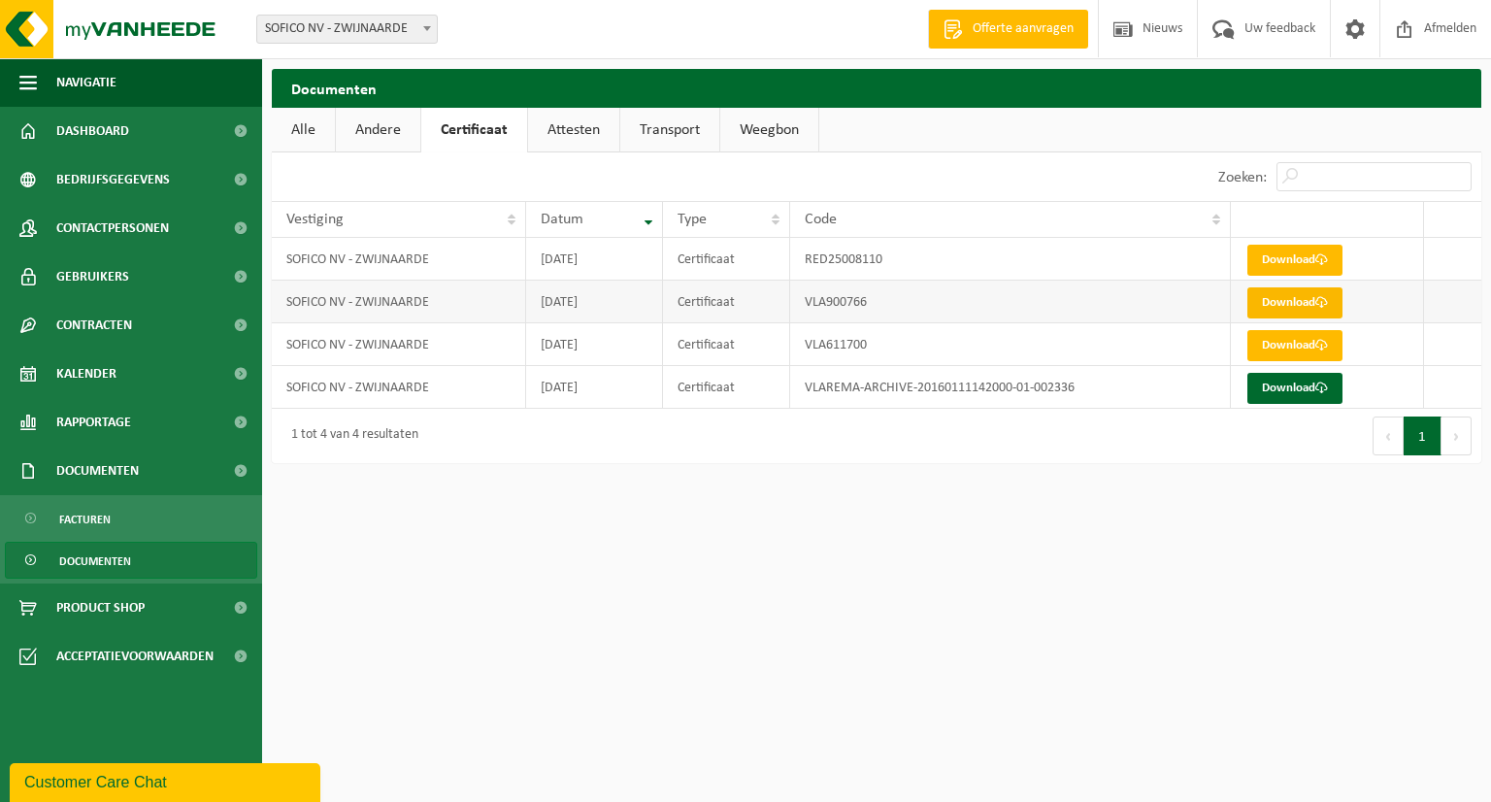
click at [1283, 292] on link "Download" at bounding box center [1295, 302] width 95 height 31
click at [578, 138] on link "Attesten" at bounding box center [573, 130] width 91 height 45
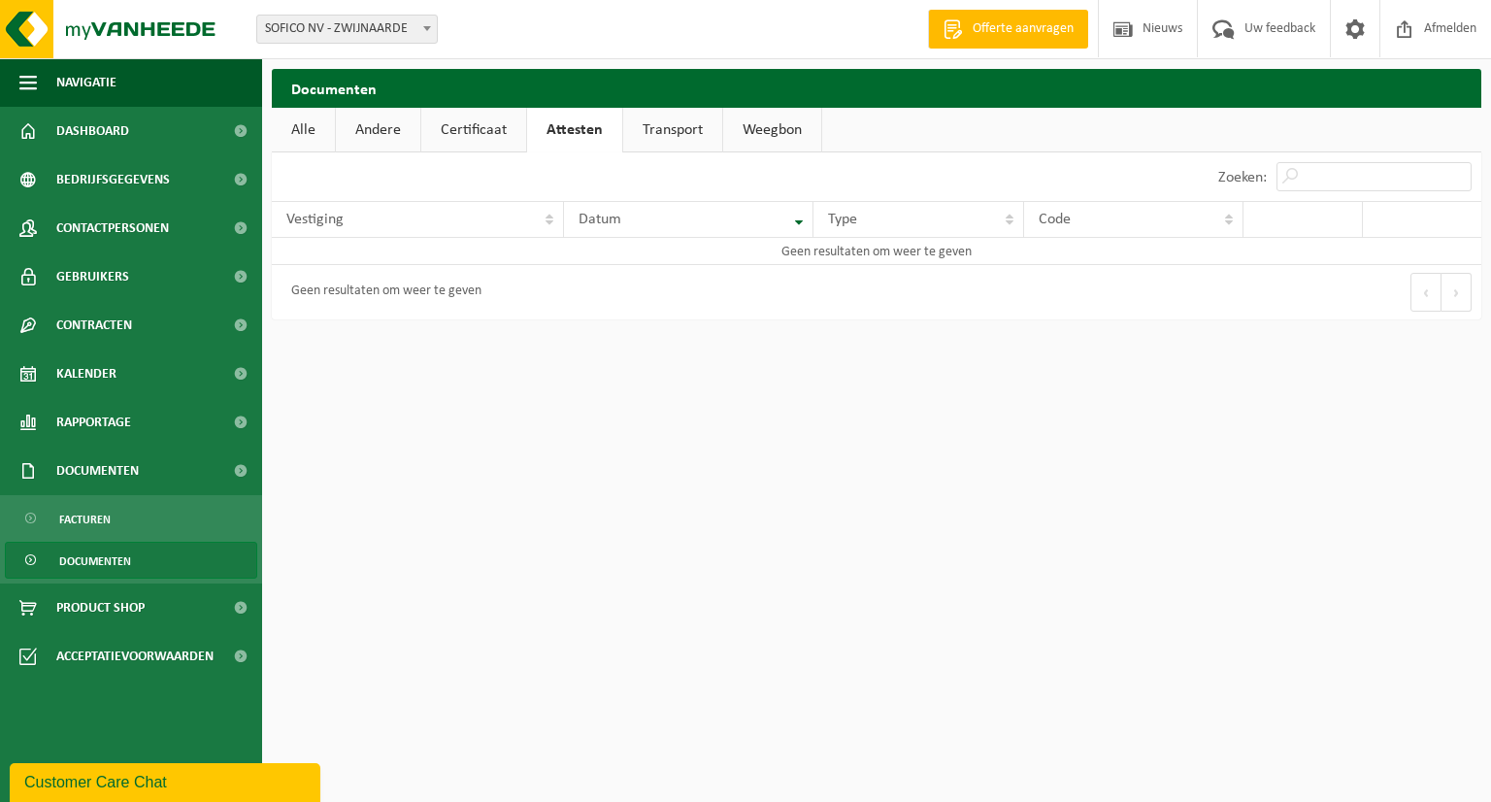
click at [750, 127] on link "Weegbon" at bounding box center [772, 130] width 98 height 45
click at [380, 131] on link "Andere" at bounding box center [378, 130] width 84 height 45
click at [305, 128] on link "Alle" at bounding box center [303, 130] width 63 height 45
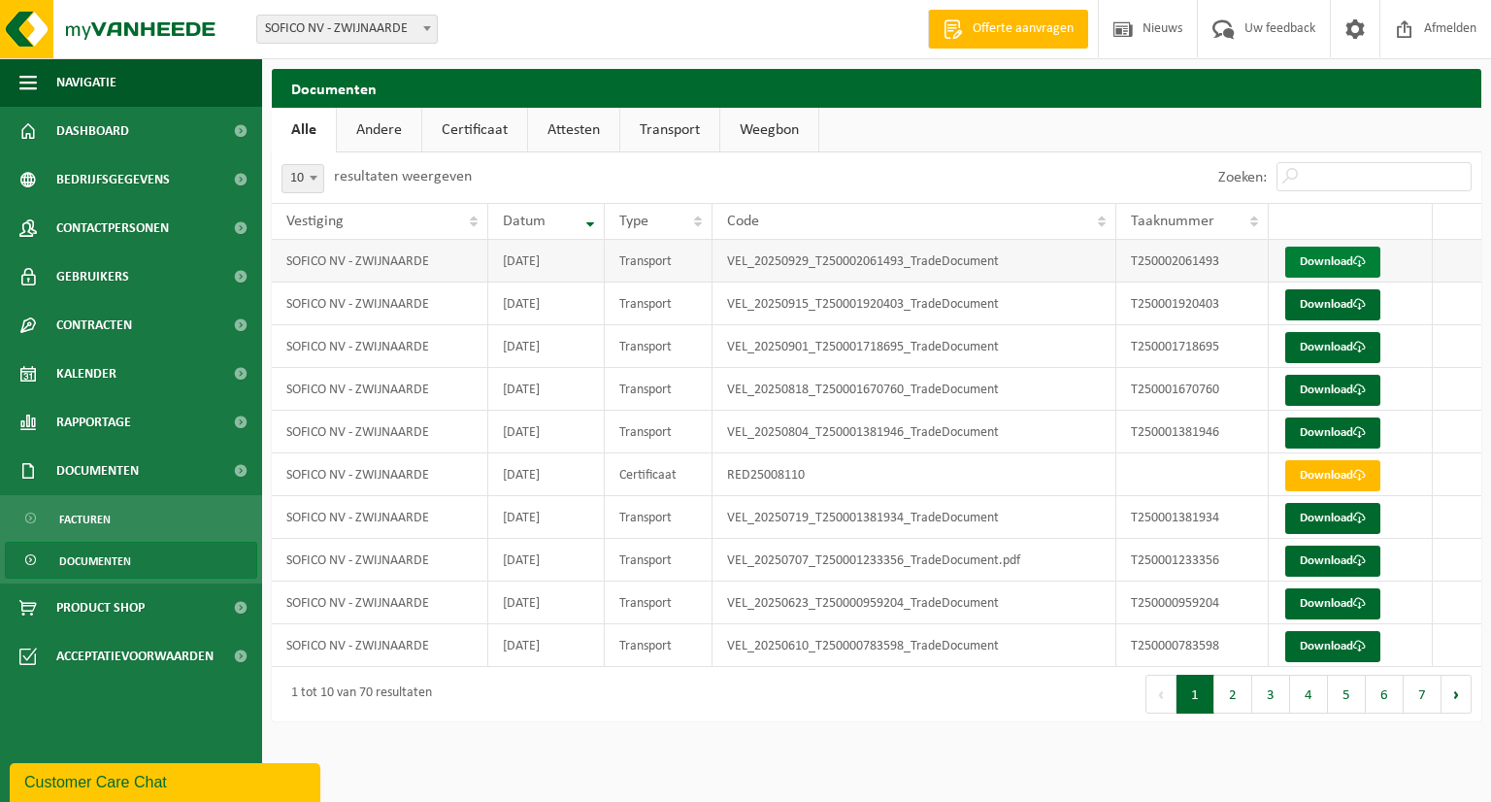
click at [1356, 258] on span at bounding box center [1359, 261] width 13 height 13
click at [94, 421] on span "Rapportage" at bounding box center [93, 422] width 75 height 49
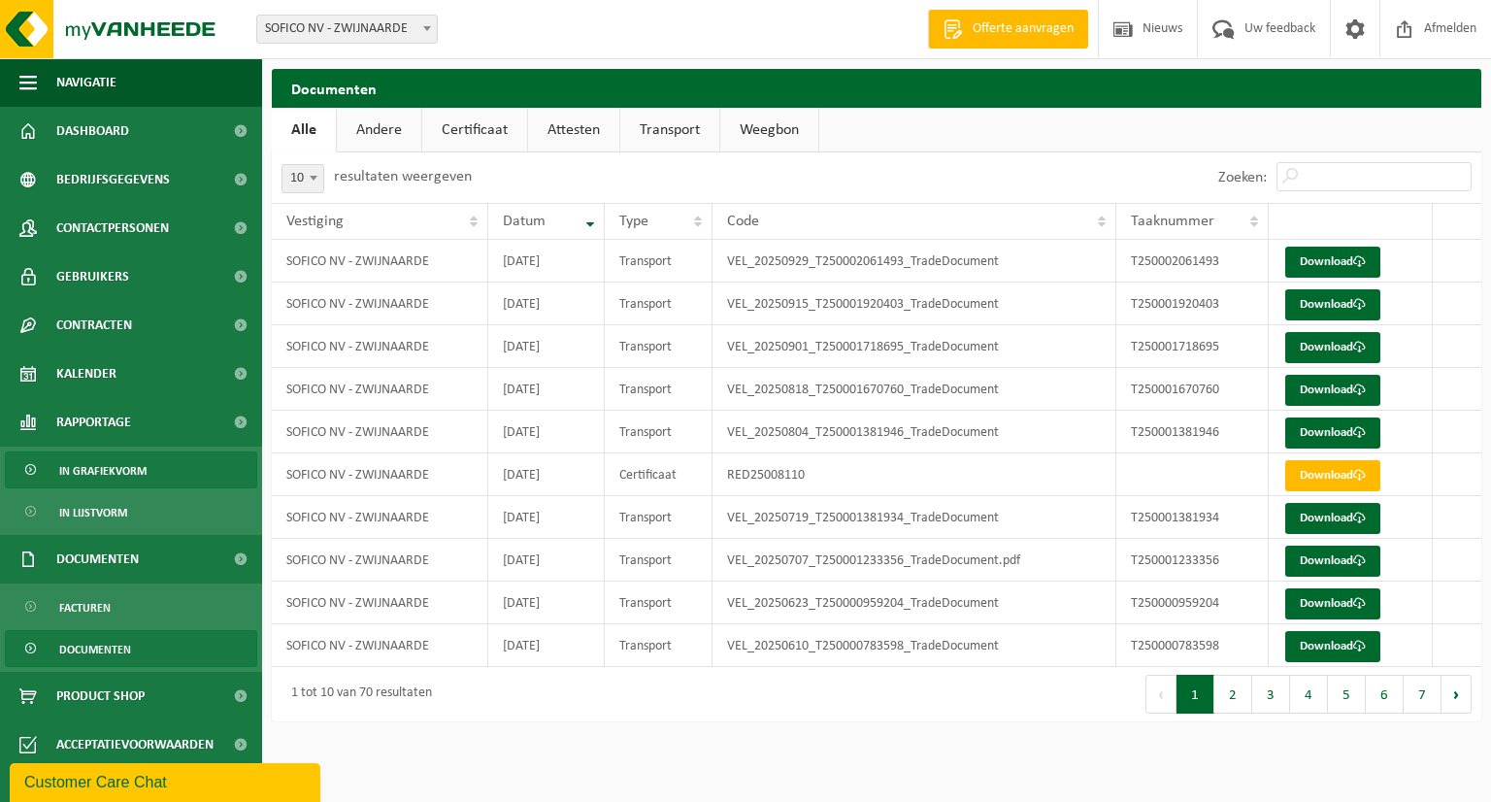
click at [121, 465] on span "In grafiekvorm" at bounding box center [102, 470] width 87 height 37
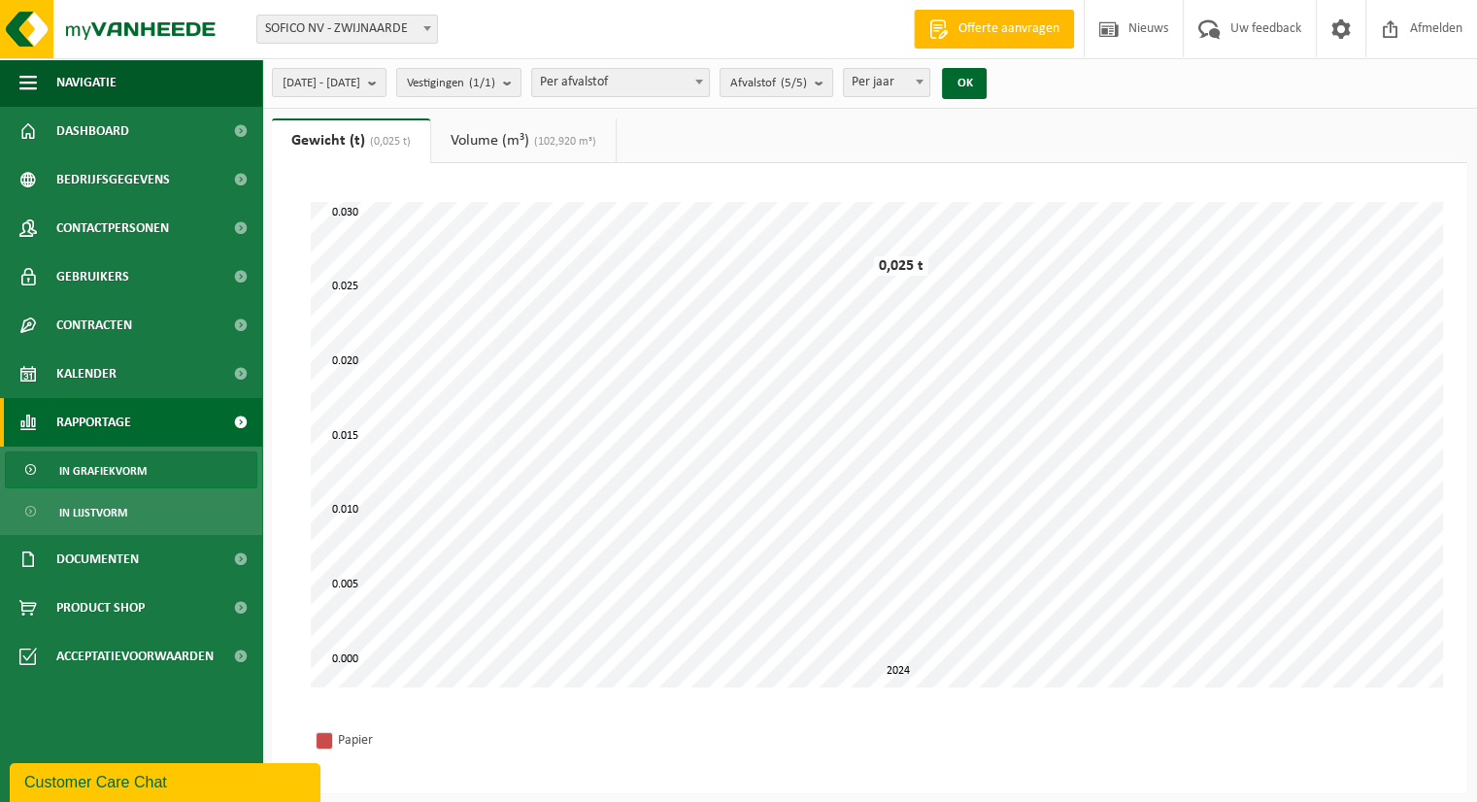
click at [529, 137] on link "Volume (m³) (102,920 m³)" at bounding box center [523, 140] width 184 height 45
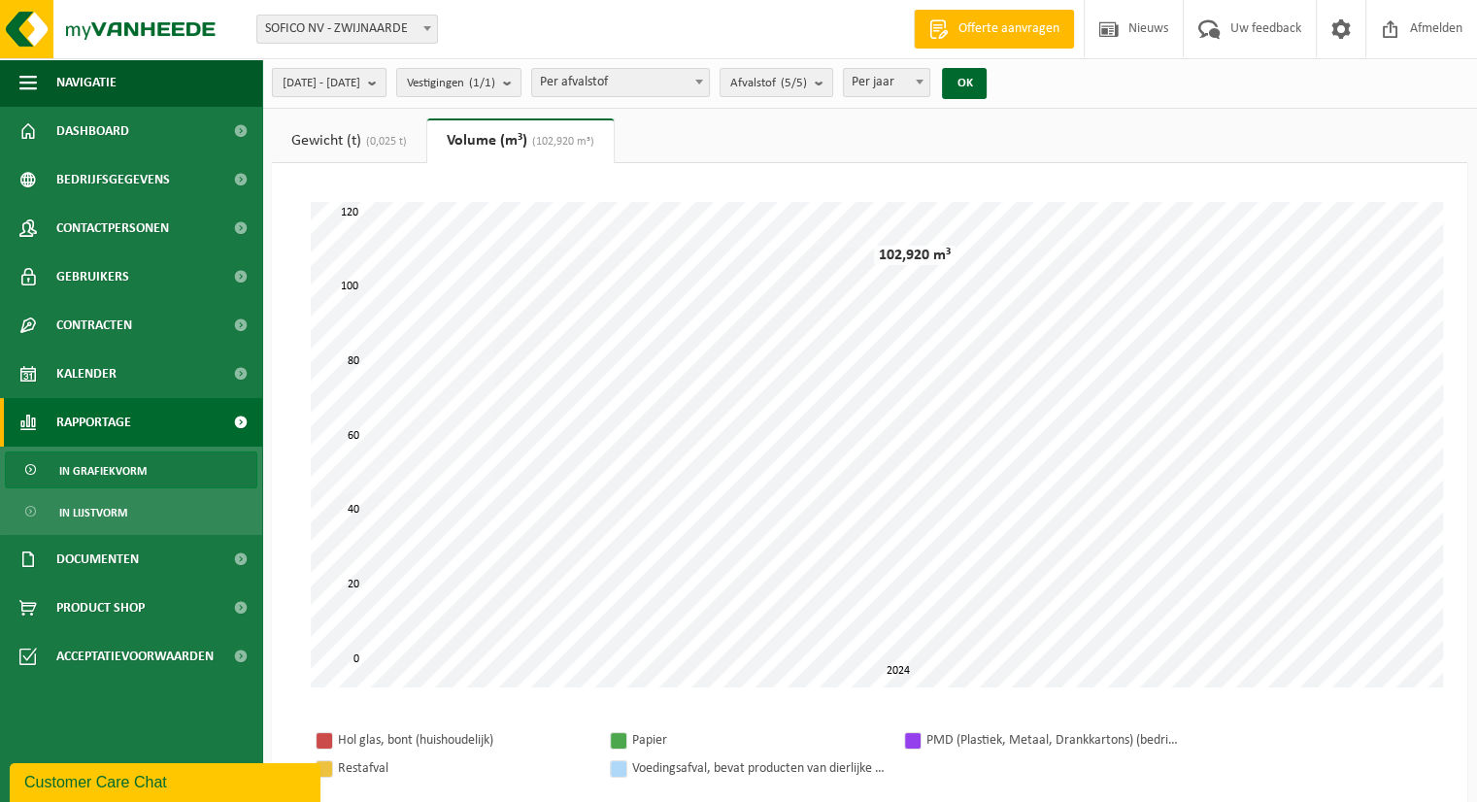
click at [360, 87] on span "[DATE] - [DATE]" at bounding box center [322, 83] width 78 height 29
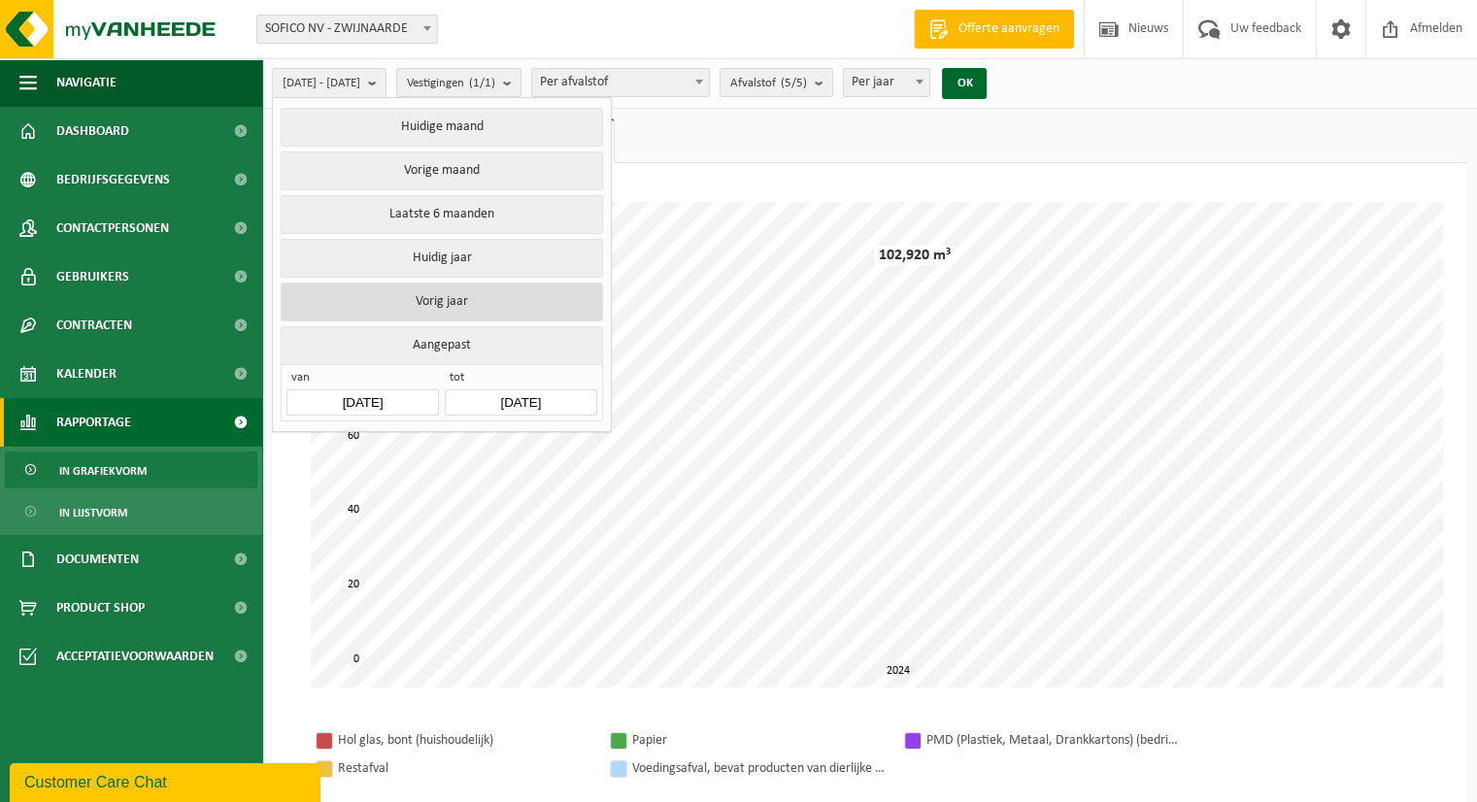
click at [462, 291] on button "Vorig jaar" at bounding box center [441, 302] width 321 height 39
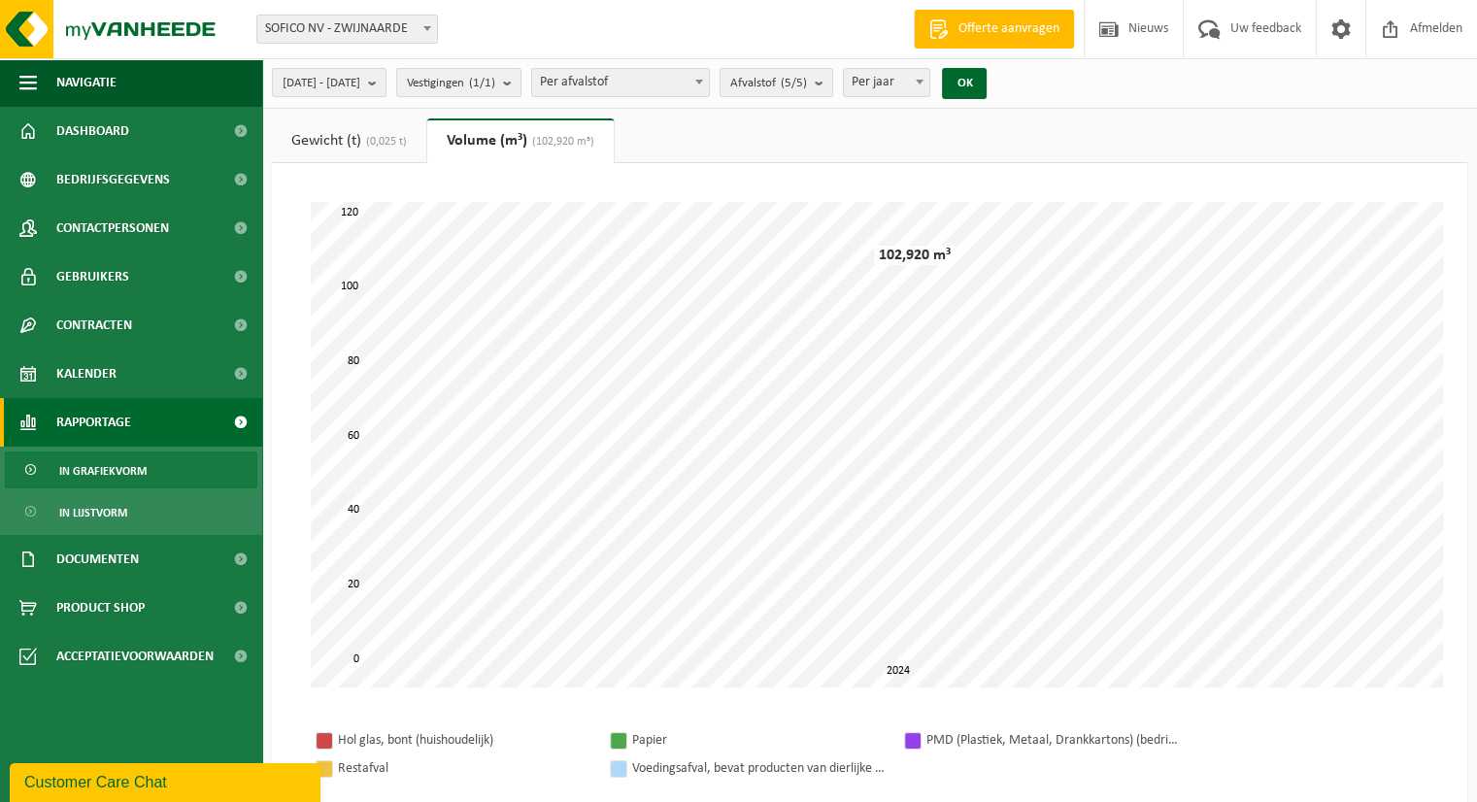
click at [396, 138] on span "(0,025 t)" at bounding box center [384, 142] width 46 height 12
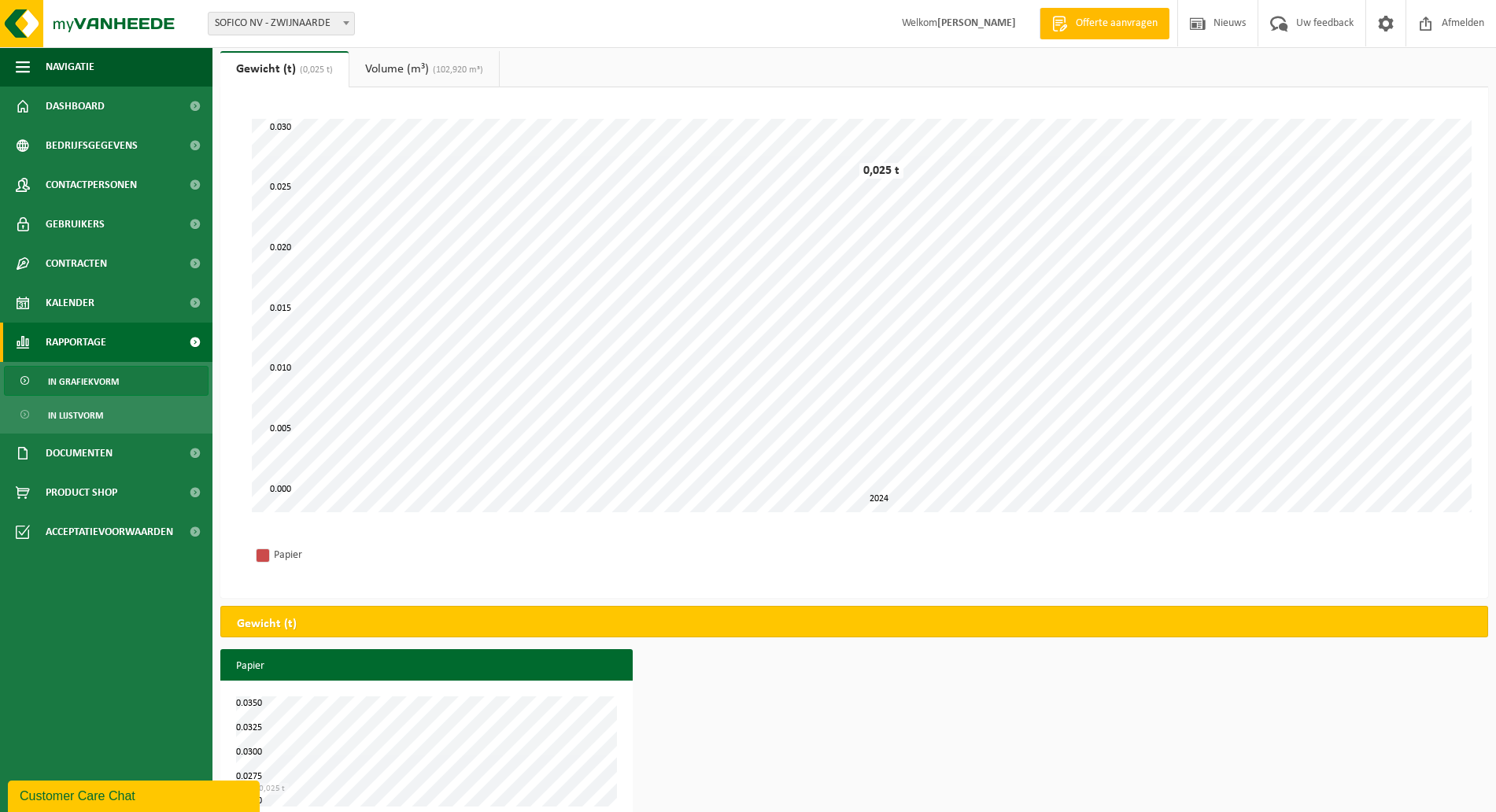
scroll to position [70, 0]
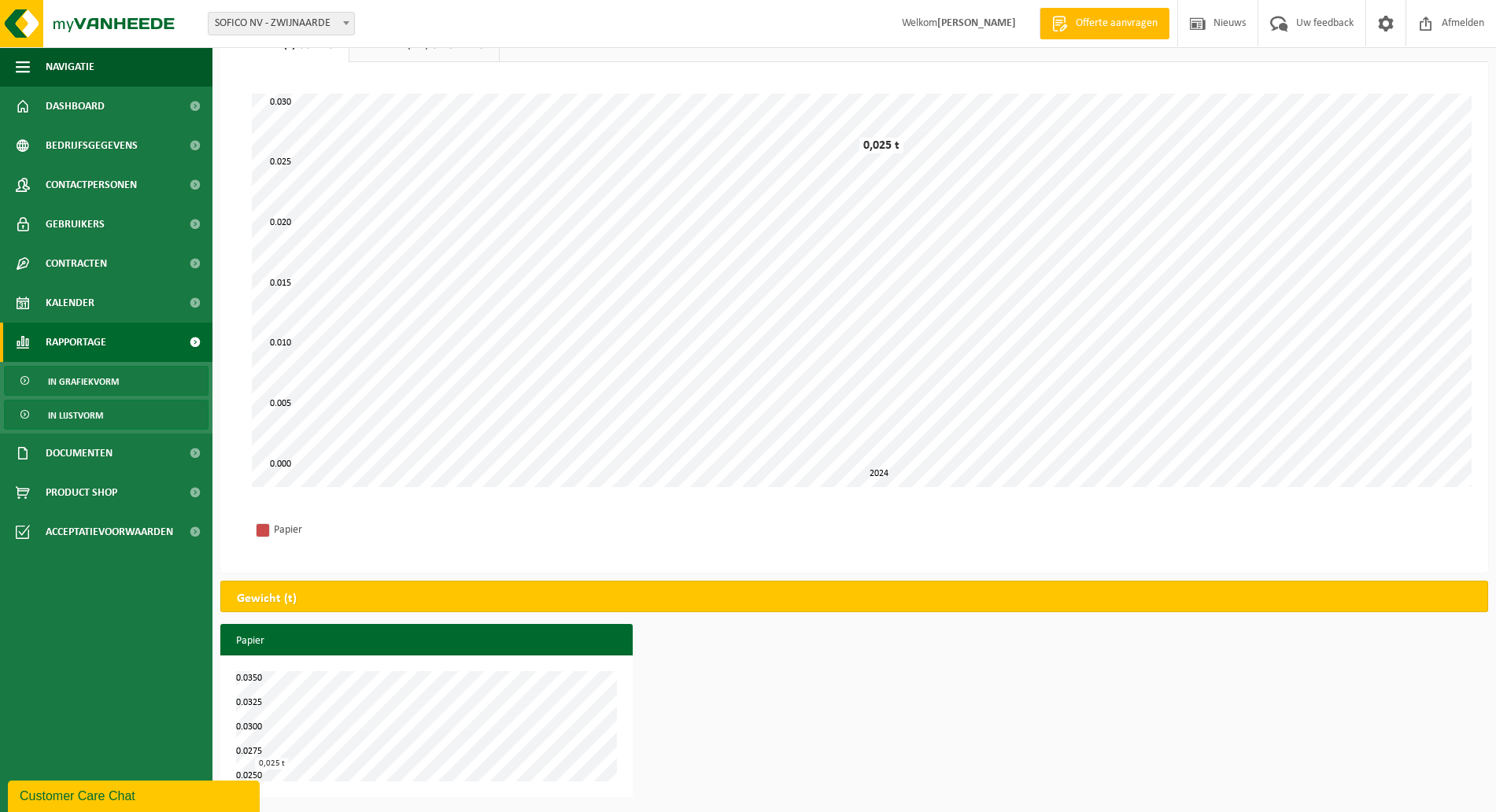
click at [118, 416] on link "In lijstvorm" at bounding box center [106, 414] width 204 height 30
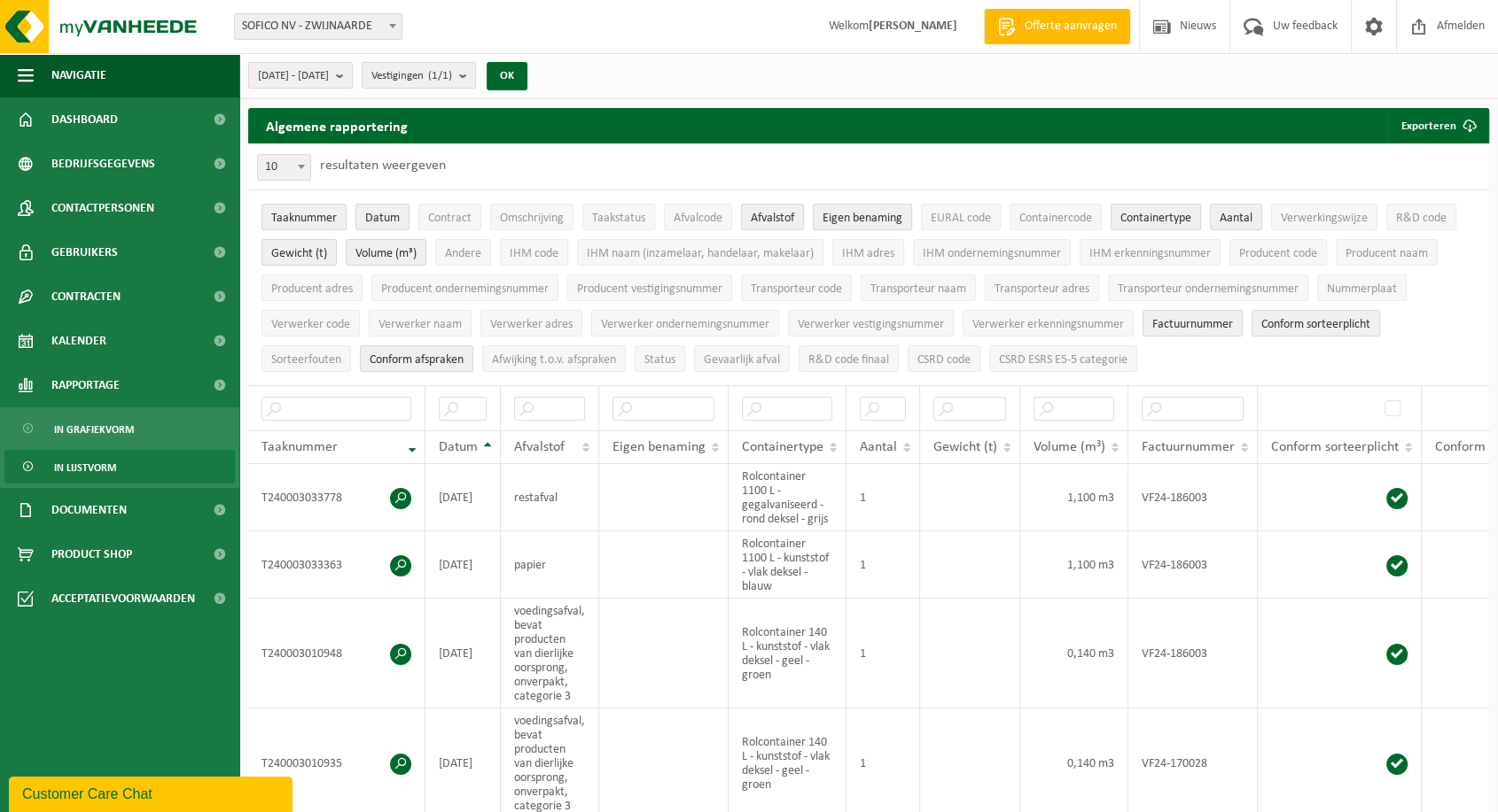
click at [842, 214] on span "Eigen benaming" at bounding box center [862, 218] width 79 height 14
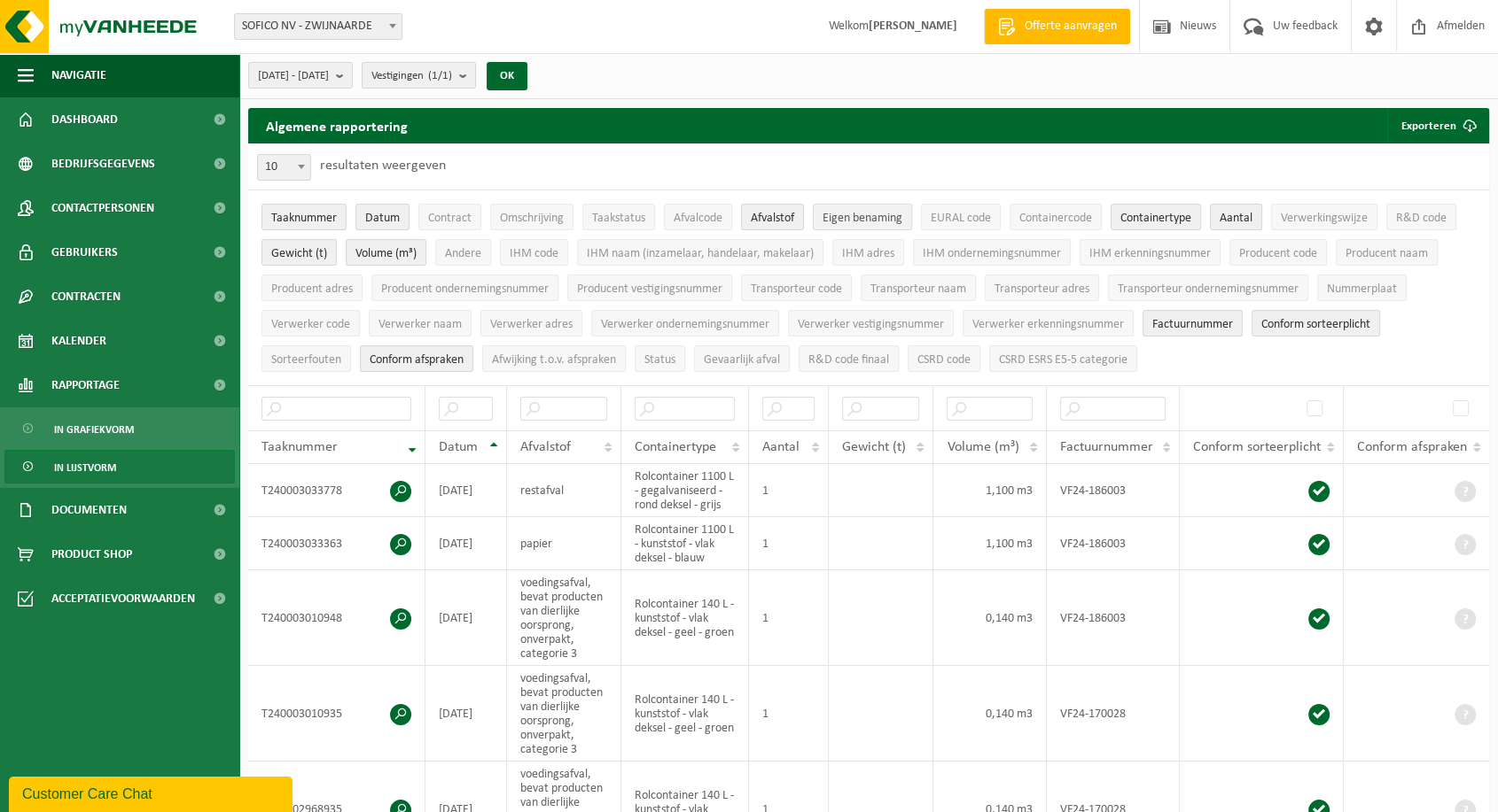
click at [842, 214] on span "Eigen benaming" at bounding box center [862, 218] width 79 height 14
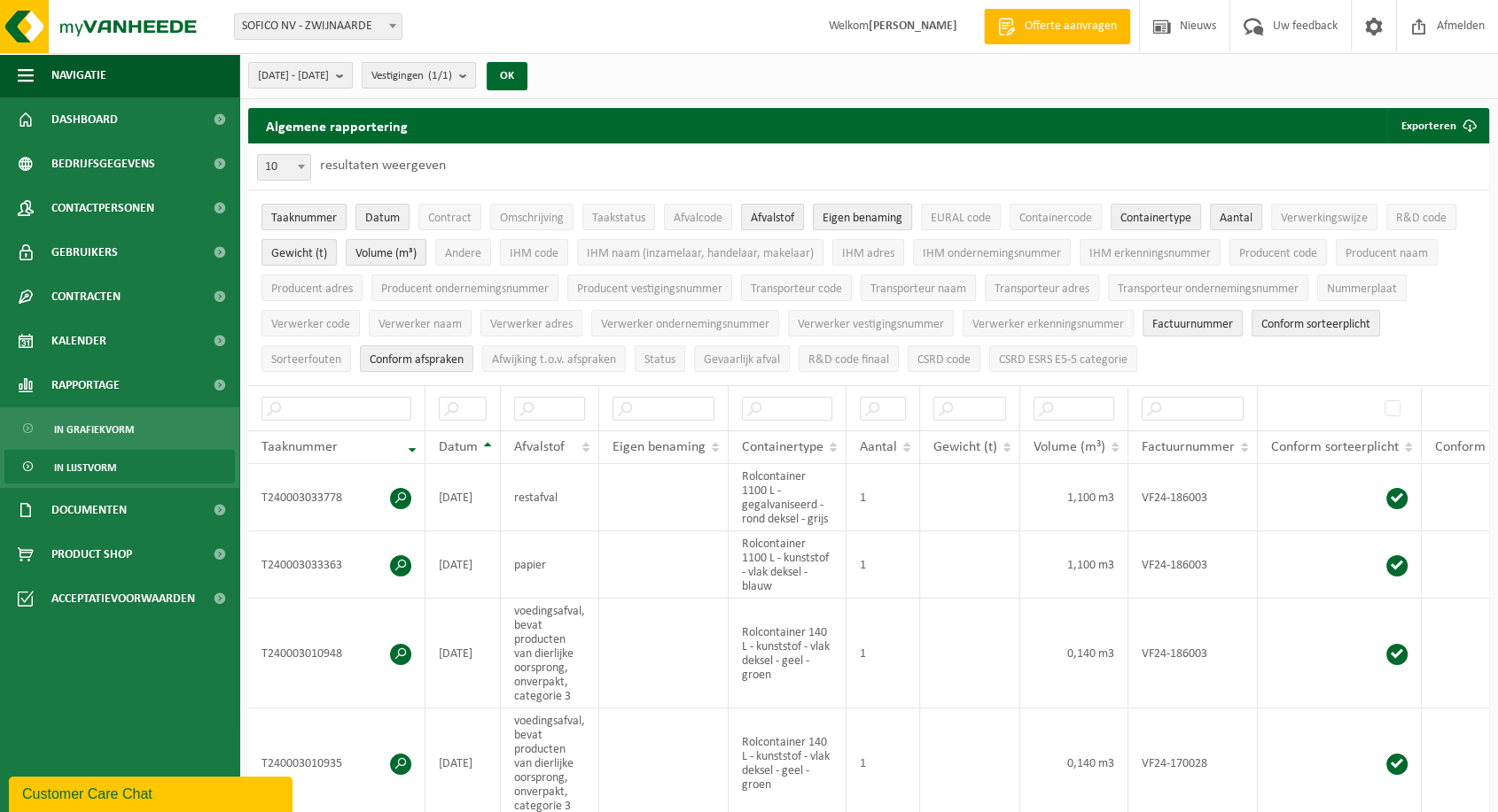
click at [842, 214] on span "Eigen benaming" at bounding box center [862, 218] width 79 height 14
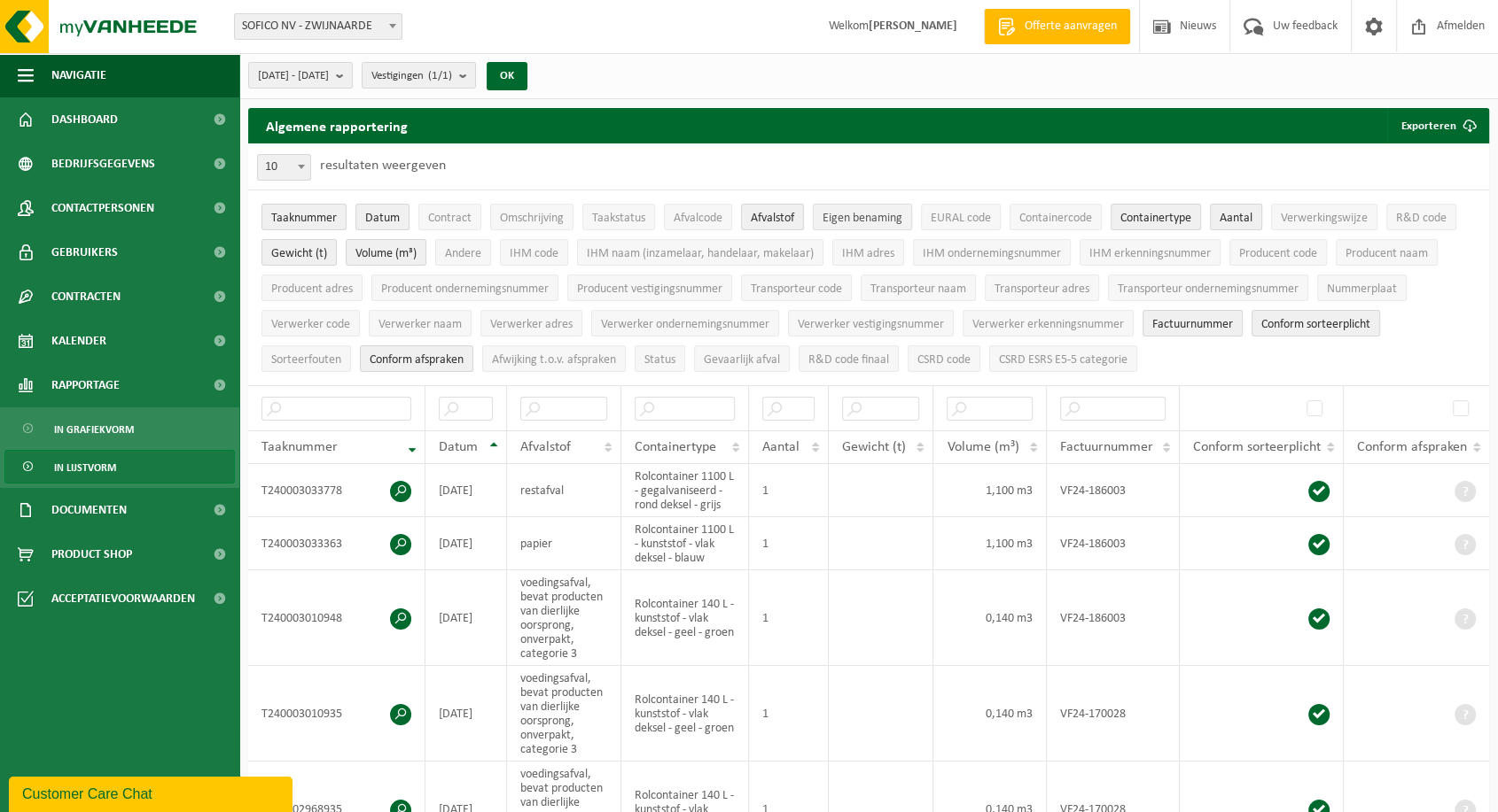
click at [842, 214] on span "Eigen benaming" at bounding box center [862, 218] width 79 height 14
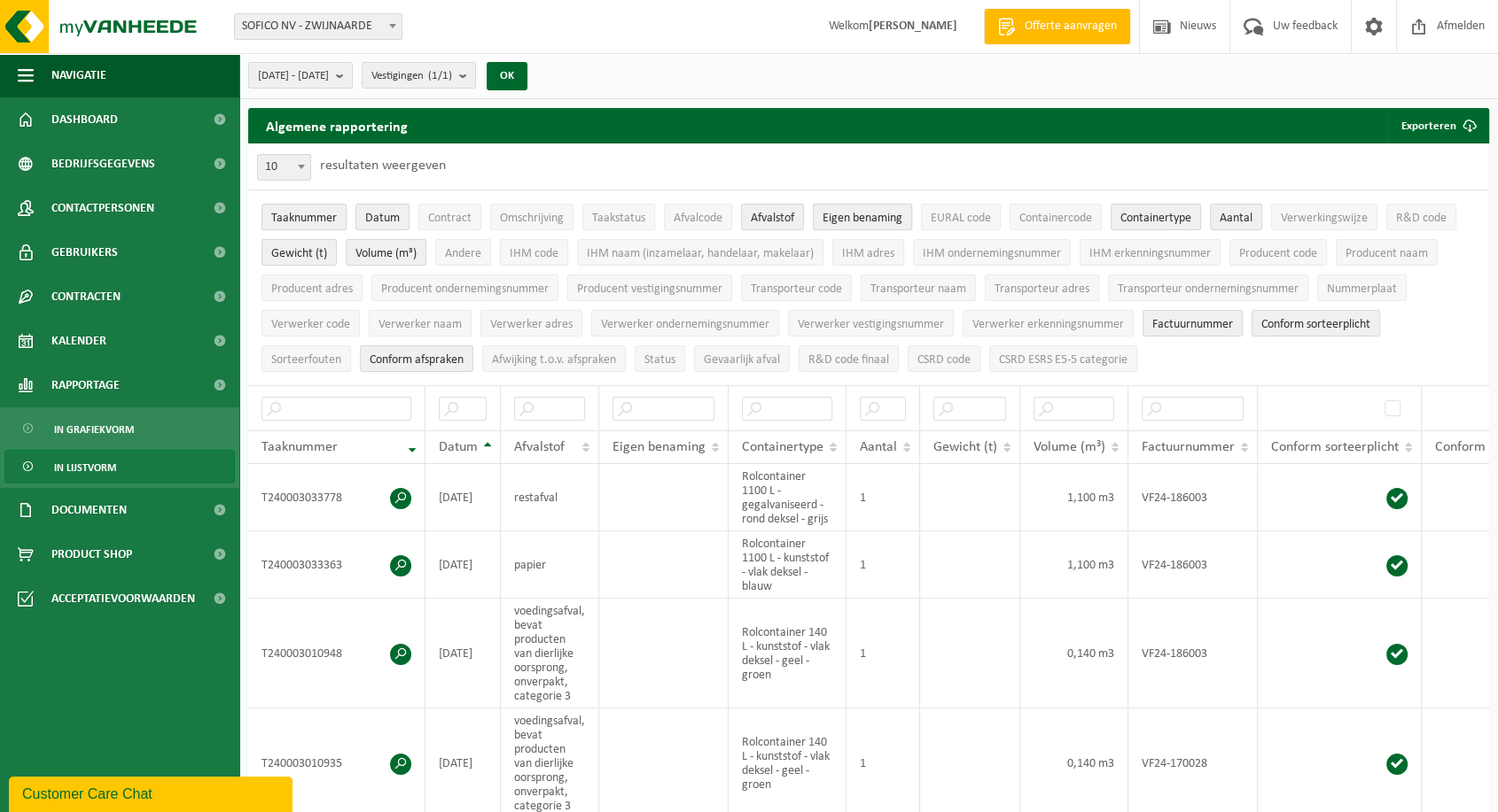
click at [842, 214] on span "Eigen benaming" at bounding box center [862, 218] width 79 height 14
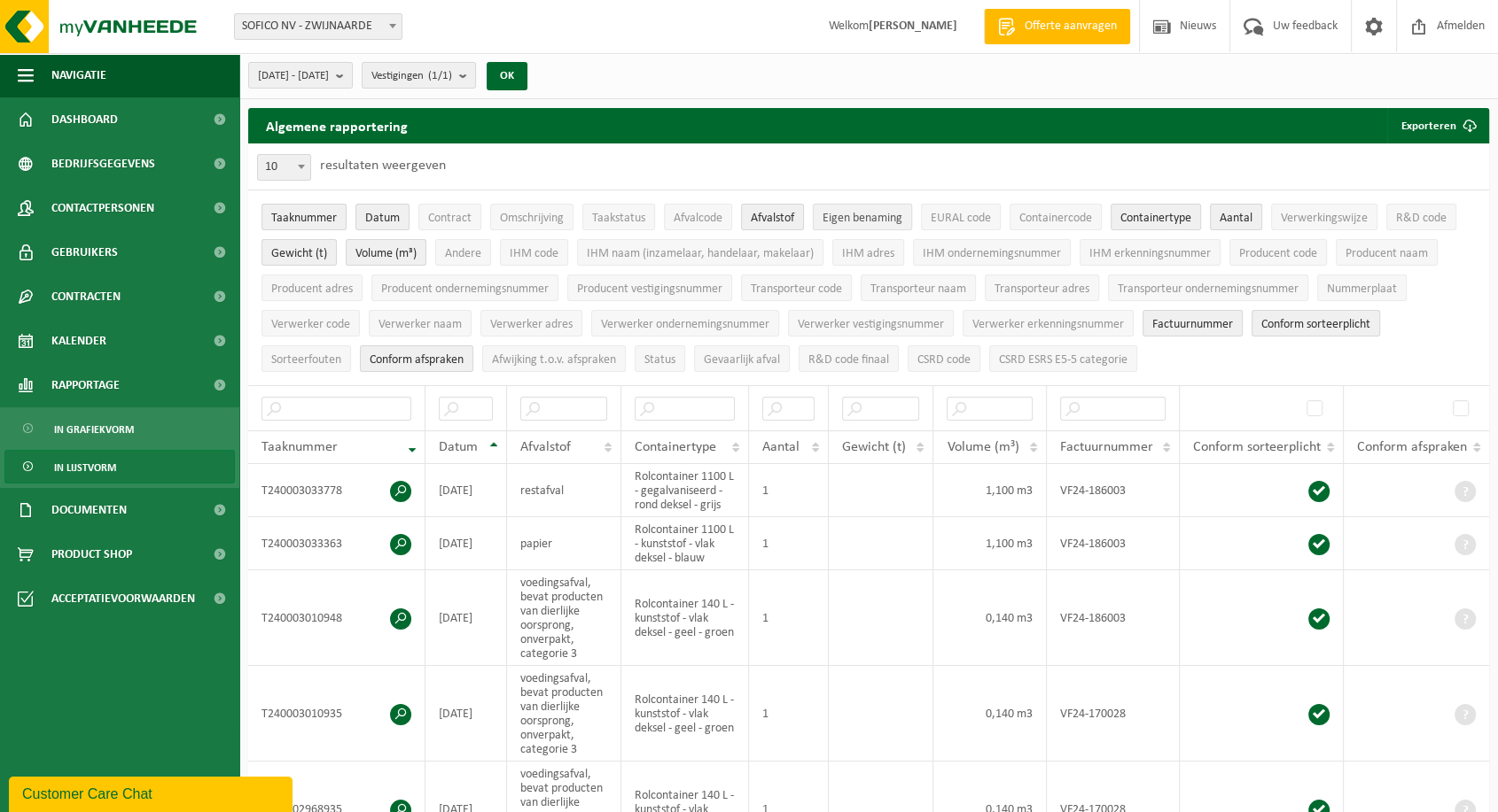
click at [842, 214] on span "Eigen benaming" at bounding box center [862, 218] width 79 height 14
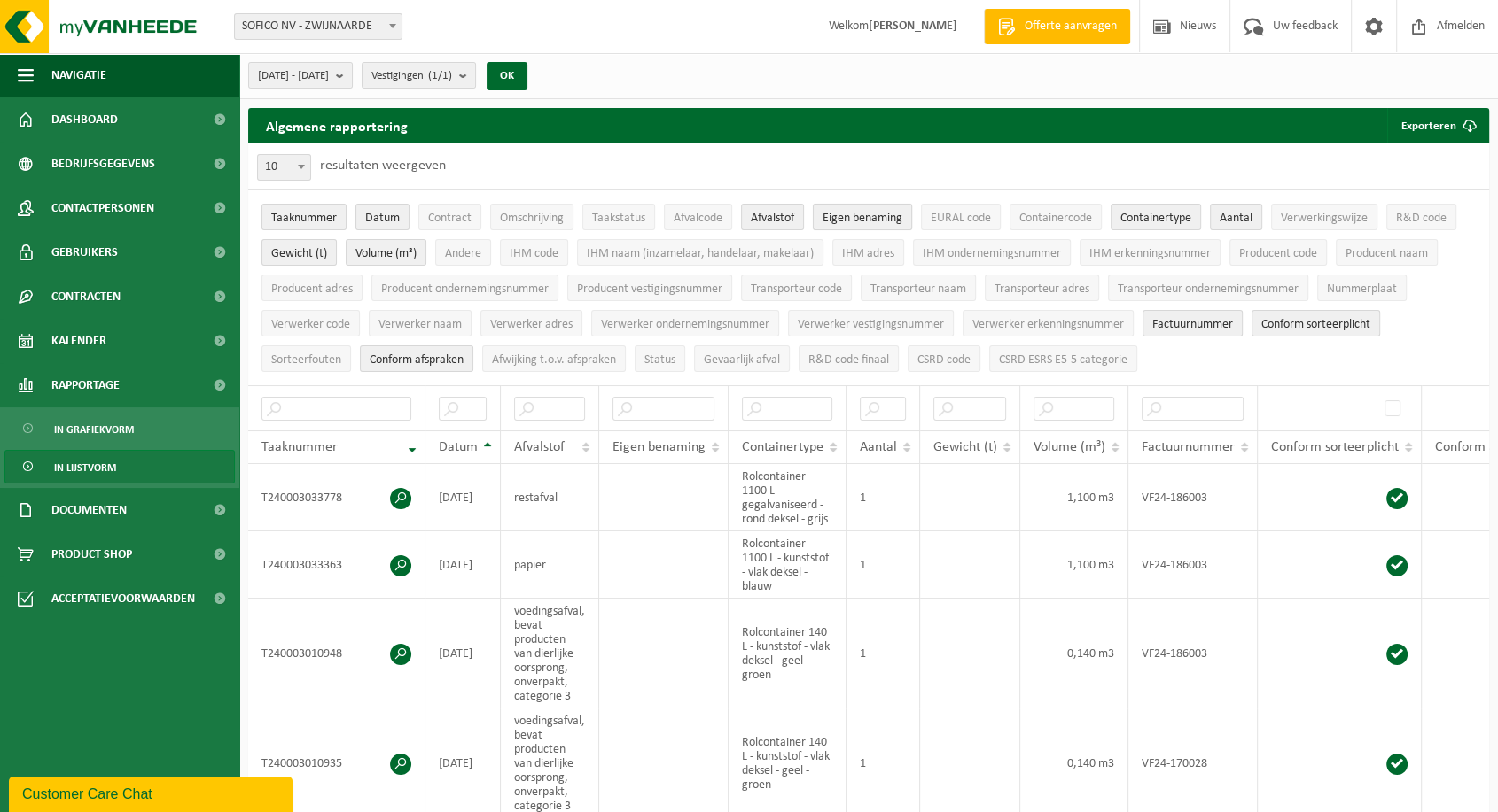
click at [842, 214] on span "Eigen benaming" at bounding box center [862, 218] width 79 height 14
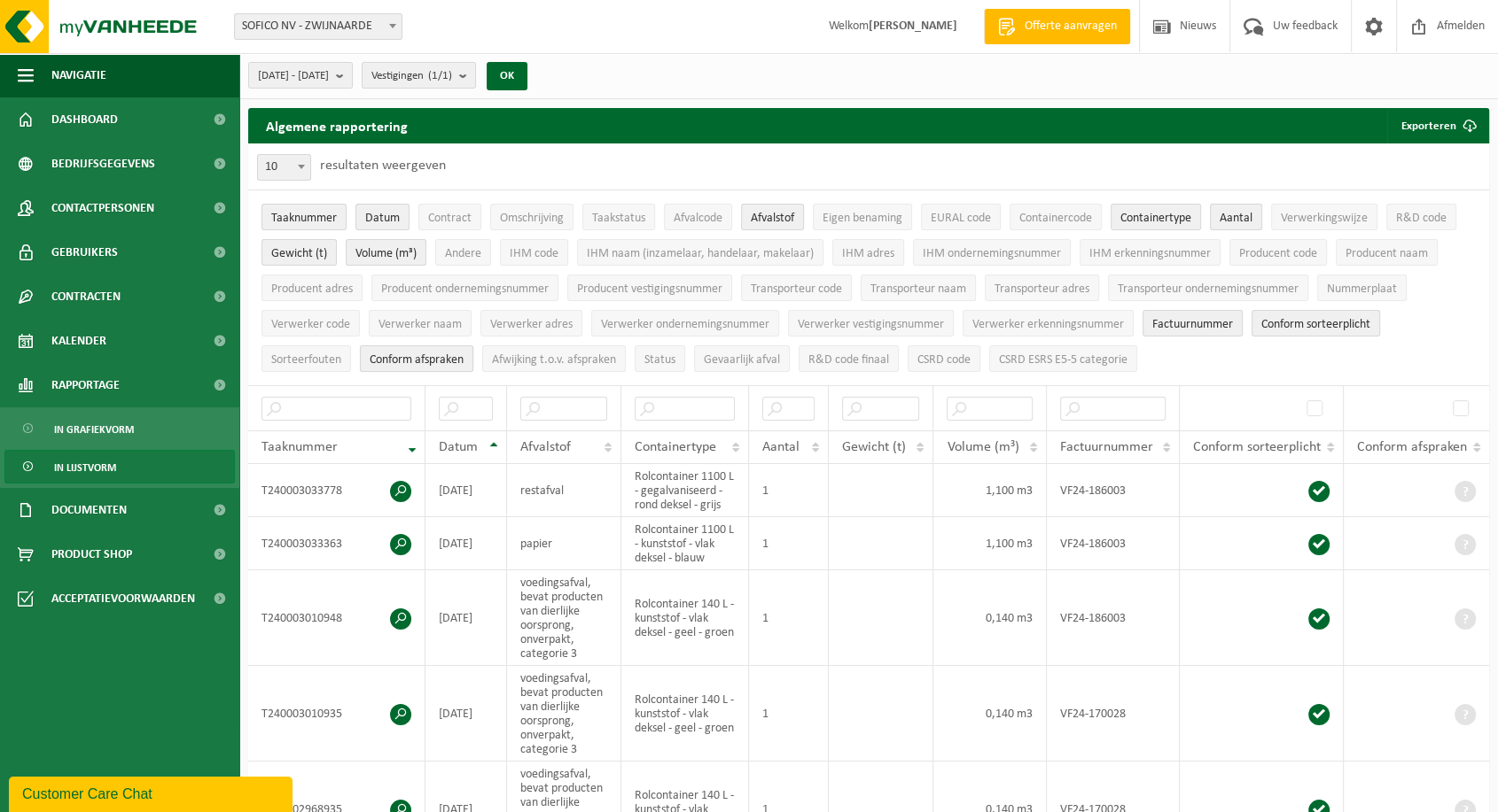
click at [457, 356] on span "Conform afspraken" at bounding box center [416, 359] width 94 height 14
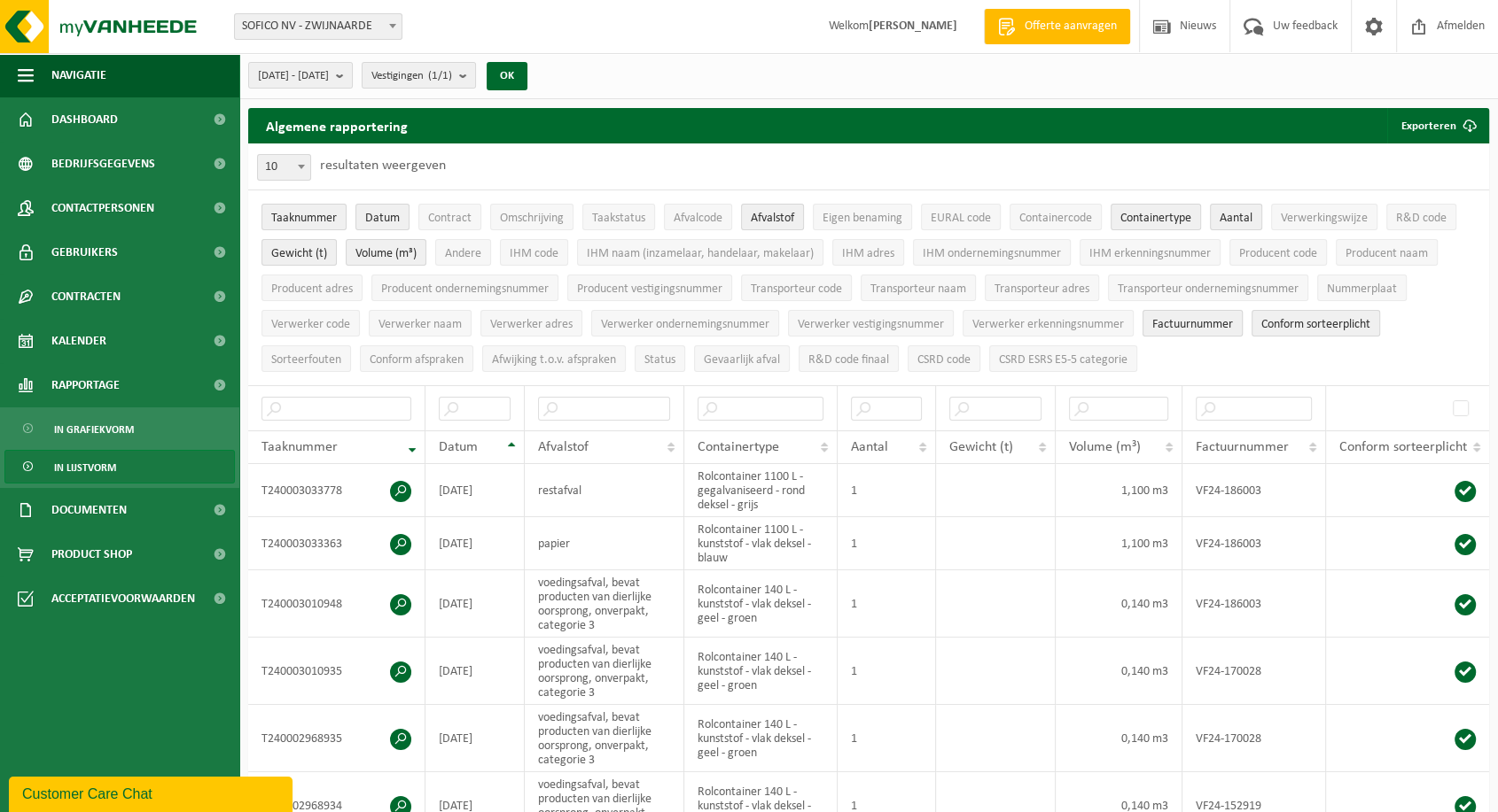
click at [1191, 321] on span "Factuurnummer" at bounding box center [1192, 325] width 80 height 14
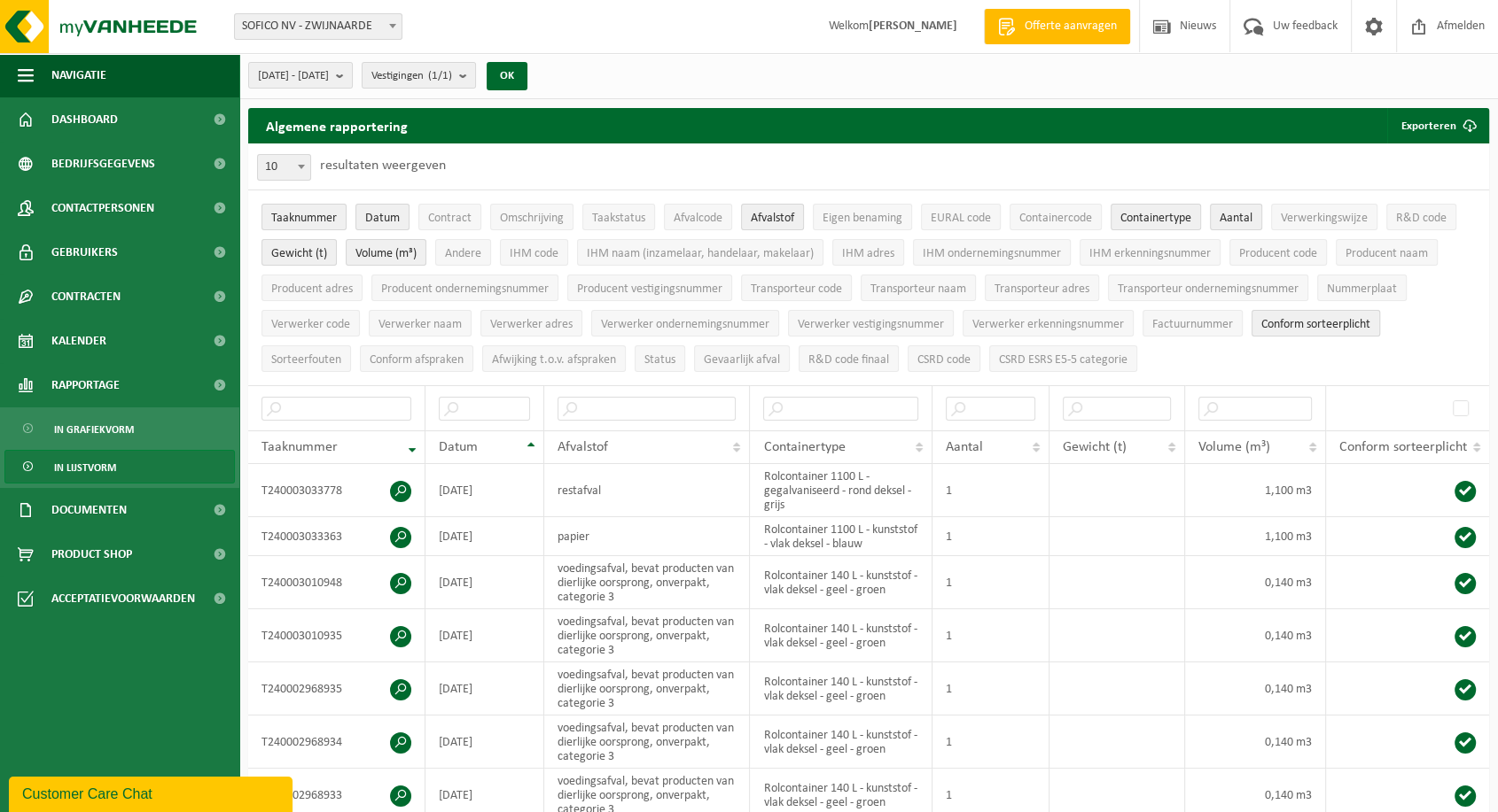
click at [1281, 318] on span "Conform sorteerplicht" at bounding box center [1315, 325] width 109 height 14
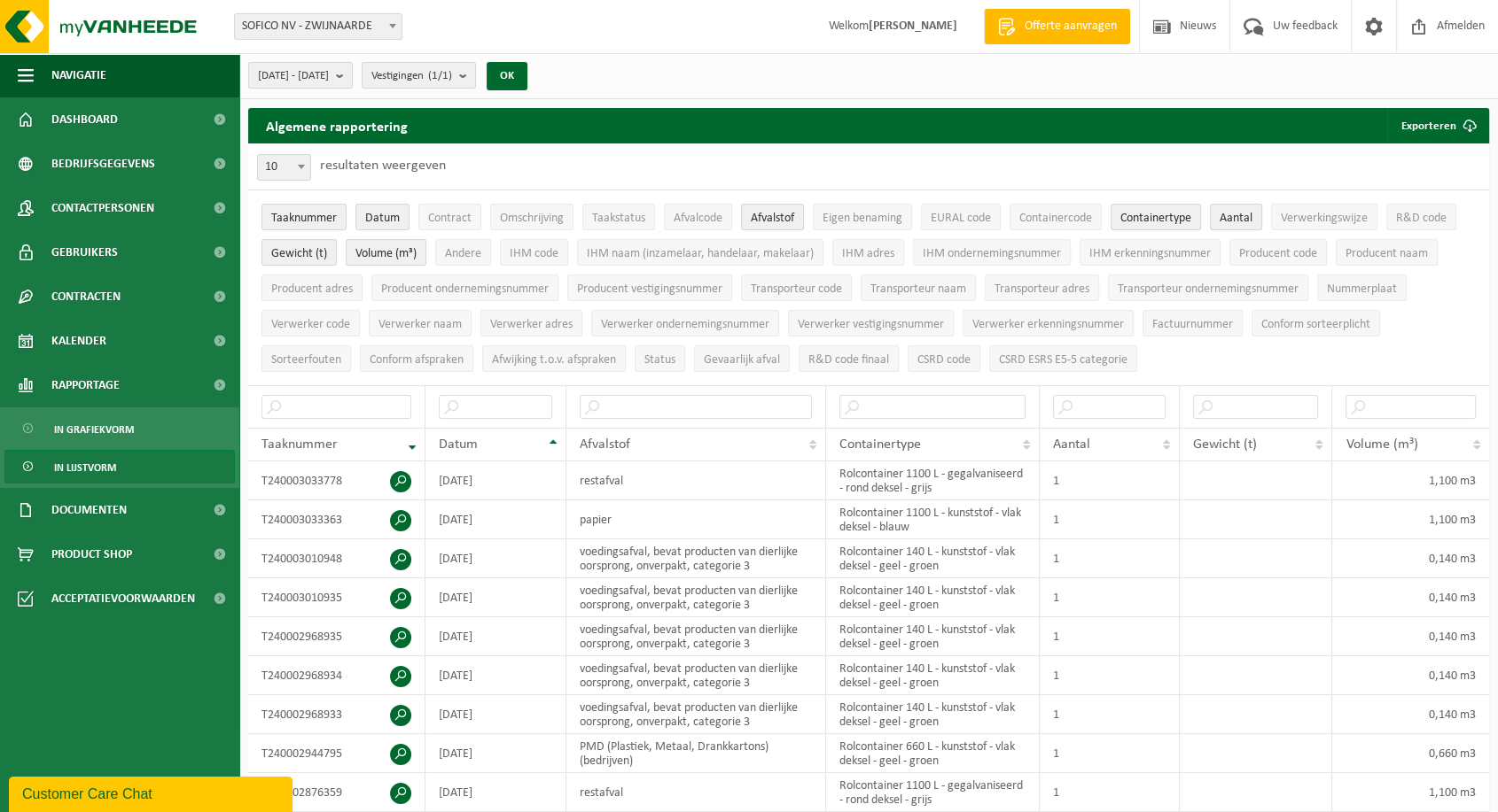
click at [329, 80] on span "[DATE] - [DATE]" at bounding box center [294, 76] width 71 height 26
